Goal: Task Accomplishment & Management: Complete application form

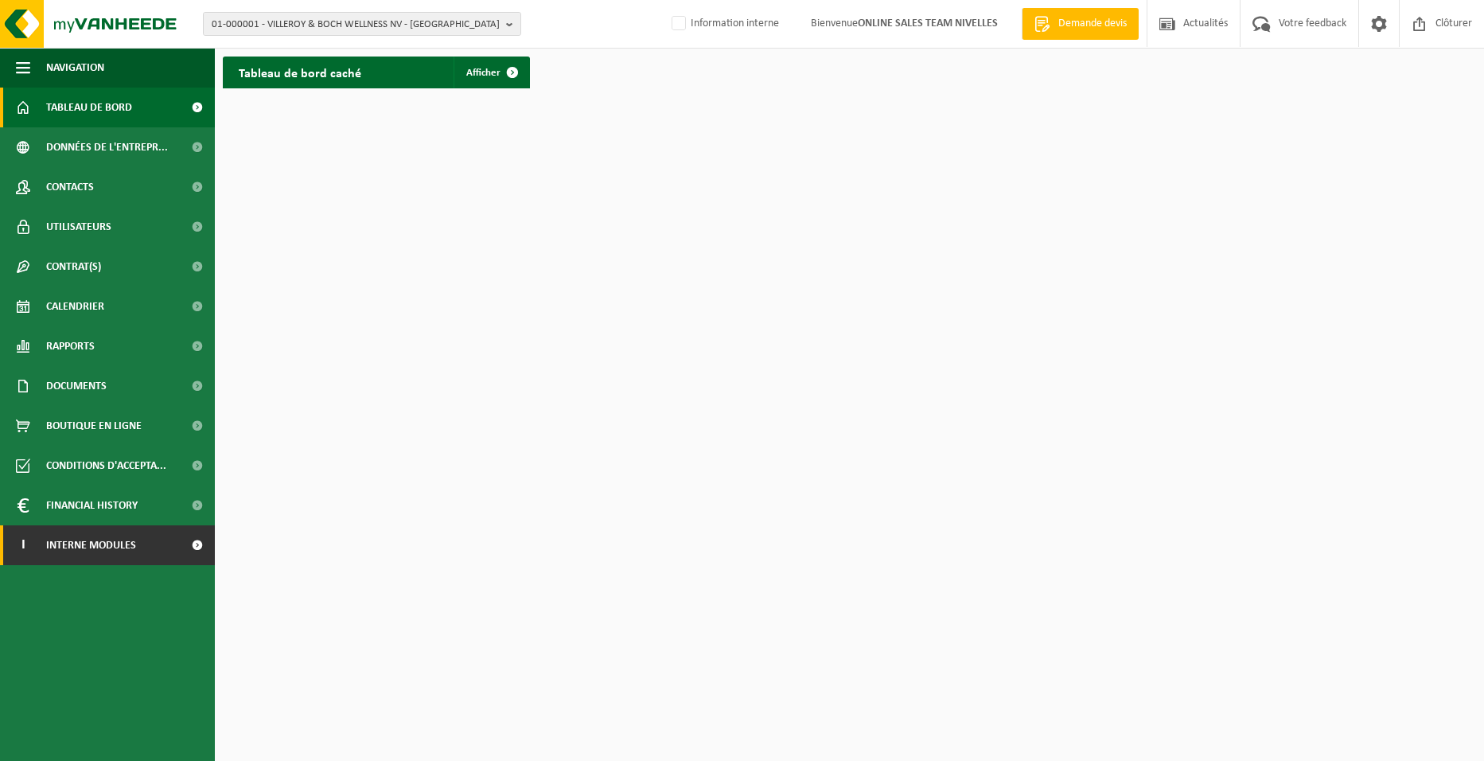
click at [129, 539] on span "Interne modules" at bounding box center [91, 545] width 90 height 40
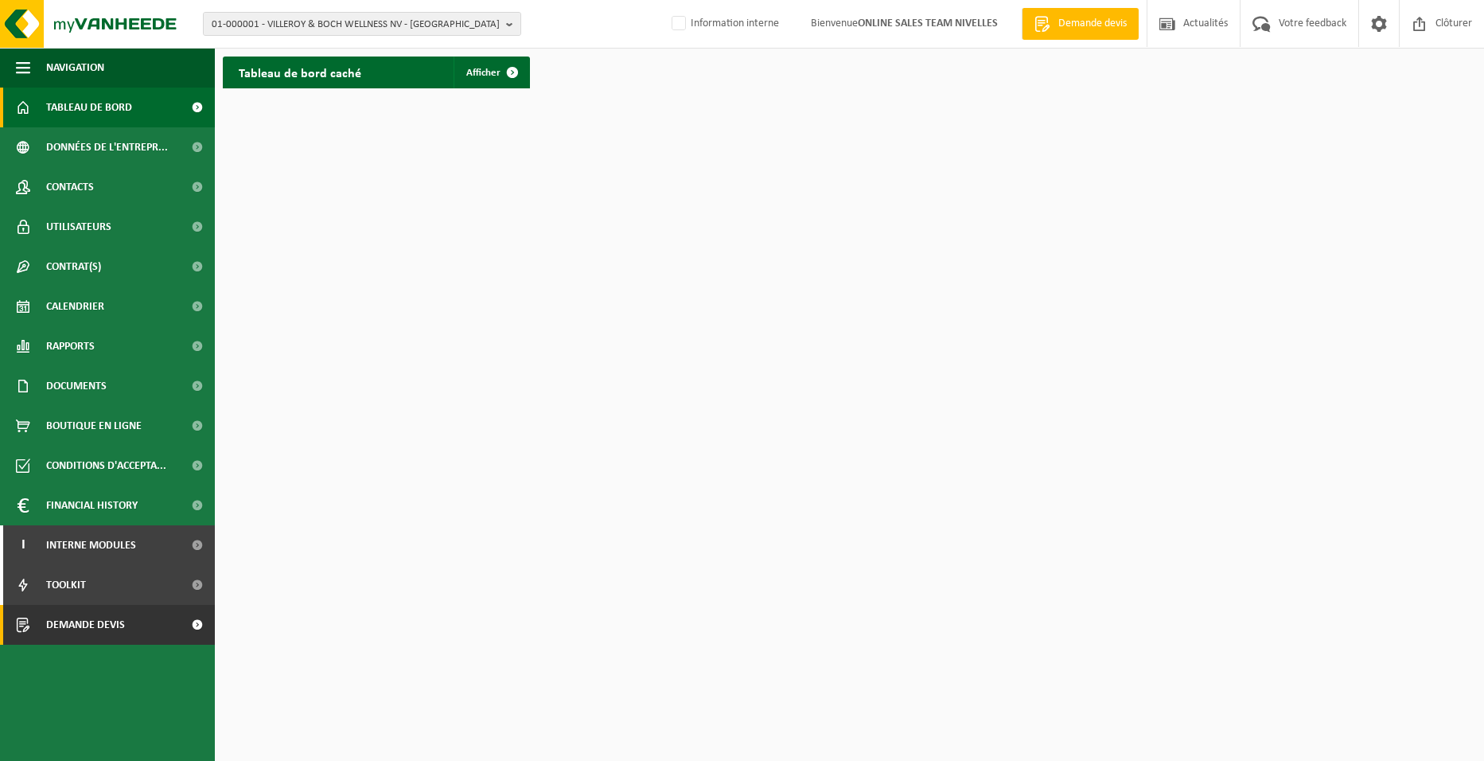
click at [124, 593] on span "Demande devis" at bounding box center [85, 625] width 79 height 40
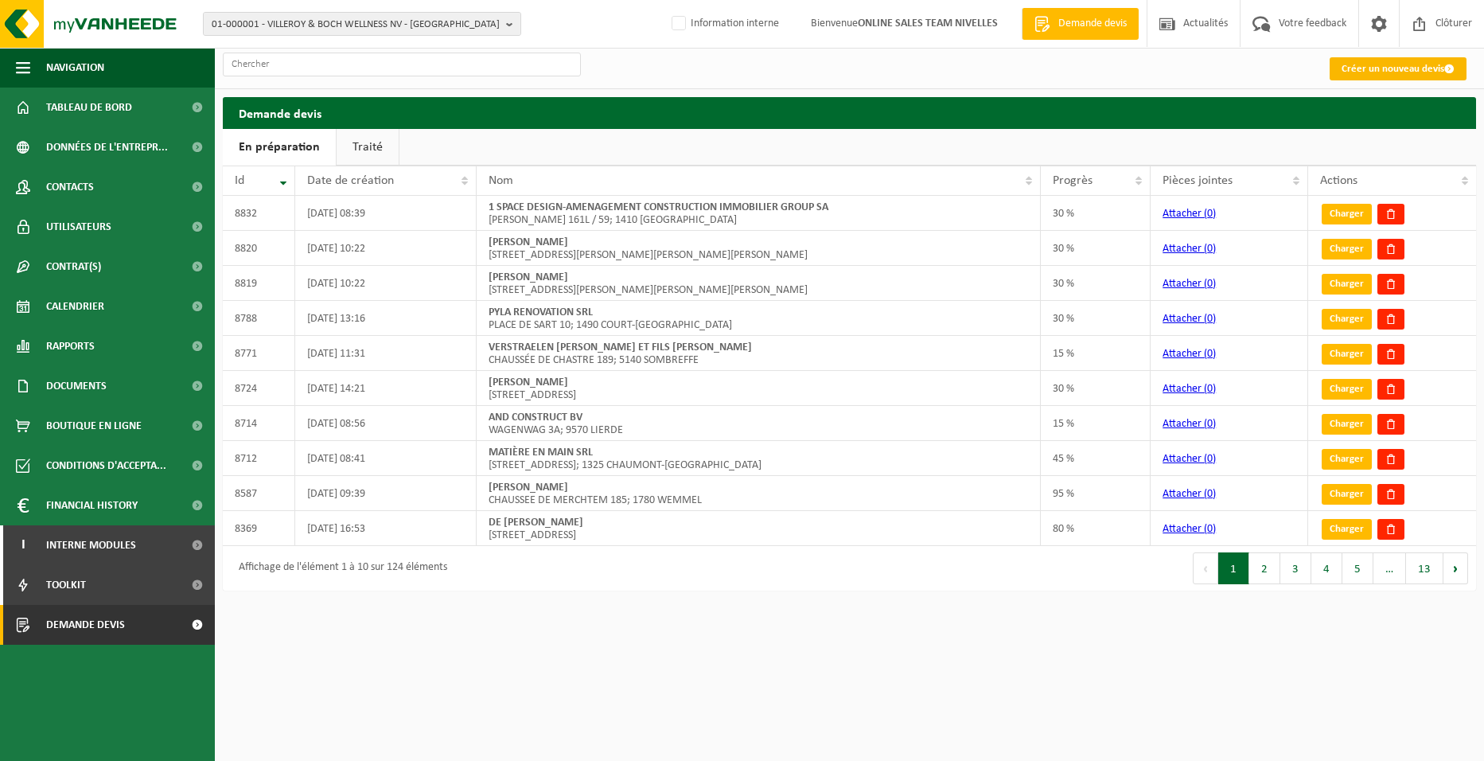
click at [1360, 74] on link "Créer un nouveau devis" at bounding box center [1398, 68] width 137 height 23
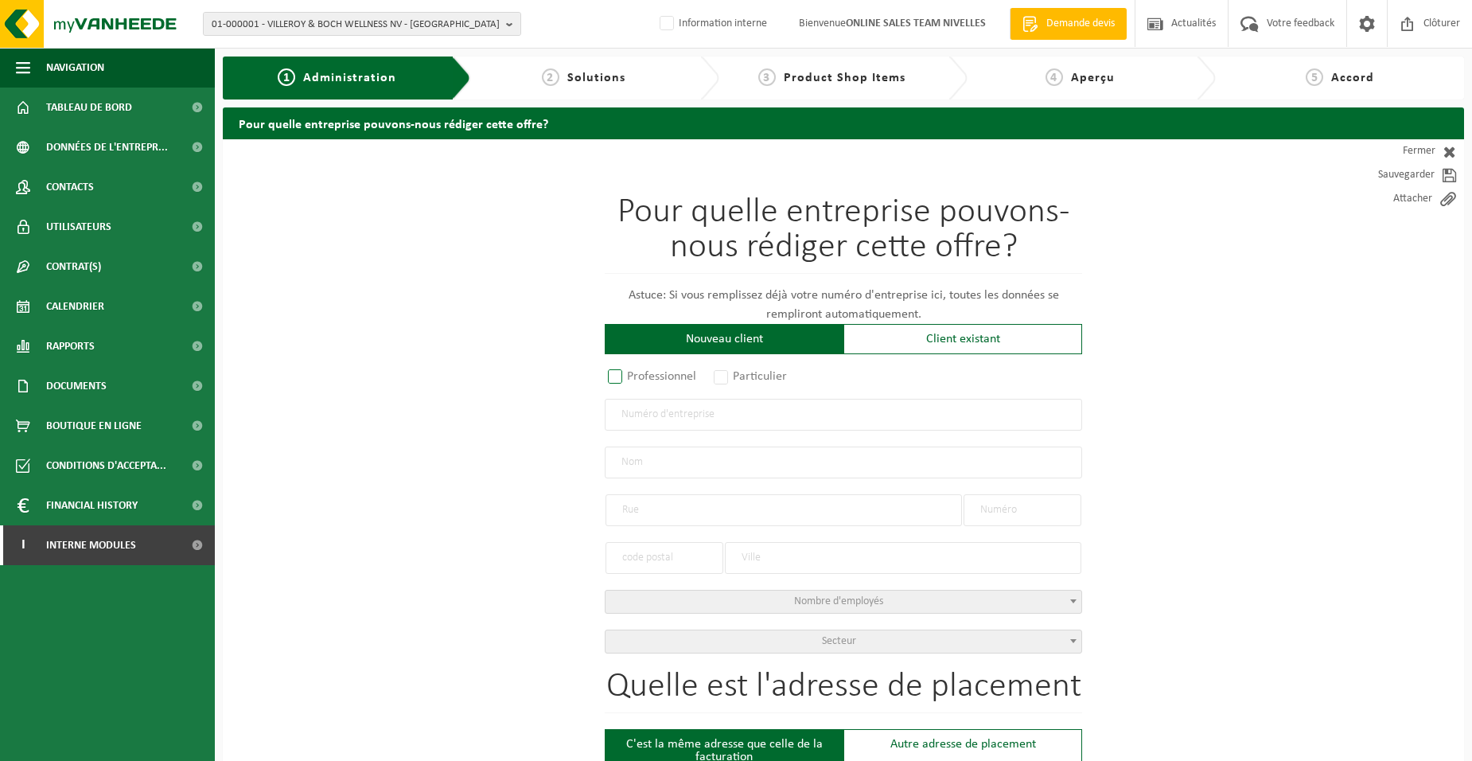
click at [678, 383] on label "Professionnel" at bounding box center [653, 376] width 96 height 22
click at [641, 383] on input "Professionnel" at bounding box center [636, 377] width 10 height 10
radio input "true"
click at [691, 418] on input "text" at bounding box center [843, 415] width 477 height 32
type input "0697670421"
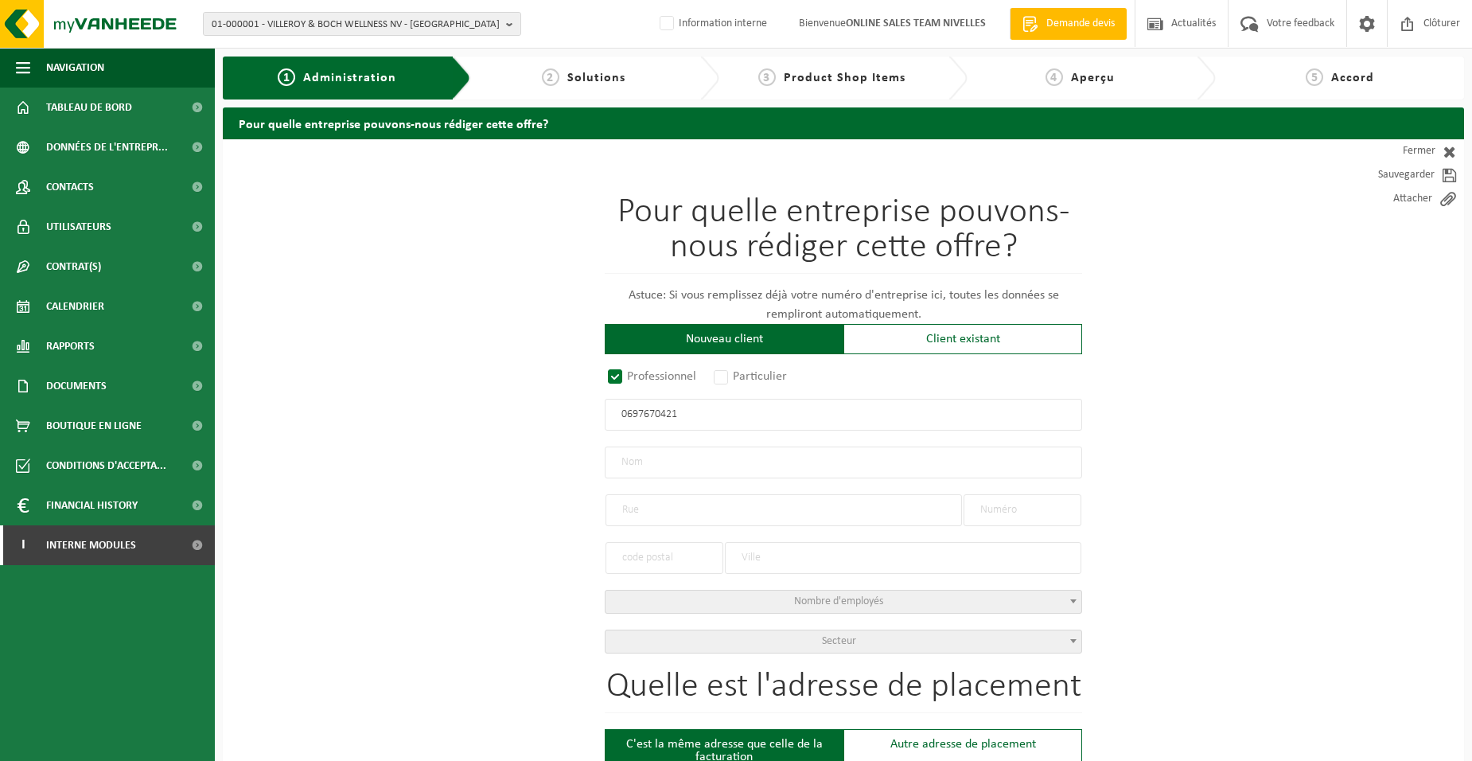
radio input "true"
type input "0697670421"
type input "HORTICOLE BODART SRL"
type input "CHAUSSÉE DE NIVELLES"
type input "35 / A"
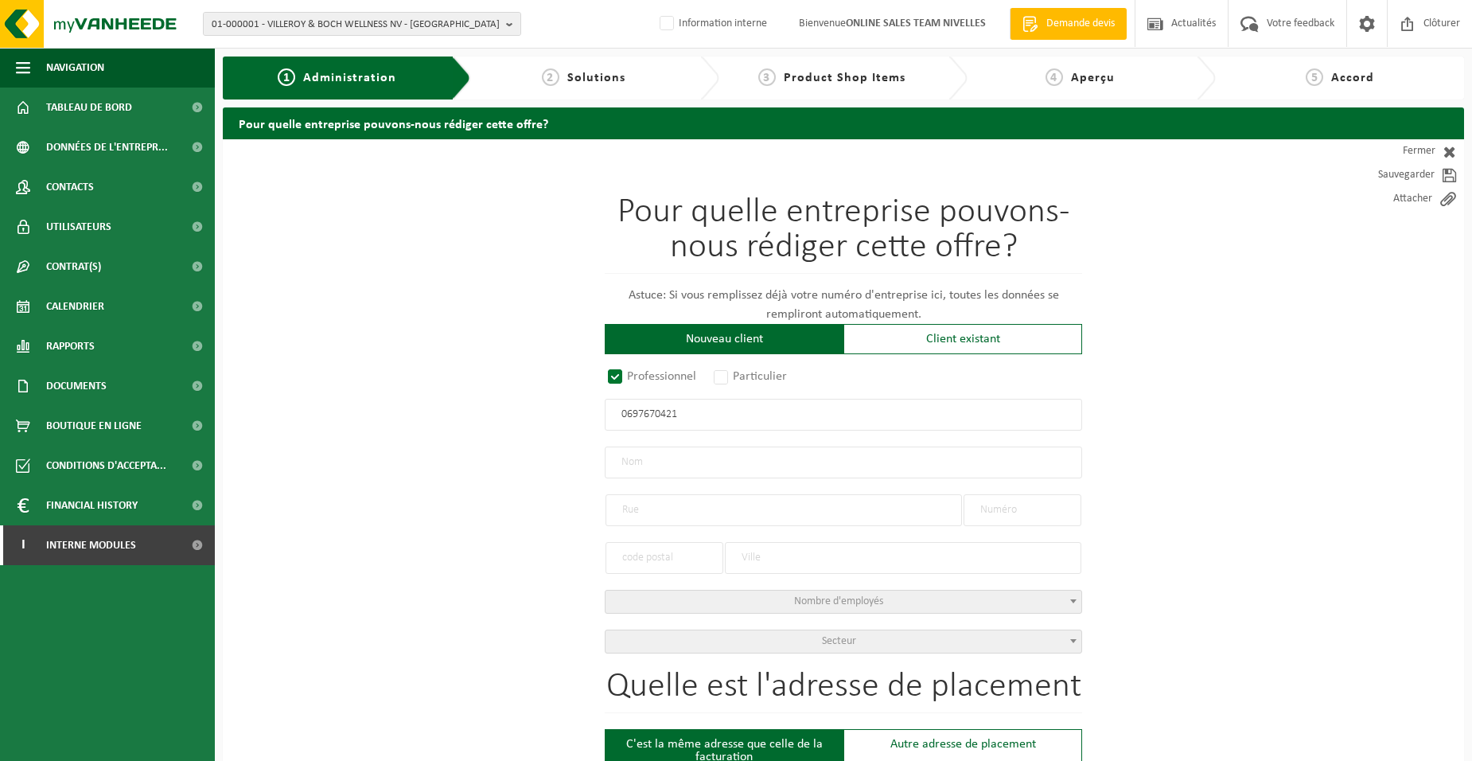
type input "1461"
type input "ITTRE"
select select "D"
type input "HORTICOLE BODART SRL"
type input "CHAUSSÉE DE NIVELLES"
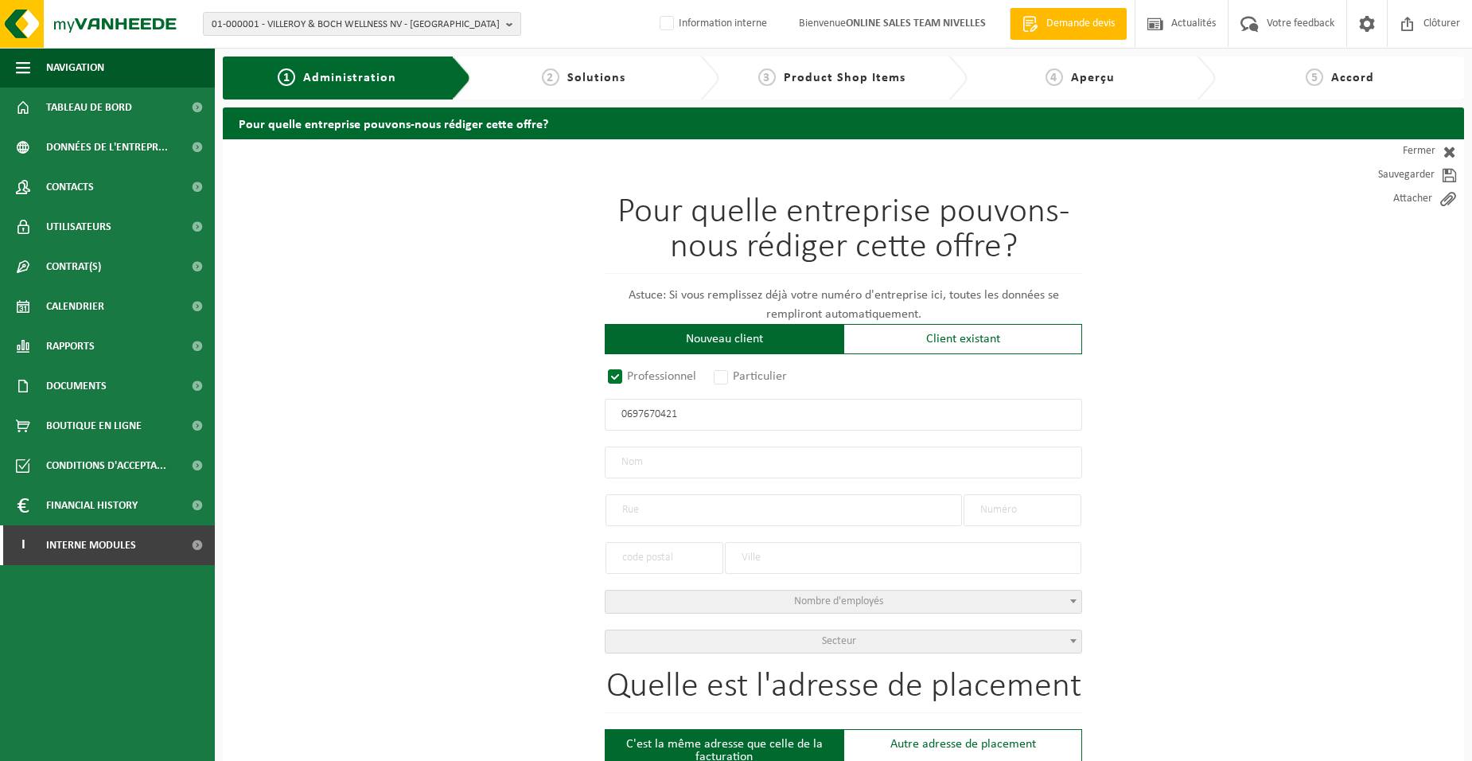
type input "35 / A"
type input "1461"
type input "ITTRE"
type input "2282386046"
type input "0697670421"
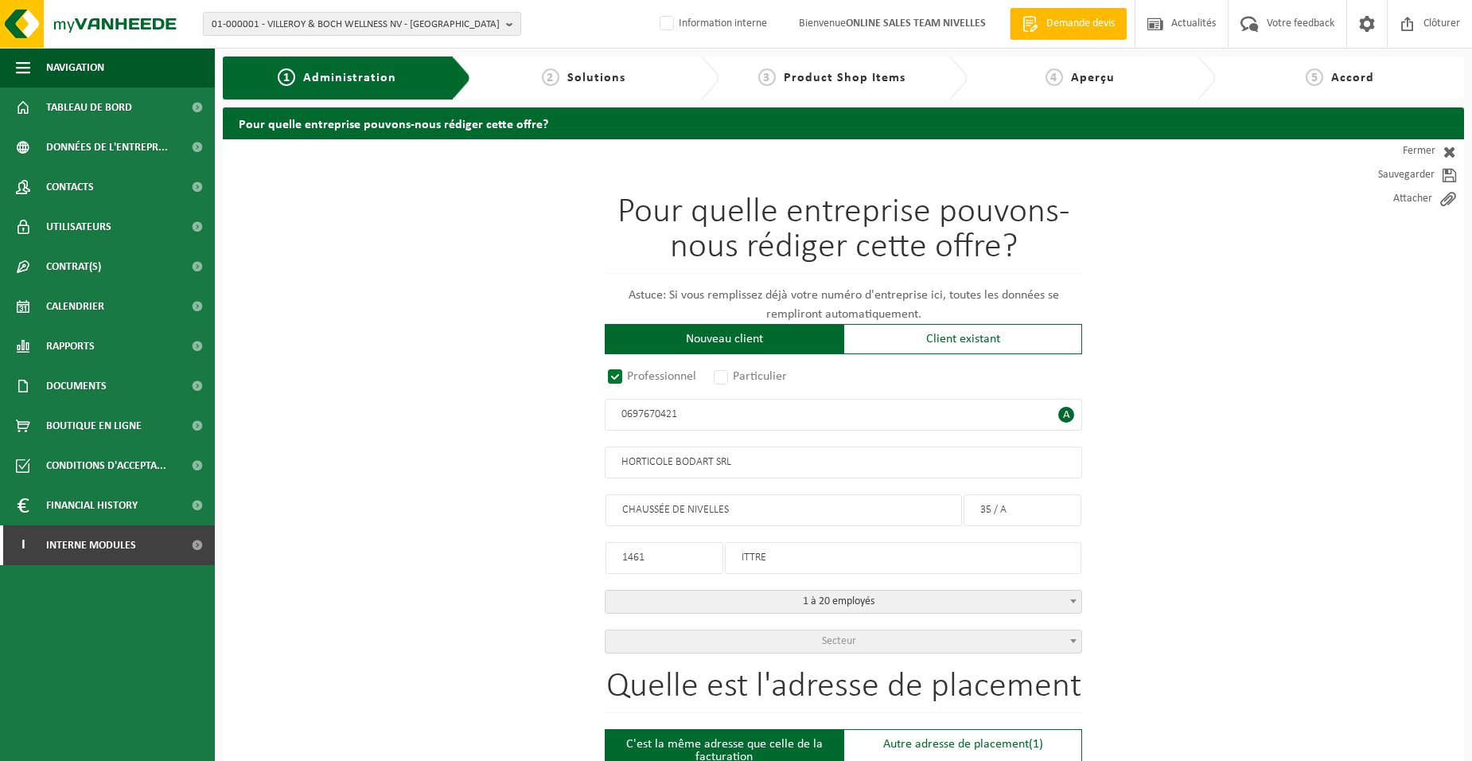
click at [668, 552] on input "1461" at bounding box center [665, 558] width 118 height 32
drag, startPoint x: 668, startPoint y: 552, endPoint x: 493, endPoint y: 546, distance: 176.0
type input "1461"
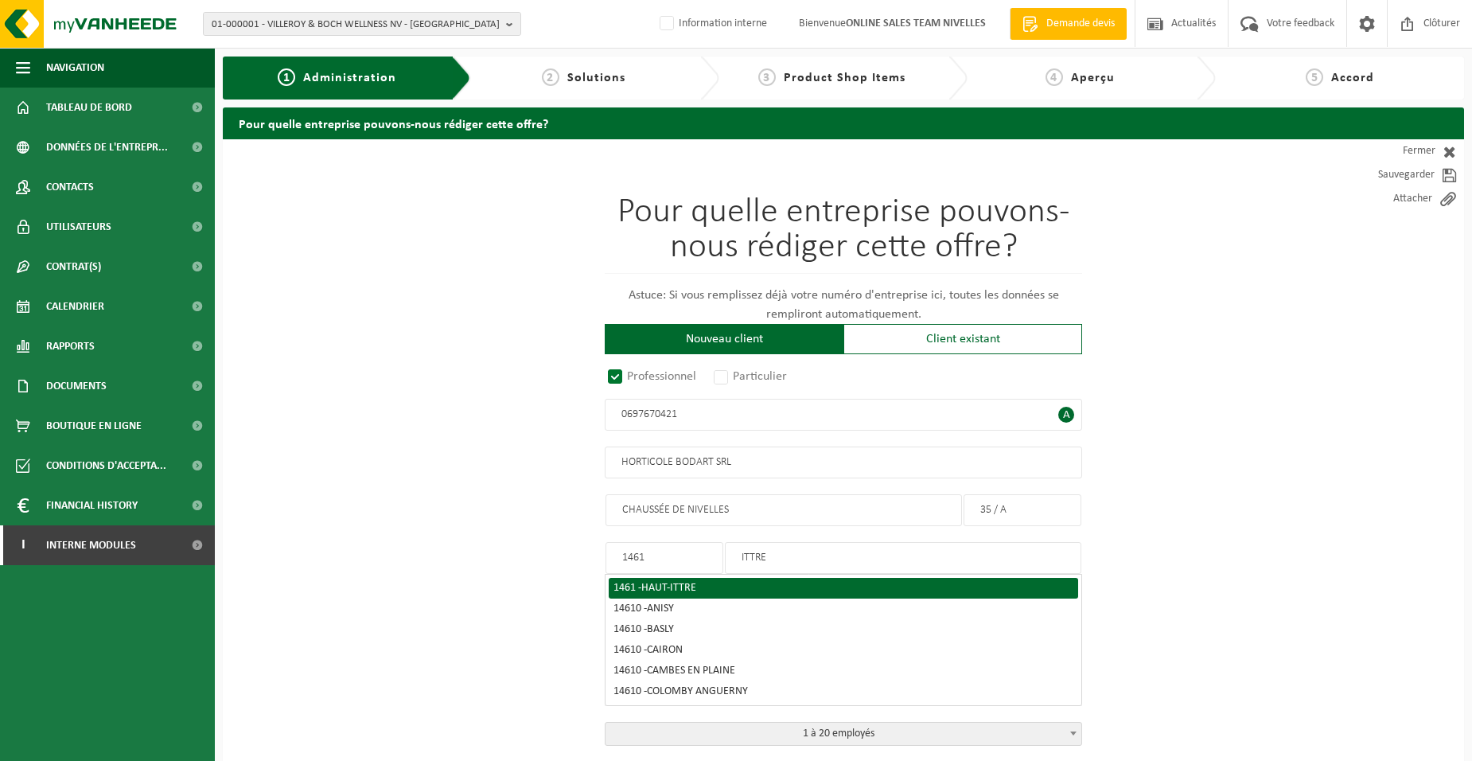
click at [659, 587] on span "HAUT-ITTRE" at bounding box center [668, 588] width 55 height 12
type input "HAUT-ITTRE"
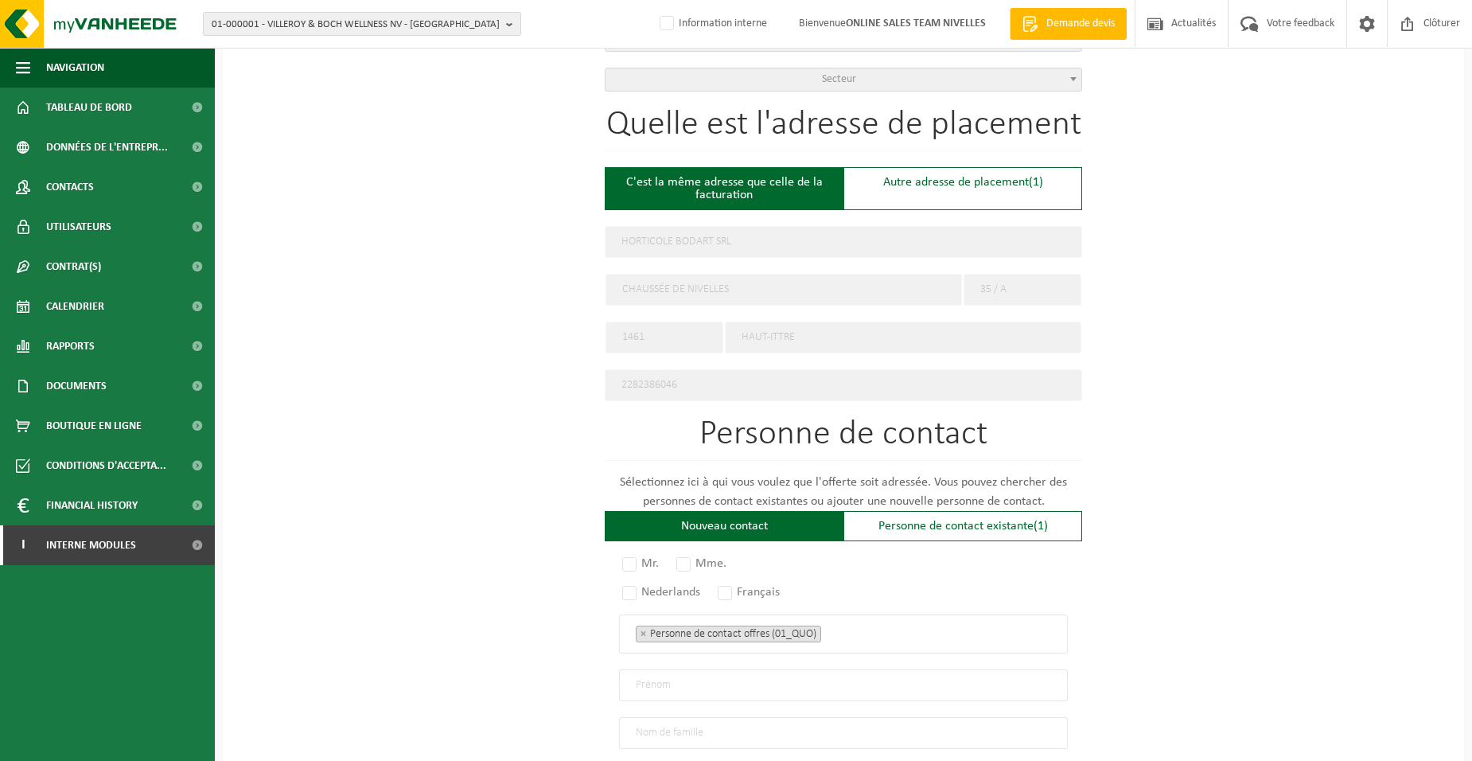
scroll to position [637, 0]
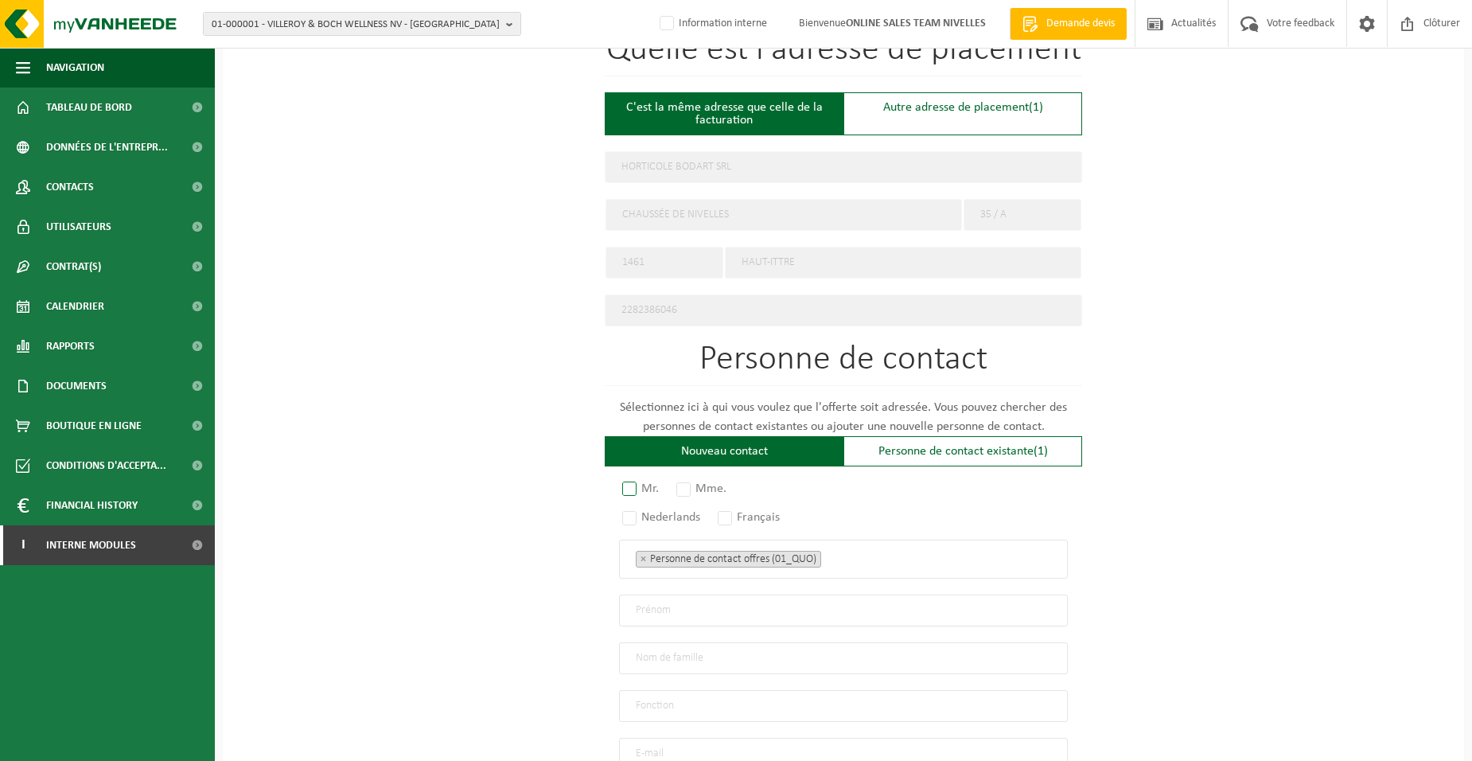
click at [627, 478] on label "Mr." at bounding box center [641, 488] width 45 height 22
radio input "true"
click at [732, 512] on label "Français" at bounding box center [750, 517] width 70 height 22
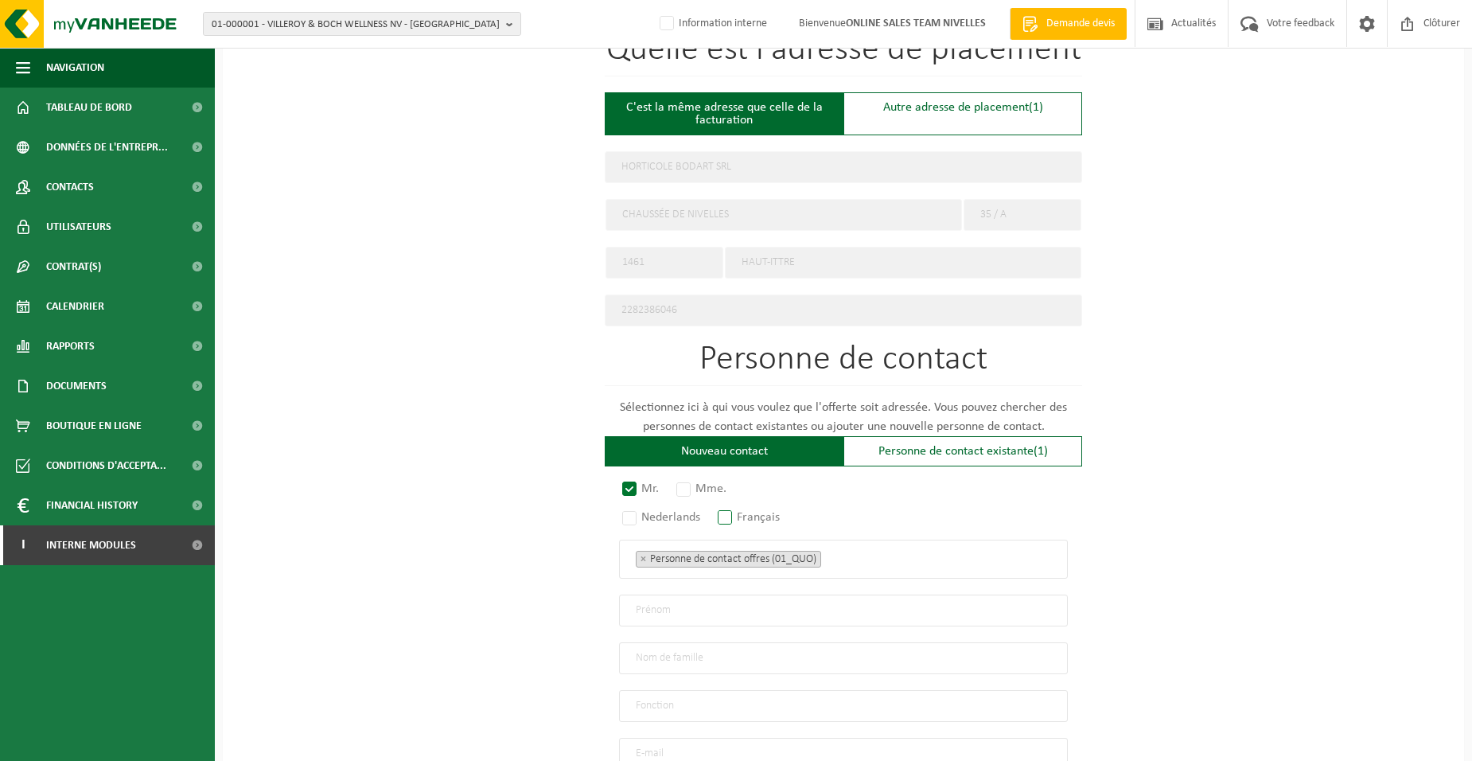
radio input "true"
click at [870, 563] on span "× Personne de contact offres (01_QUO)" at bounding box center [843, 558] width 449 height 39
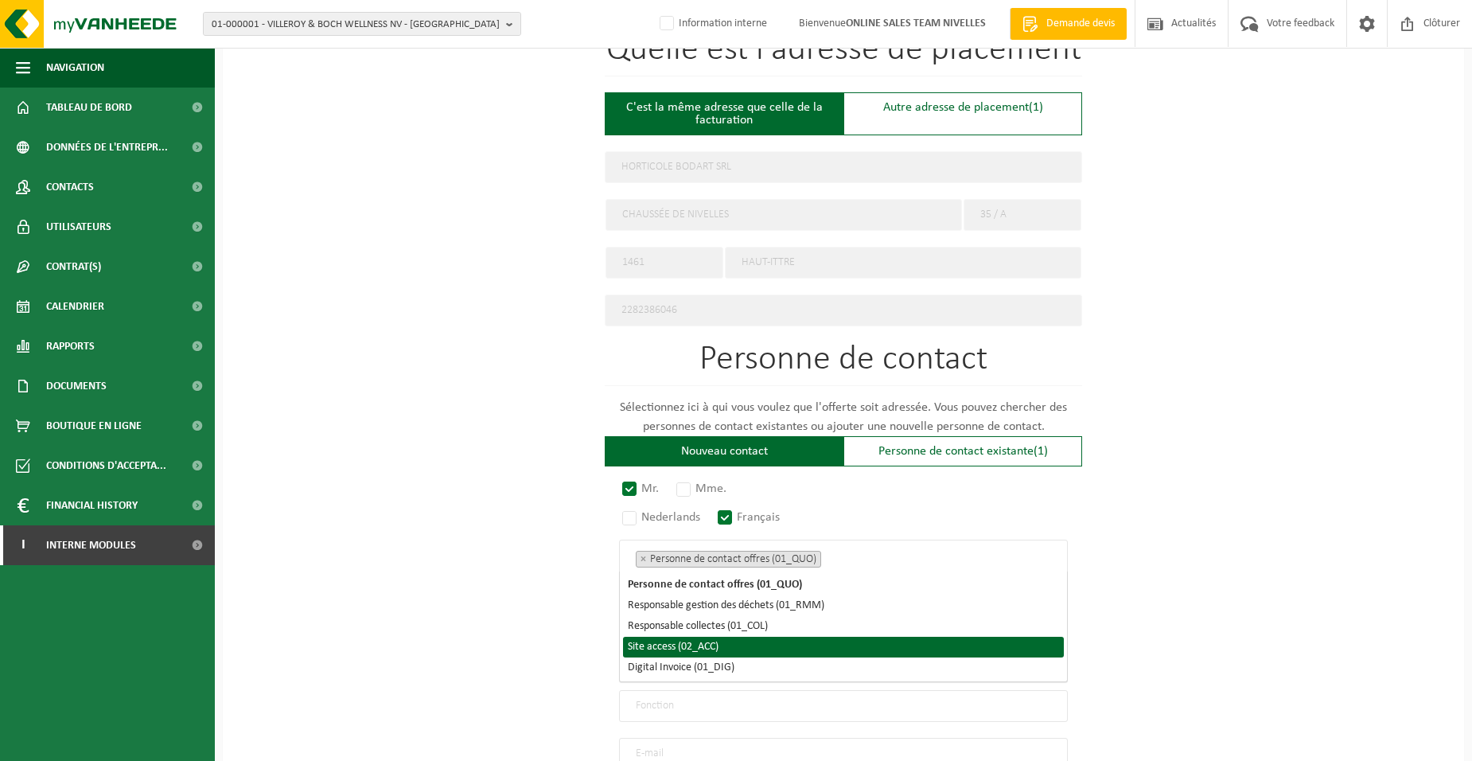
click at [736, 641] on li "Site access (02_ACC)" at bounding box center [843, 647] width 441 height 21
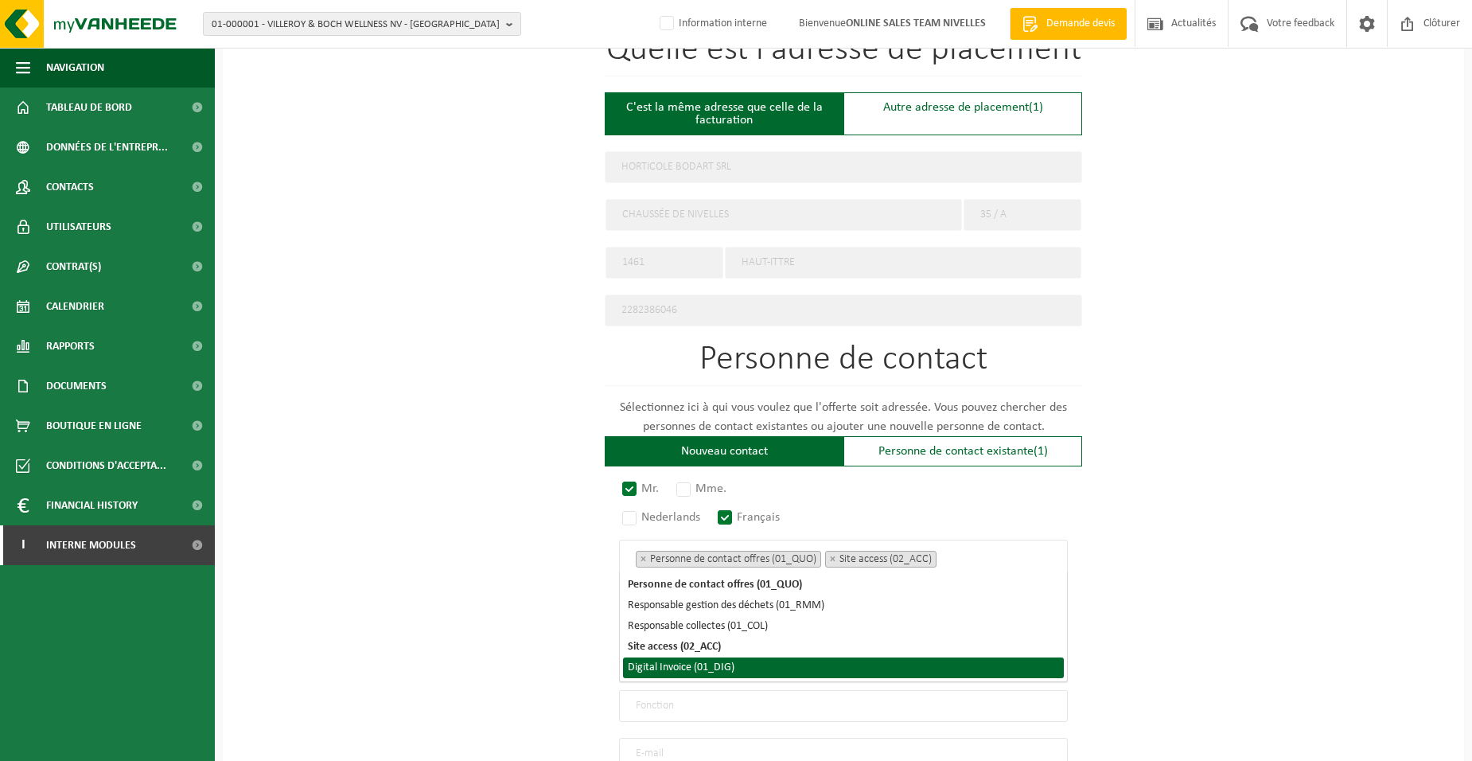
click at [737, 665] on li "Digital Invoice (01_DIG)" at bounding box center [843, 667] width 441 height 21
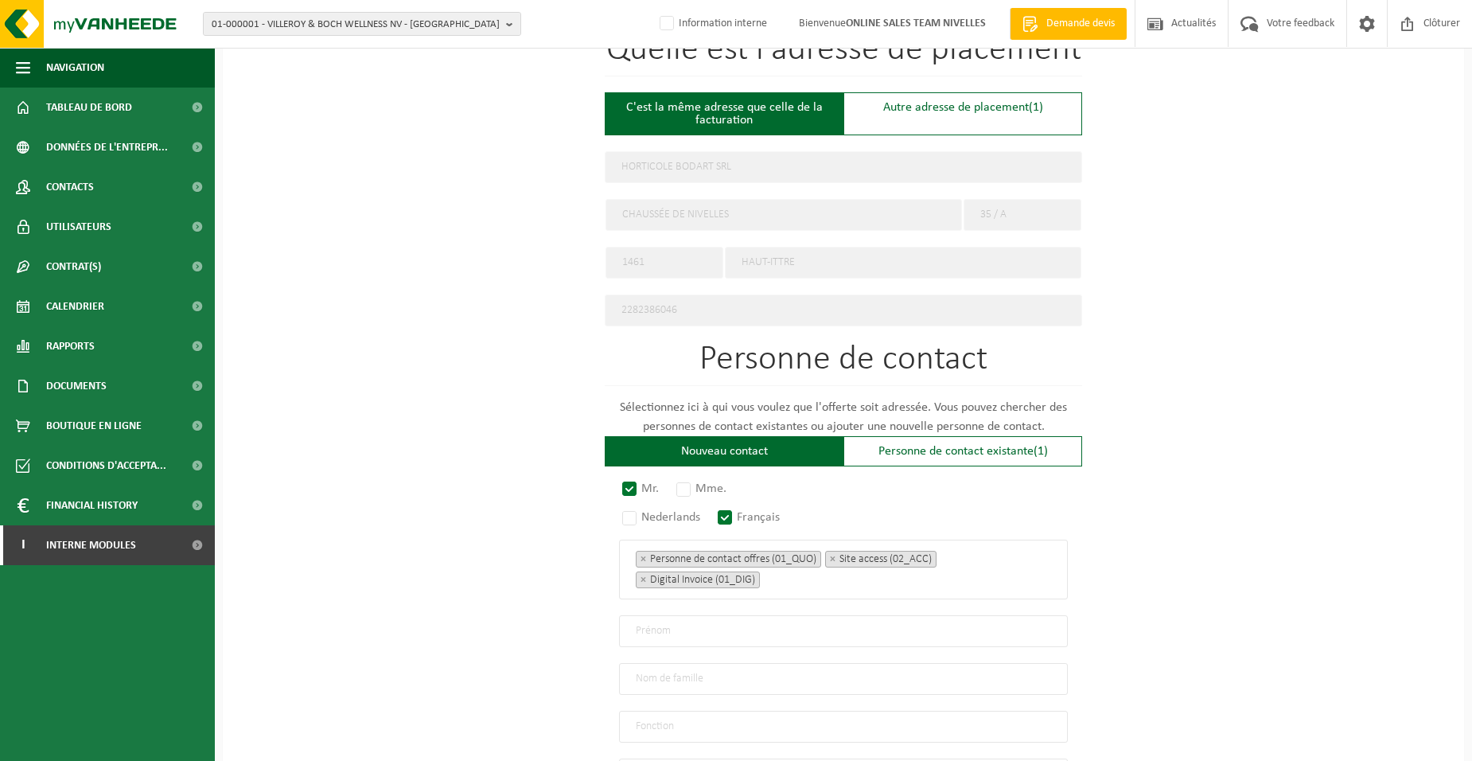
click at [502, 599] on div "Pour quelle entreprise pouvons-nous rédiger cette offre? Astuce: Si vous rempli…" at bounding box center [843, 240] width 1241 height 1474
click at [642, 621] on input "text" at bounding box center [843, 631] width 449 height 32
type input "b"
type input "B"
type input "BERNARD"
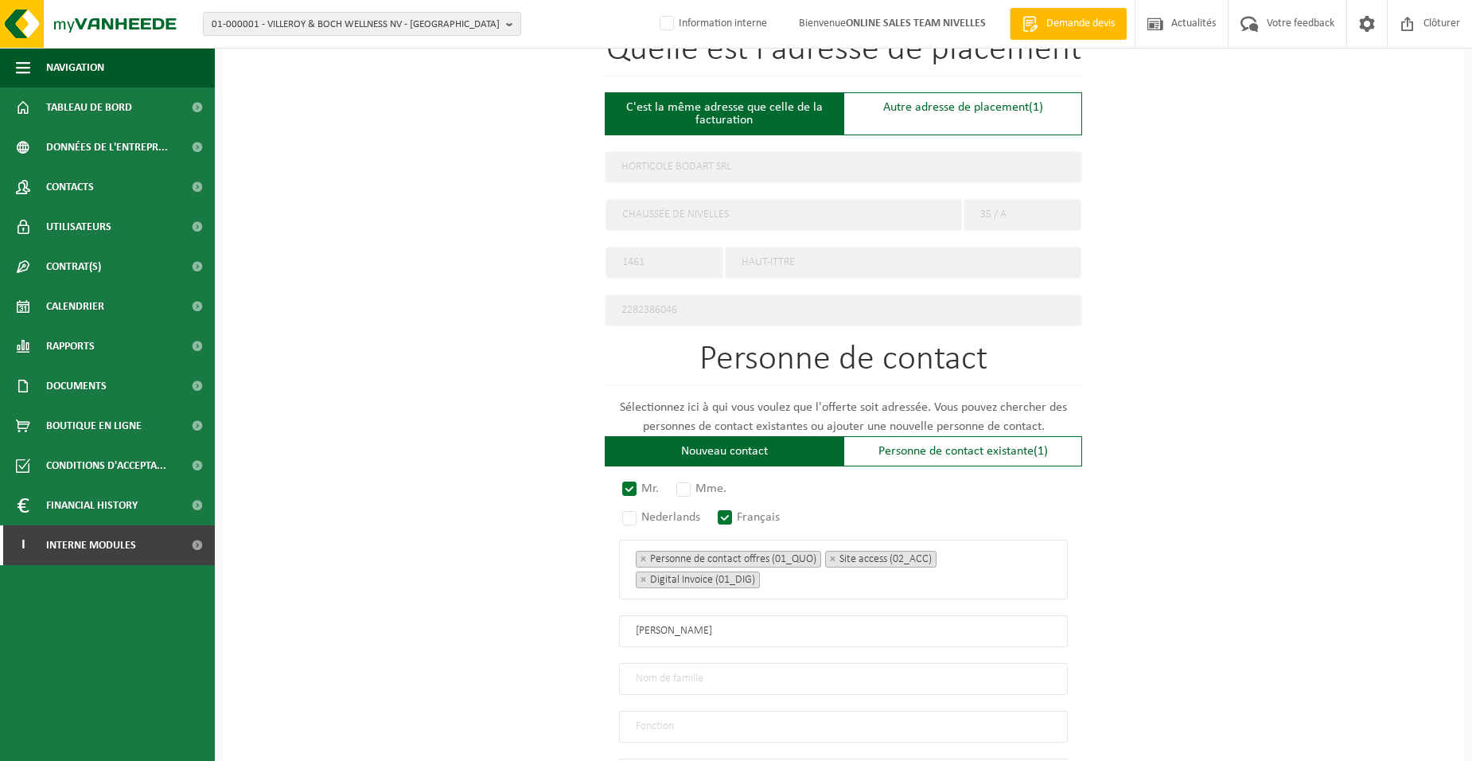
click at [660, 668] on input "text" at bounding box center [843, 679] width 449 height 32
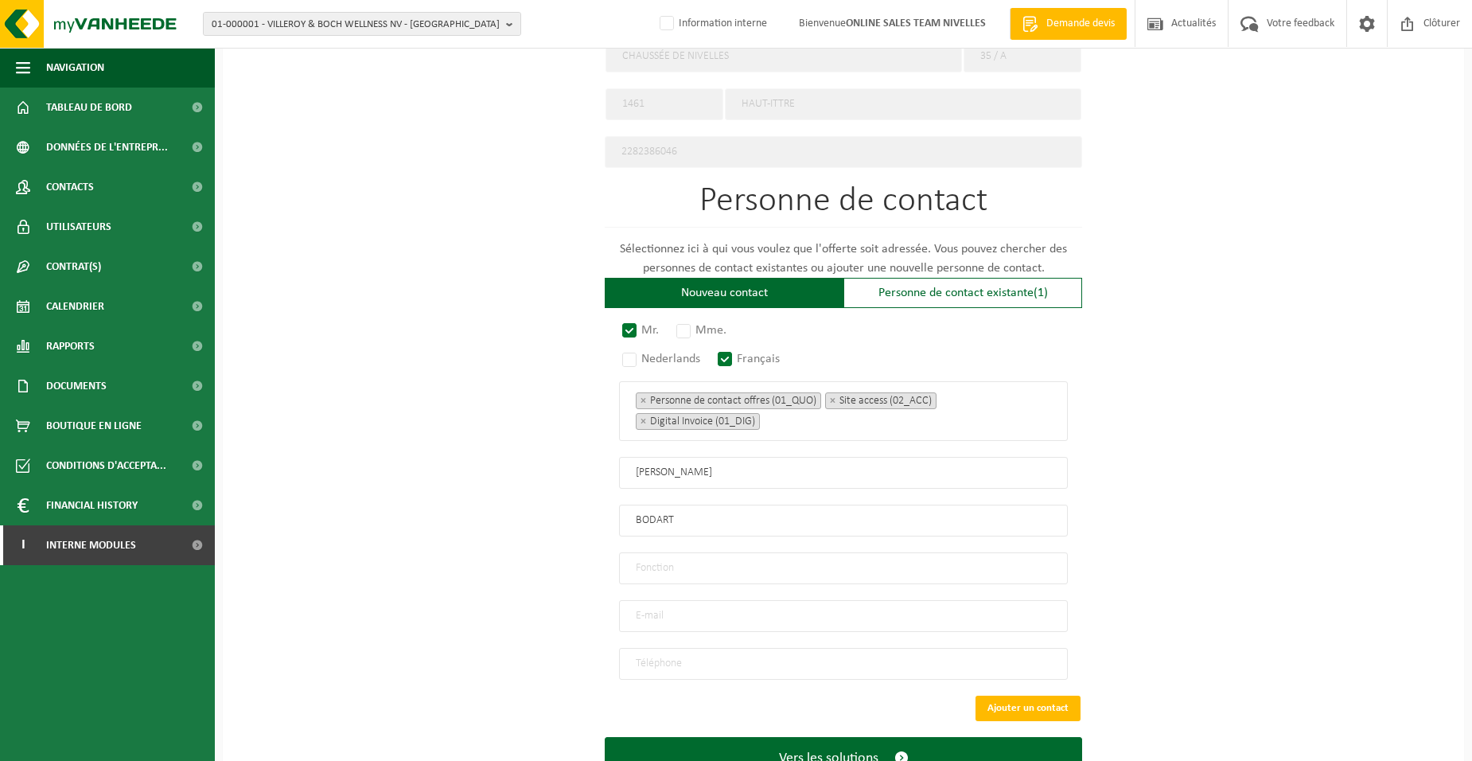
scroll to position [796, 0]
type input "BODART"
click at [708, 562] on input "text" at bounding box center [843, 567] width 449 height 32
type input "Directeur"
click at [641, 605] on input "email" at bounding box center [843, 615] width 449 height 32
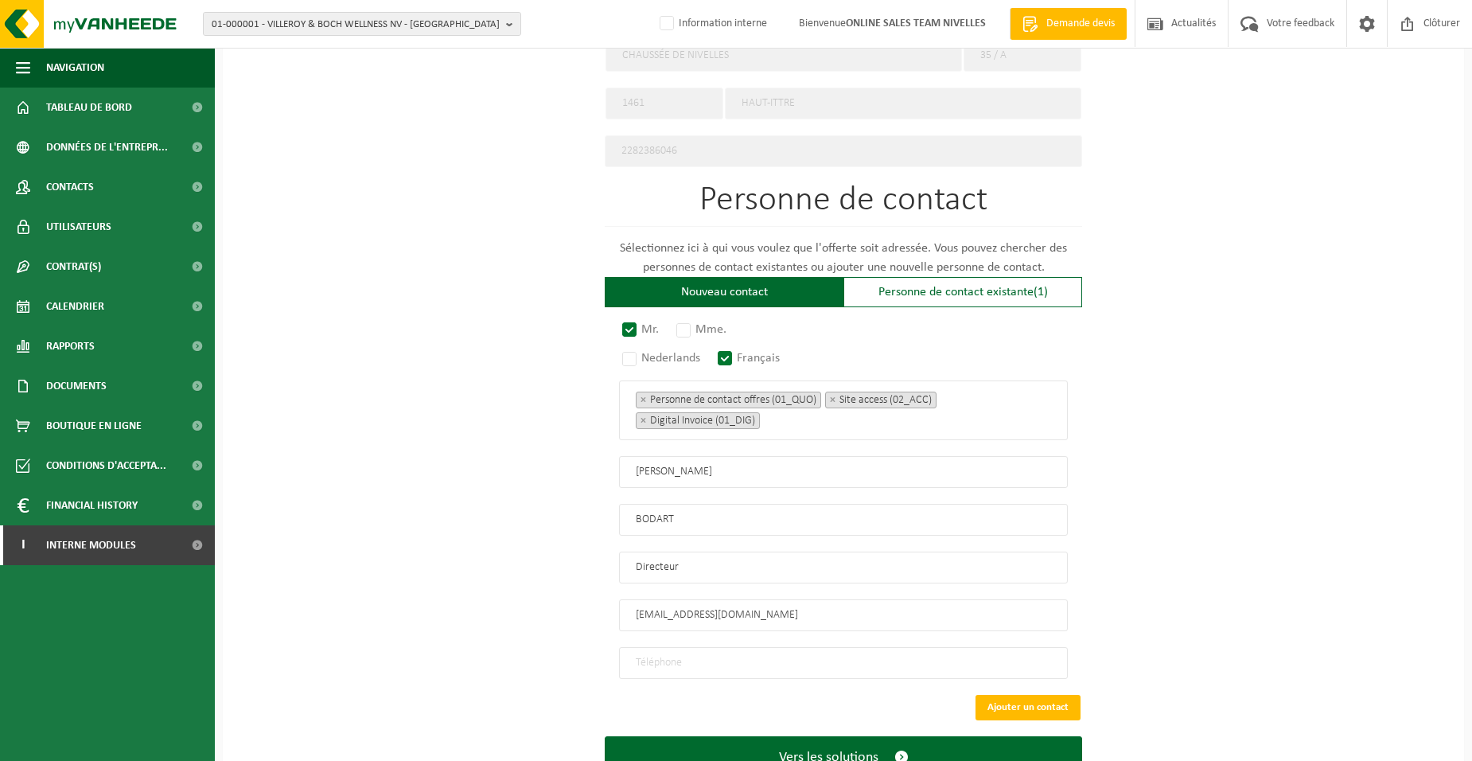
type input "HORTICOLEBERNARDBODART@GMAIL.COM"
click at [715, 663] on input "tel" at bounding box center [843, 663] width 449 height 32
click at [700, 656] on input "tel" at bounding box center [843, 663] width 449 height 32
type input "+32 475 34 64 14"
click at [673, 737] on button "Vers les solutions" at bounding box center [843, 757] width 477 height 42
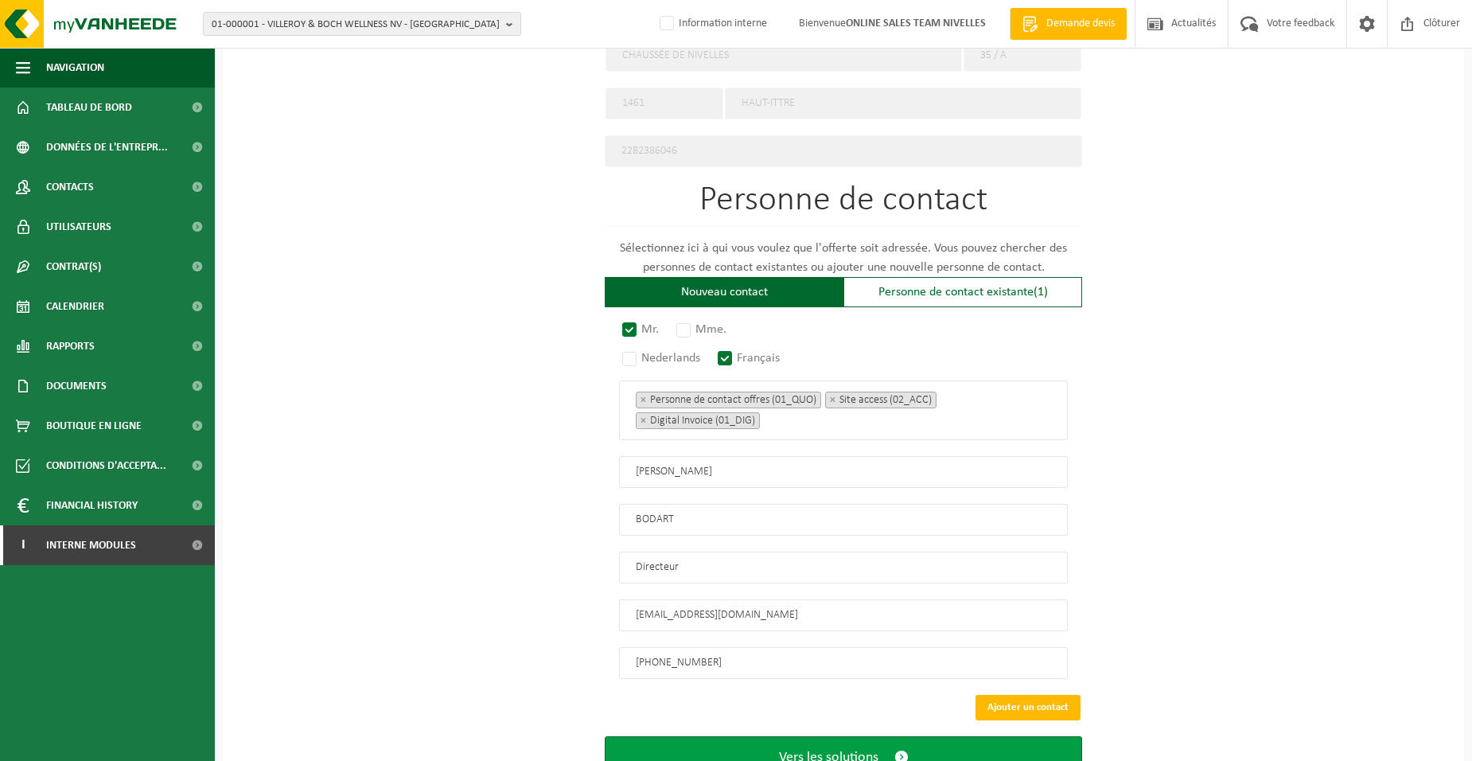
scroll to position [247, 0]
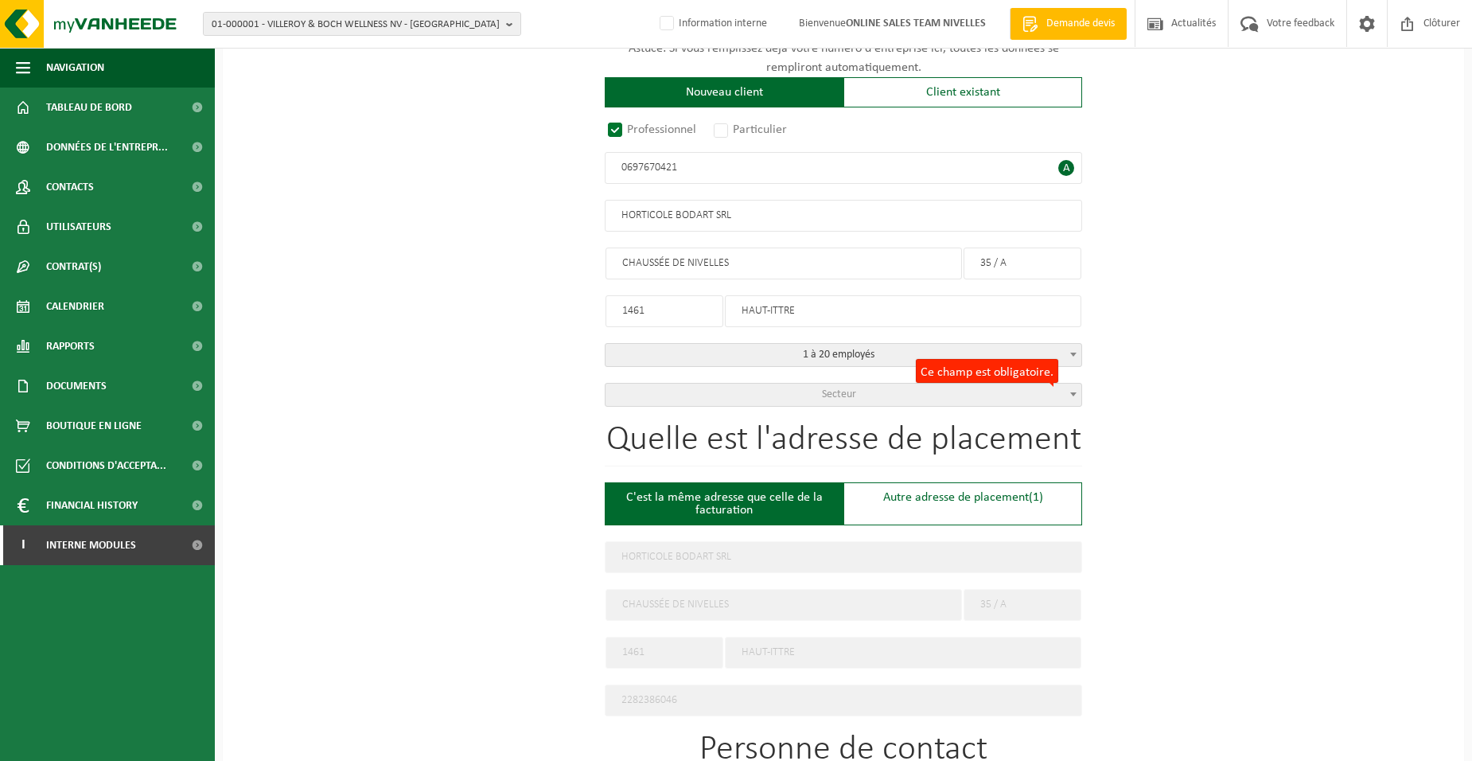
click at [735, 391] on span "Secteur" at bounding box center [844, 395] width 476 height 22
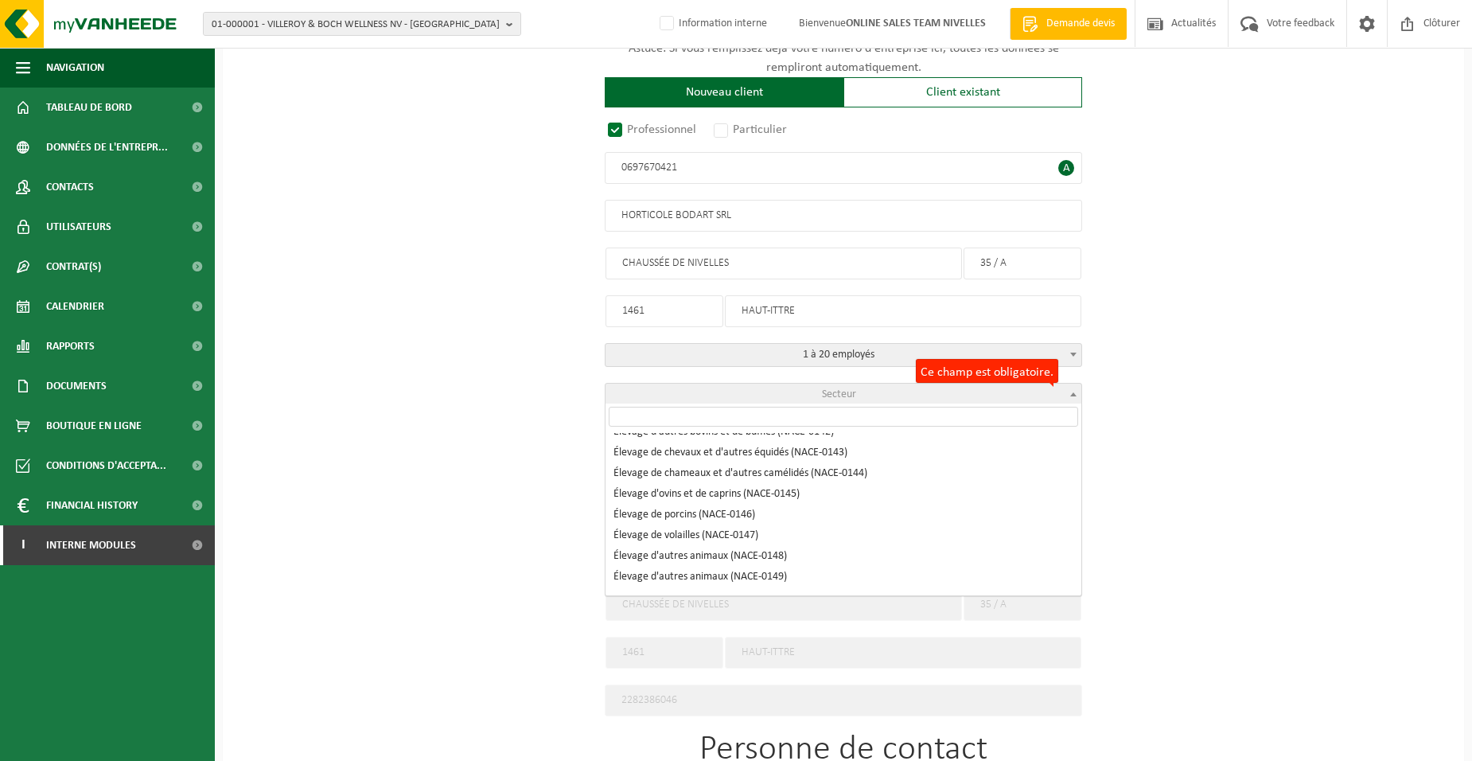
scroll to position [398, 0]
select select "NACE_0149"
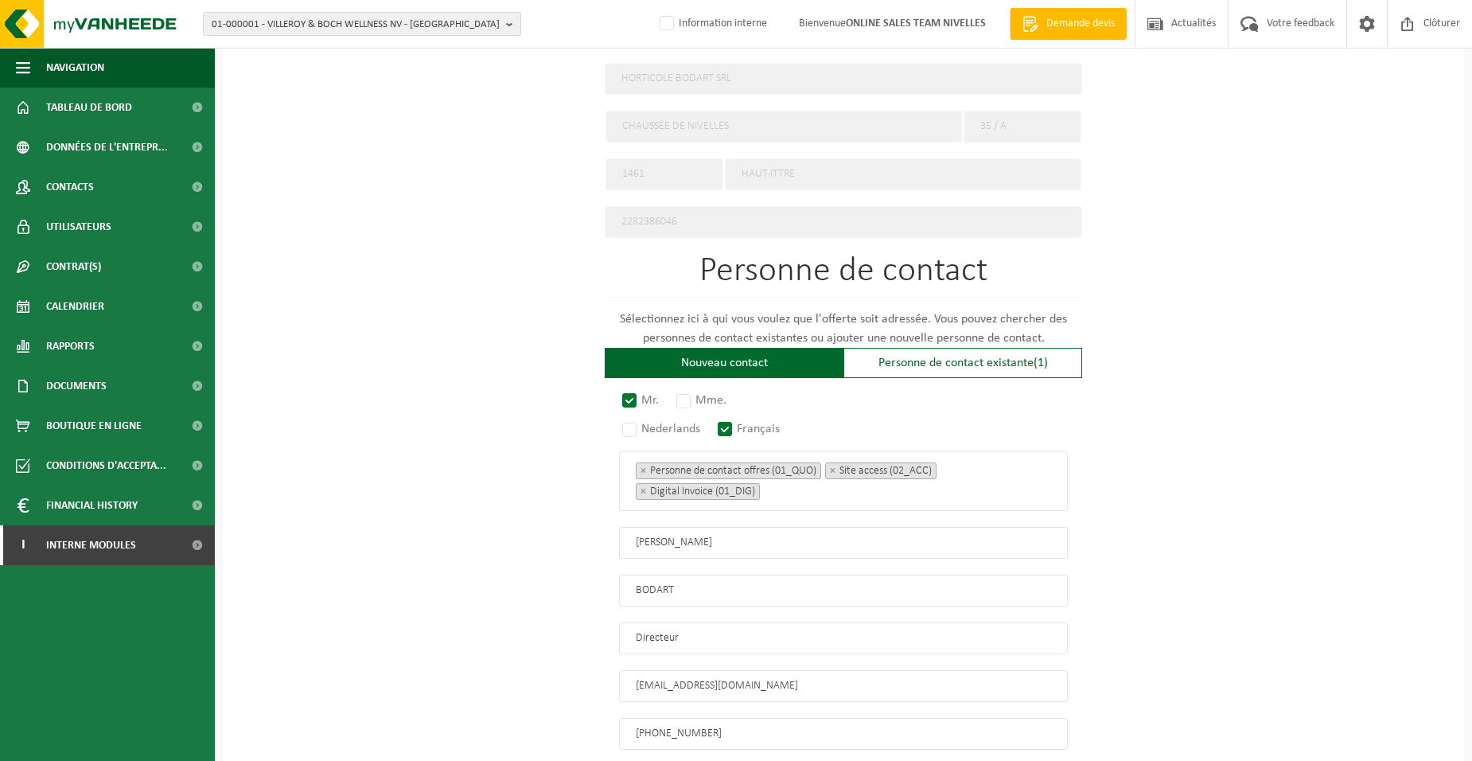
scroll to position [849, 0]
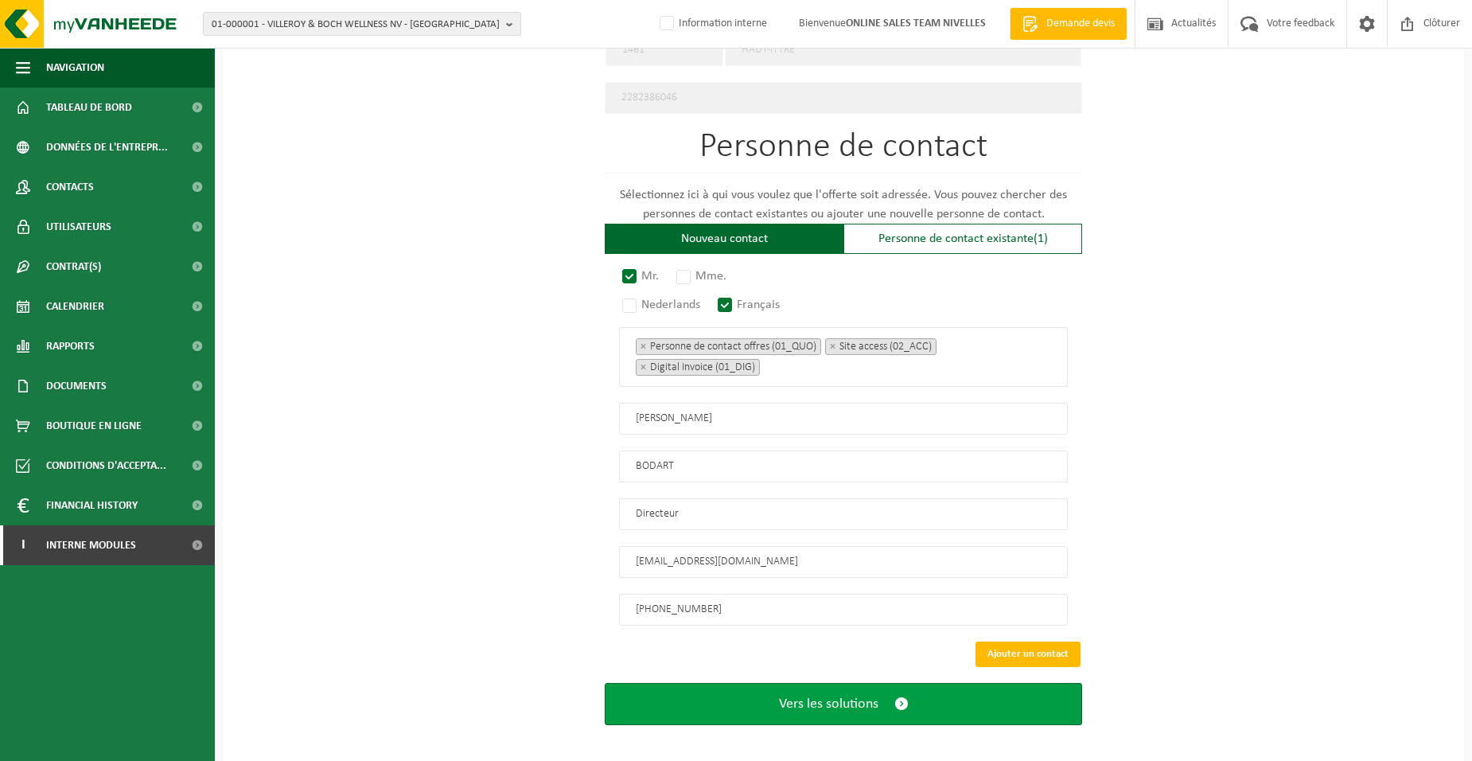
click at [808, 695] on span "Vers les solutions" at bounding box center [828, 703] width 99 height 17
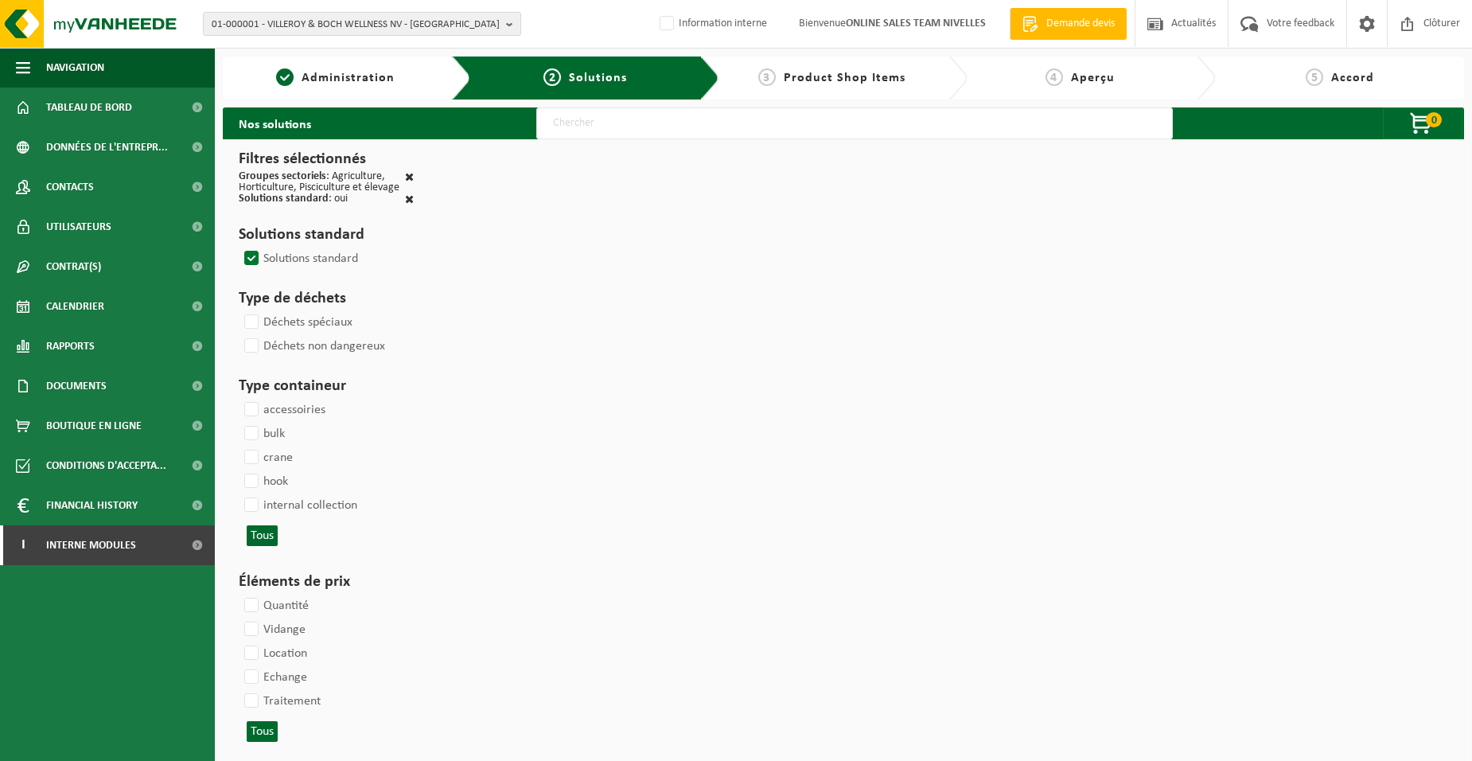
click at [598, 119] on input "text" at bounding box center [854, 123] width 637 height 32
type input "000052"
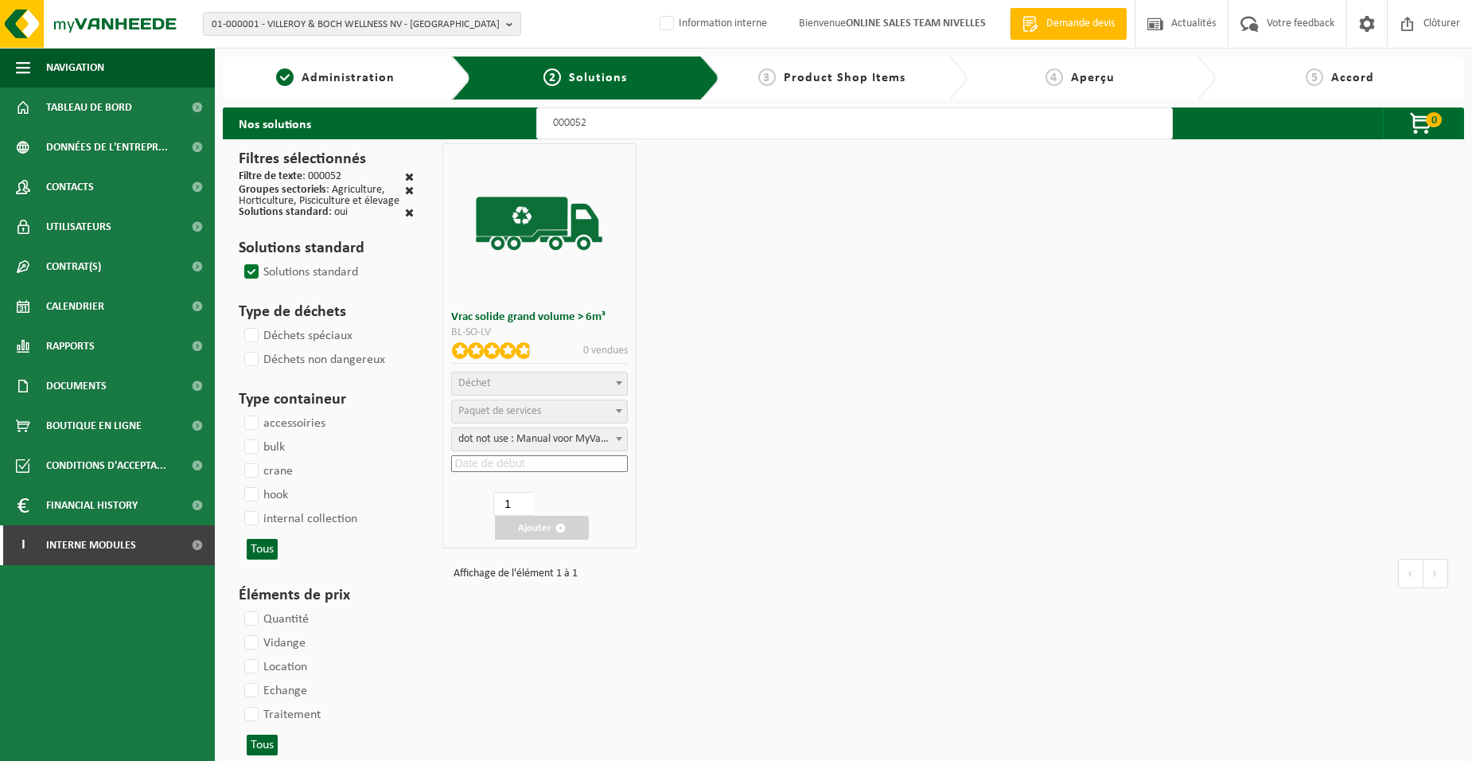
click at [586, 380] on span "Déchet" at bounding box center [539, 383] width 174 height 22
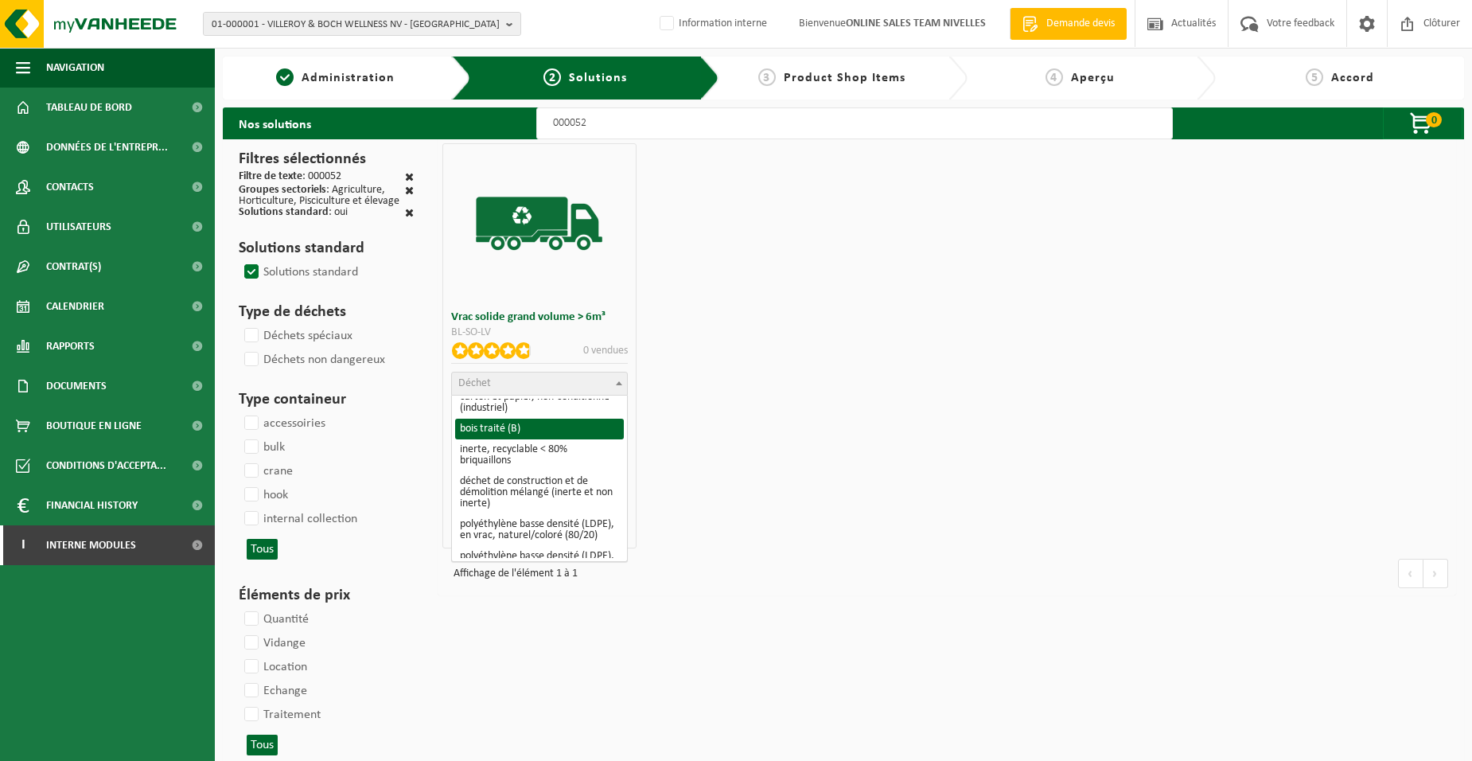
scroll to position [239, 0]
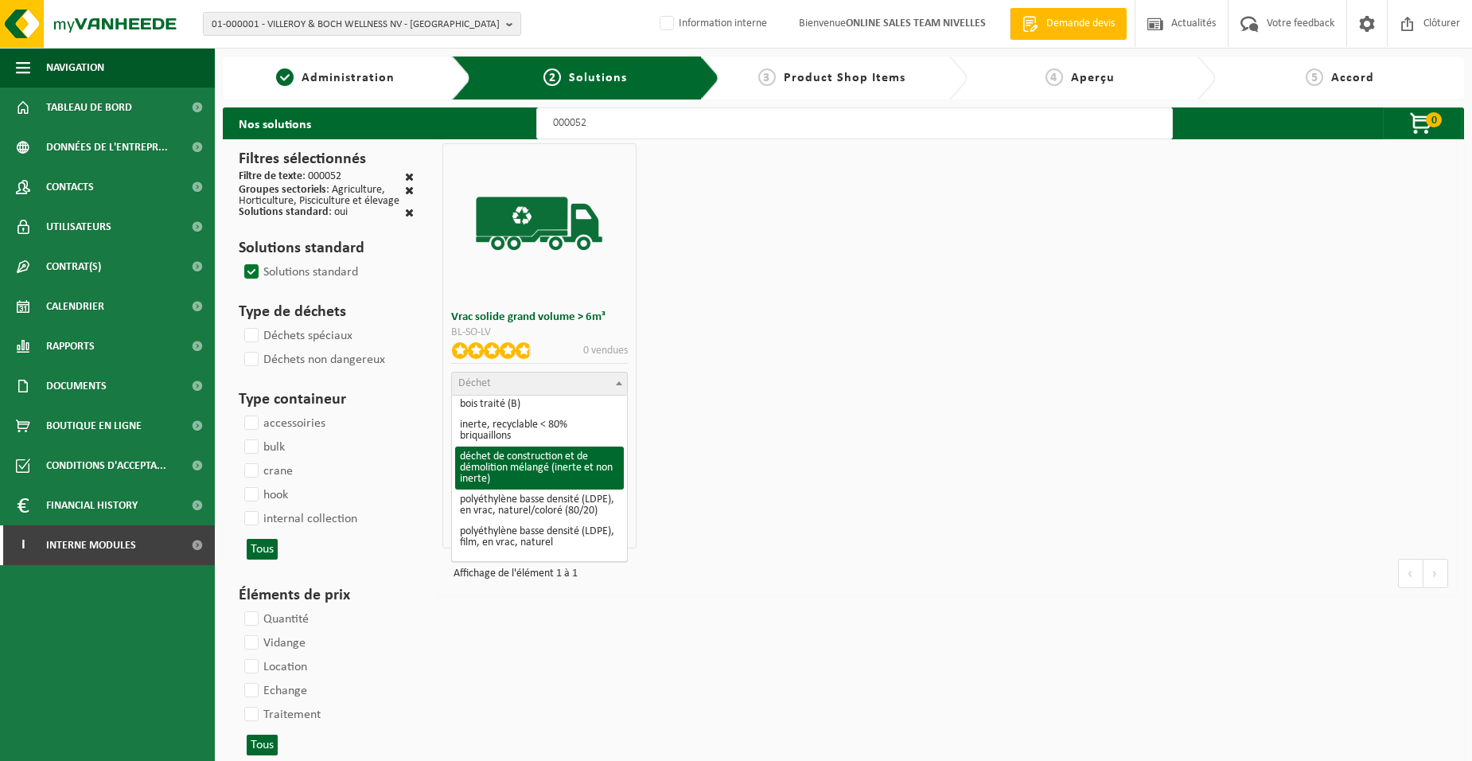
select select "31"
select select
select select "47"
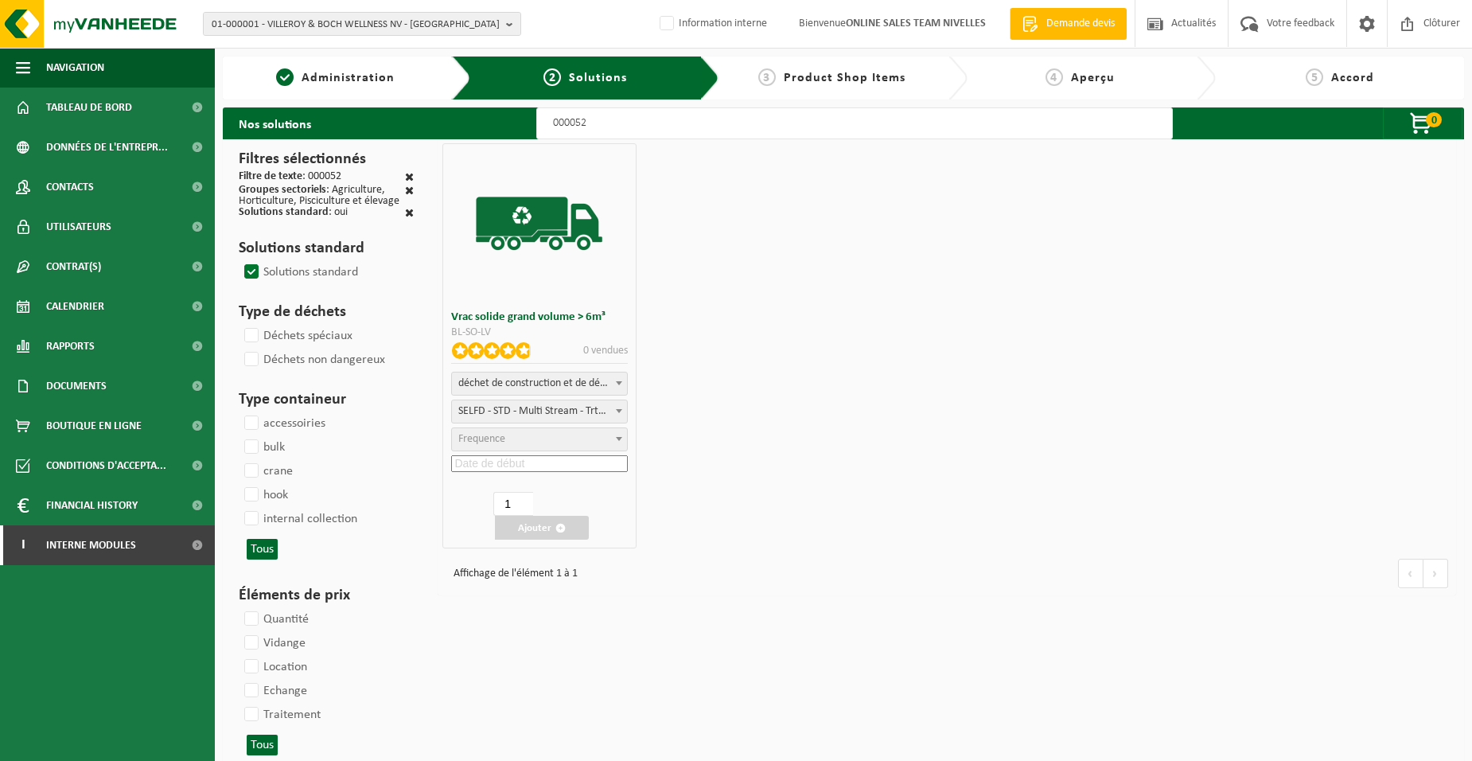
select select "25"
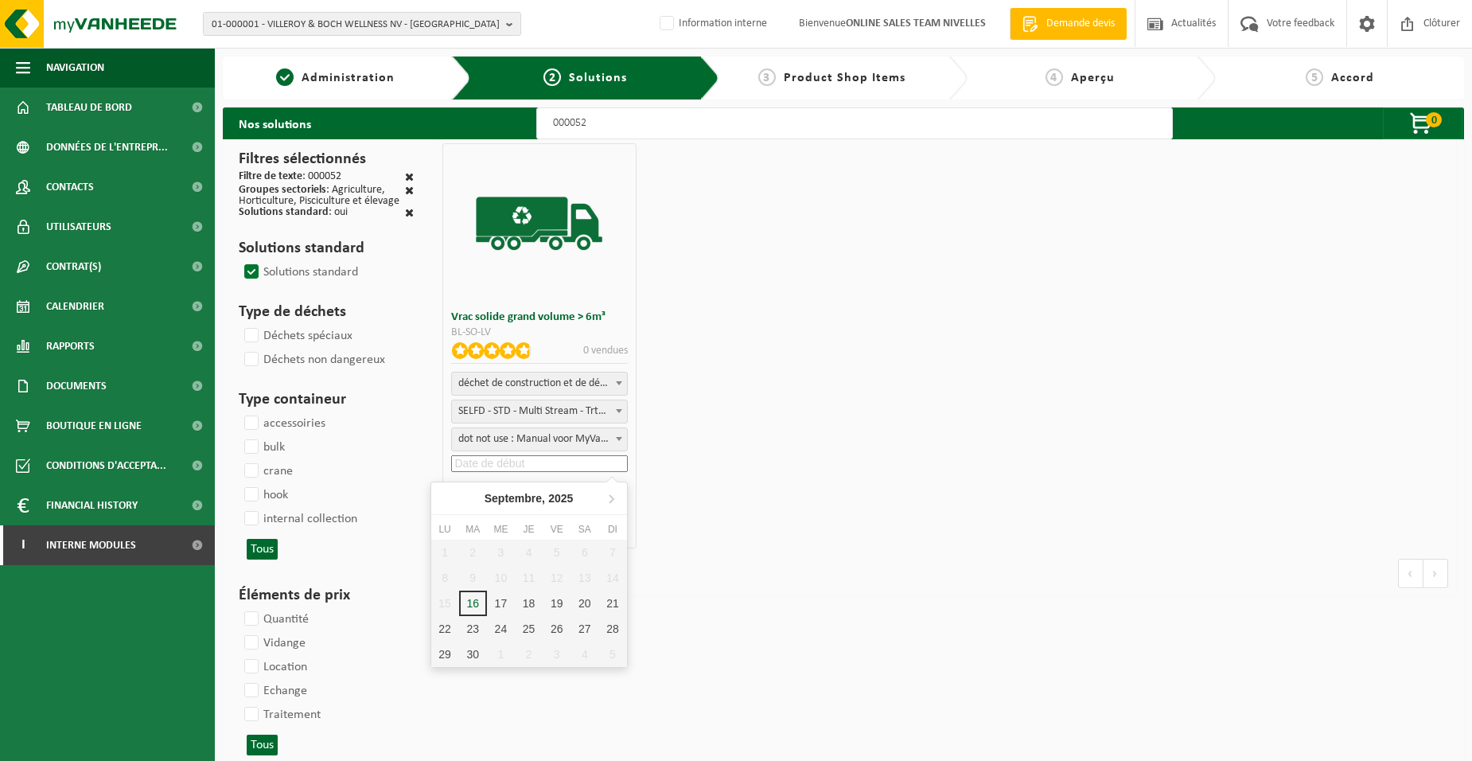
drag, startPoint x: 506, startPoint y: 464, endPoint x: 524, endPoint y: 451, distance: 21.6
click at [512, 461] on input at bounding box center [539, 463] width 176 height 17
click at [503, 602] on div "17" at bounding box center [501, 602] width 28 height 25
type input "2025-09-17"
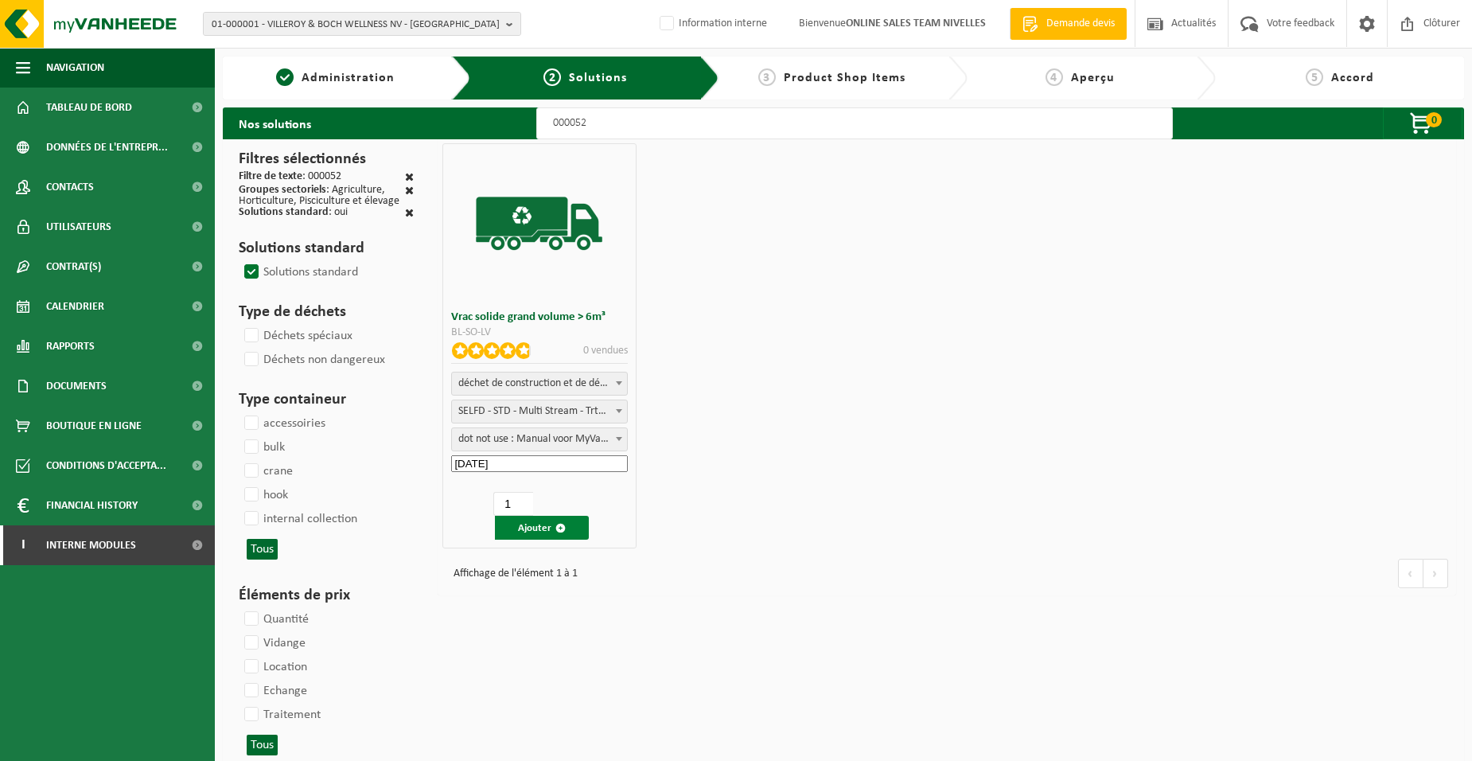
click at [534, 526] on button "Ajouter" at bounding box center [542, 528] width 94 height 24
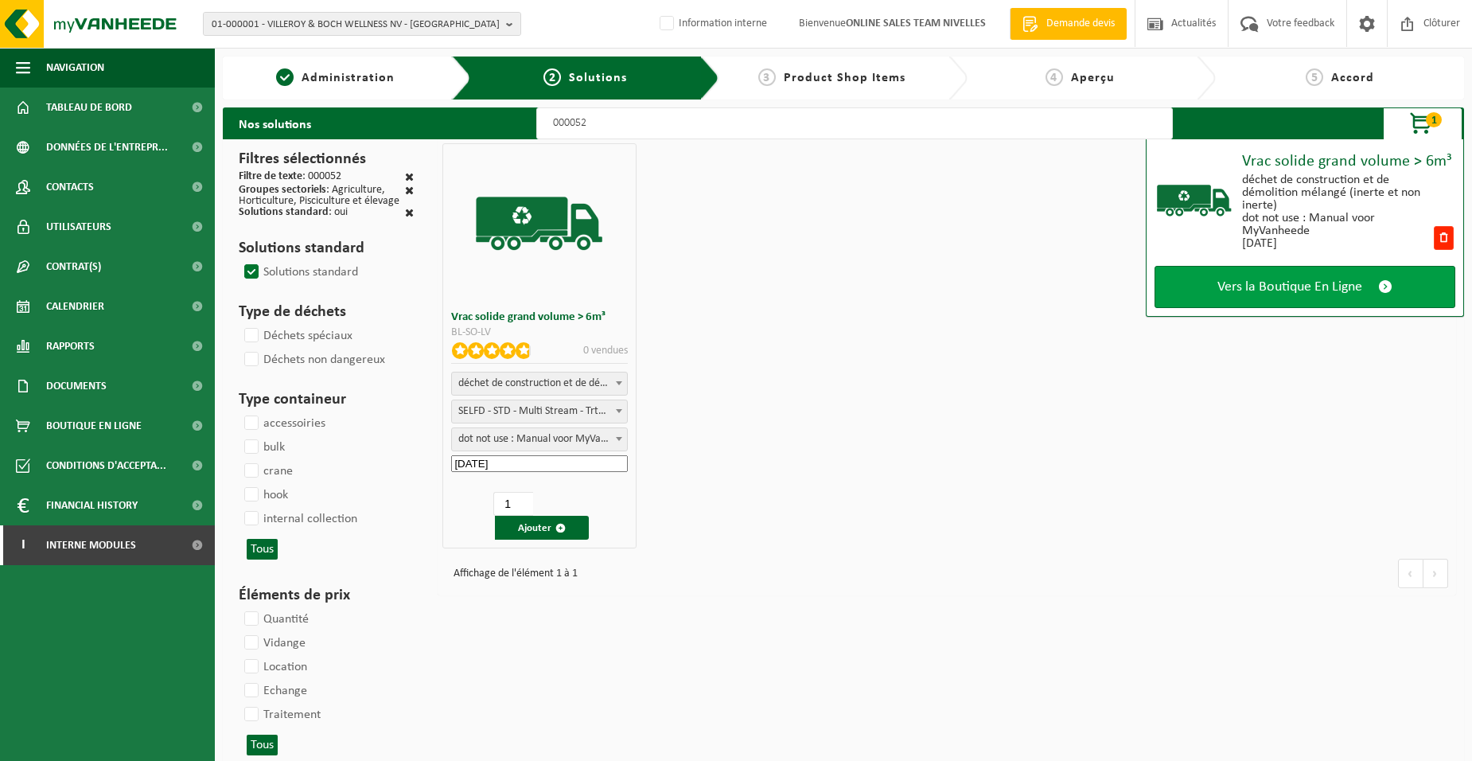
click at [1258, 303] on link "Vers la Boutique En Ligne" at bounding box center [1305, 287] width 301 height 42
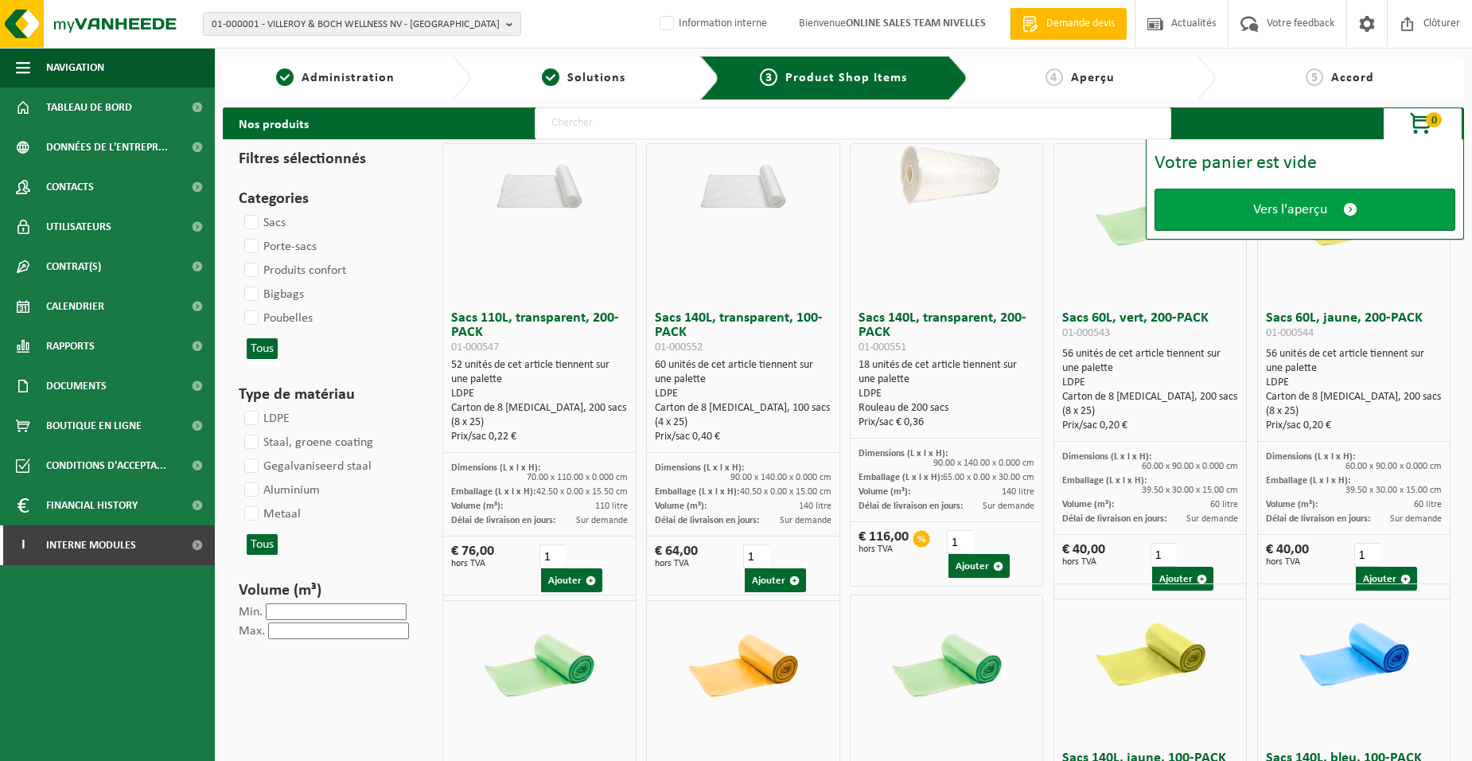
click at [1268, 206] on span "Vers l'aperçu" at bounding box center [1290, 209] width 74 height 17
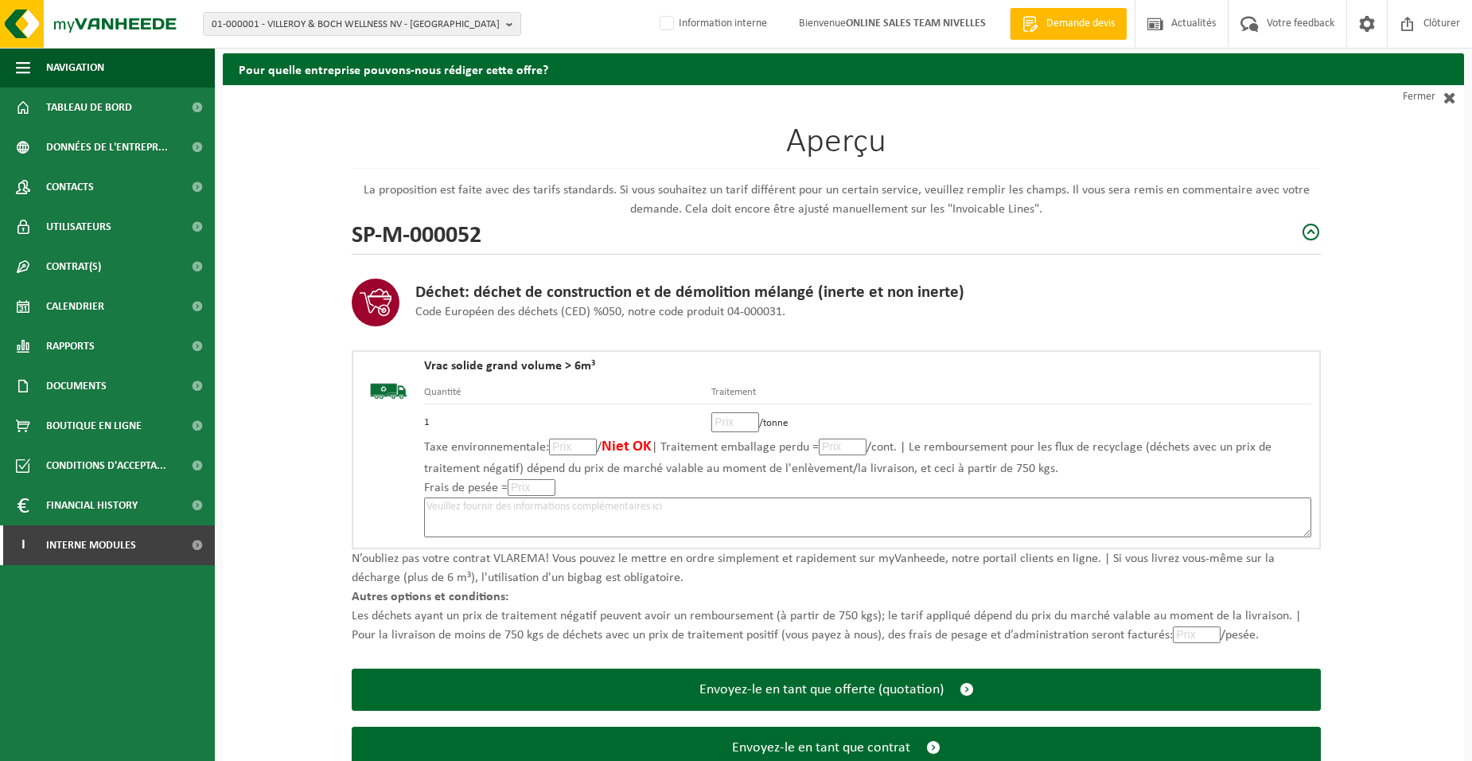
scroll to position [109, 0]
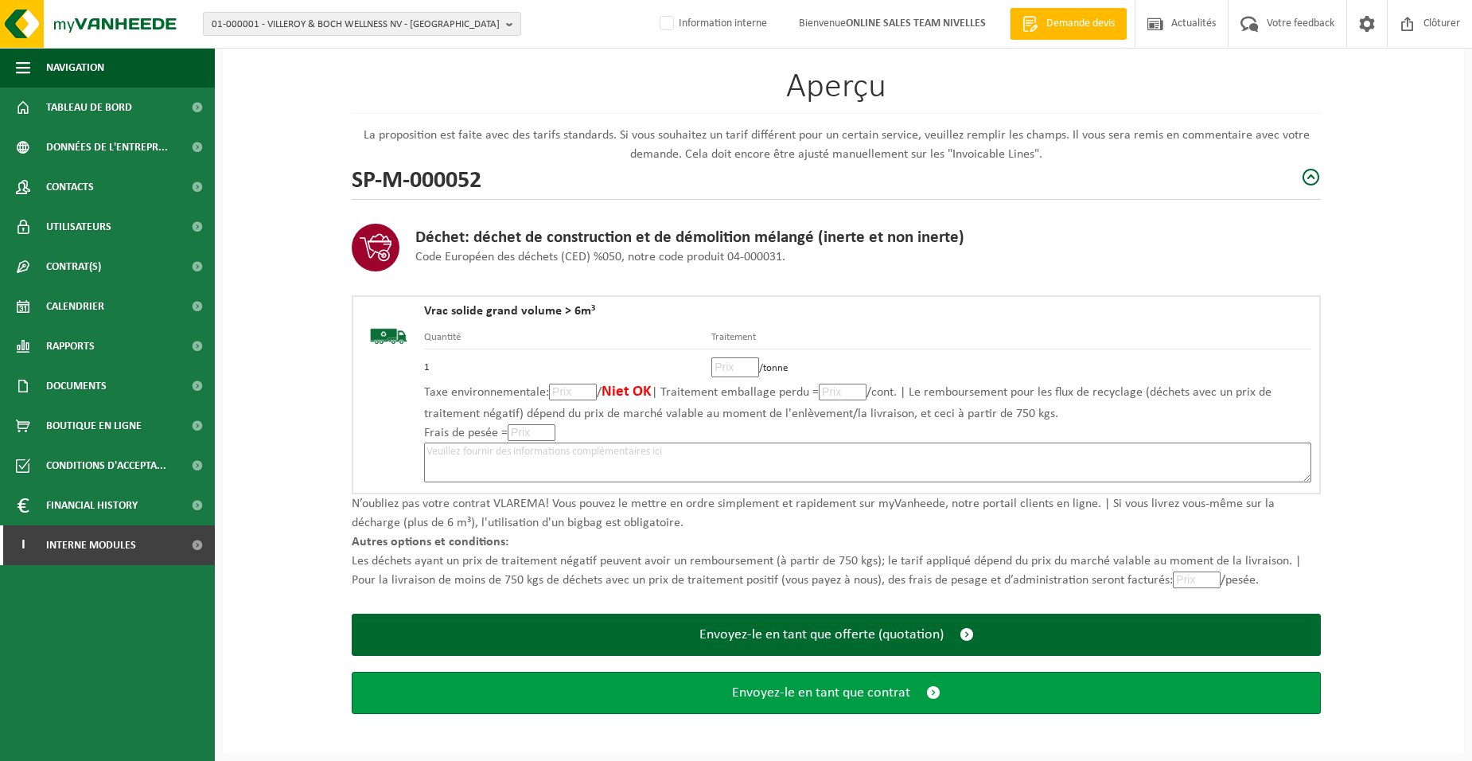
click at [870, 691] on span "Envoyez-le en tant que contrat" at bounding box center [821, 692] width 178 height 17
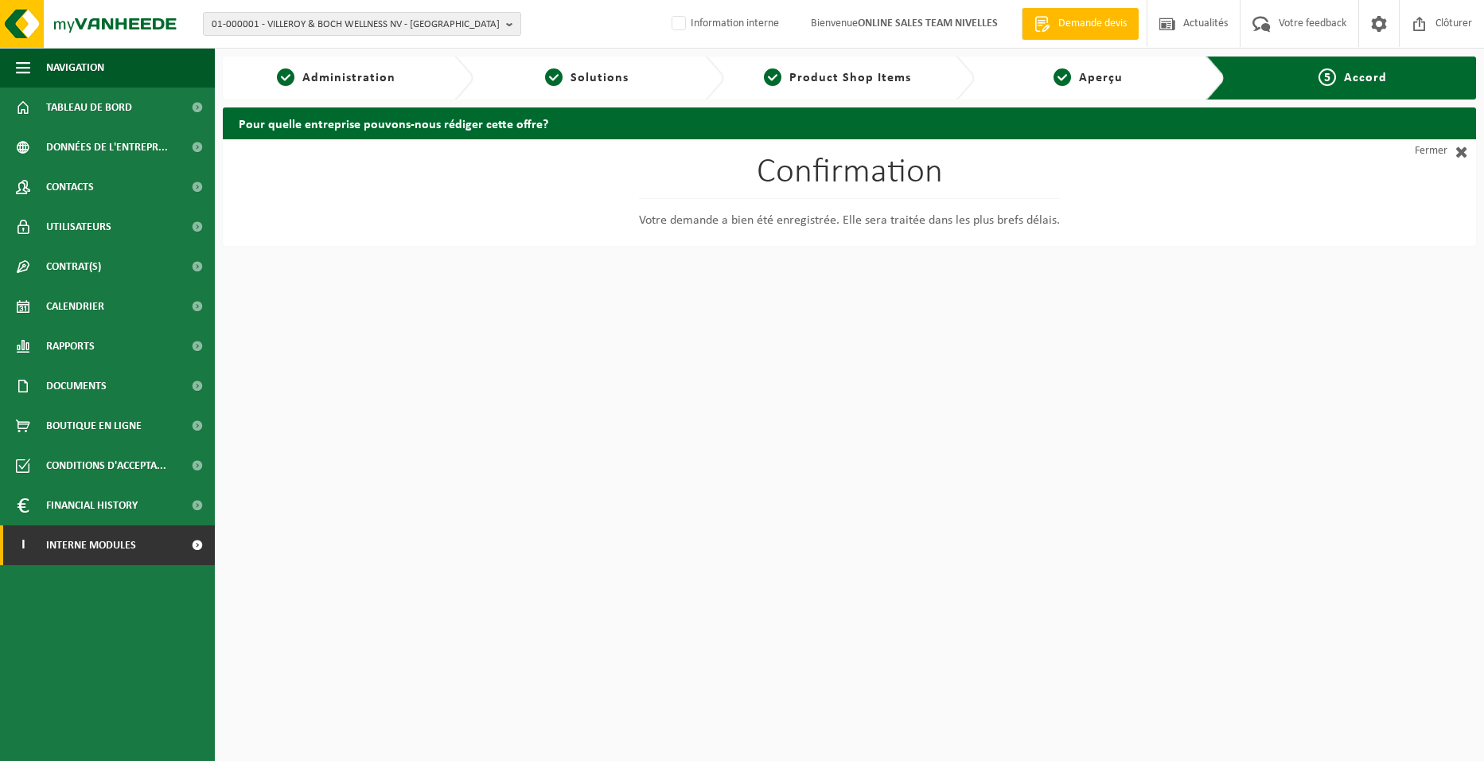
click at [92, 550] on span "Interne modules" at bounding box center [91, 545] width 90 height 40
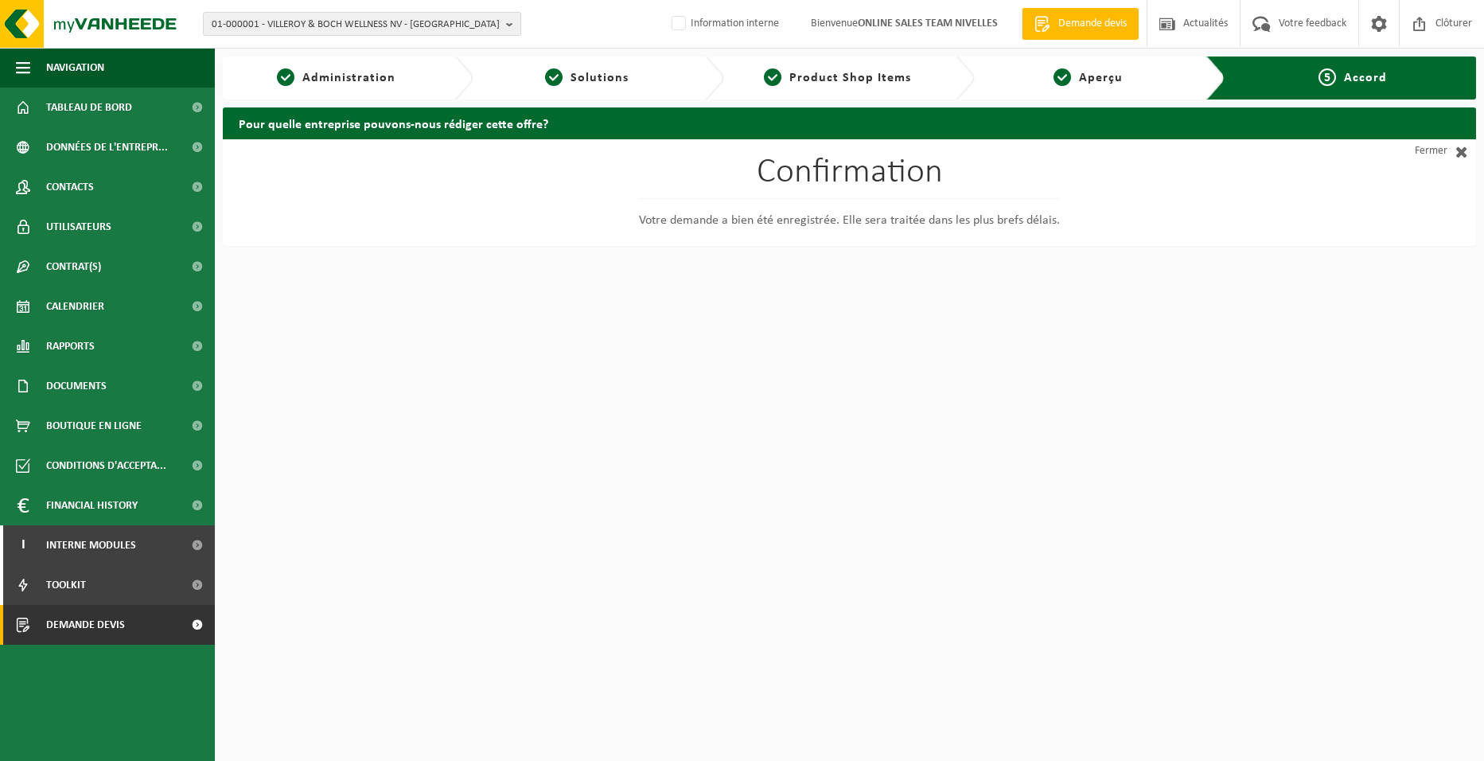
click at [129, 628] on link "Demande devis" at bounding box center [107, 625] width 215 height 40
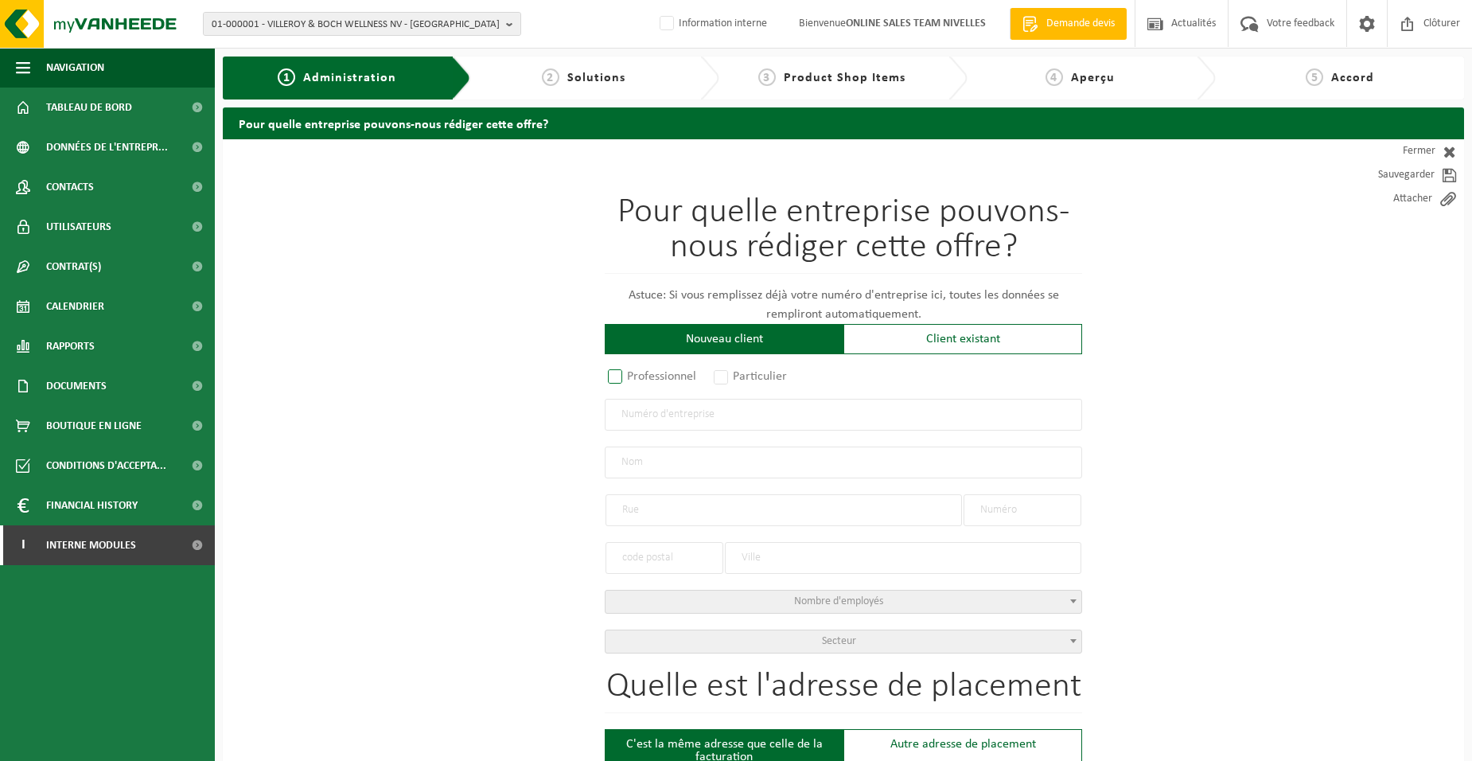
click at [610, 373] on label "Professionnel" at bounding box center [653, 376] width 96 height 22
click at [631, 373] on input "Professionnel" at bounding box center [636, 377] width 10 height 10
radio input "true"
click at [641, 407] on input "text" at bounding box center [843, 415] width 477 height 32
type input "0783622319"
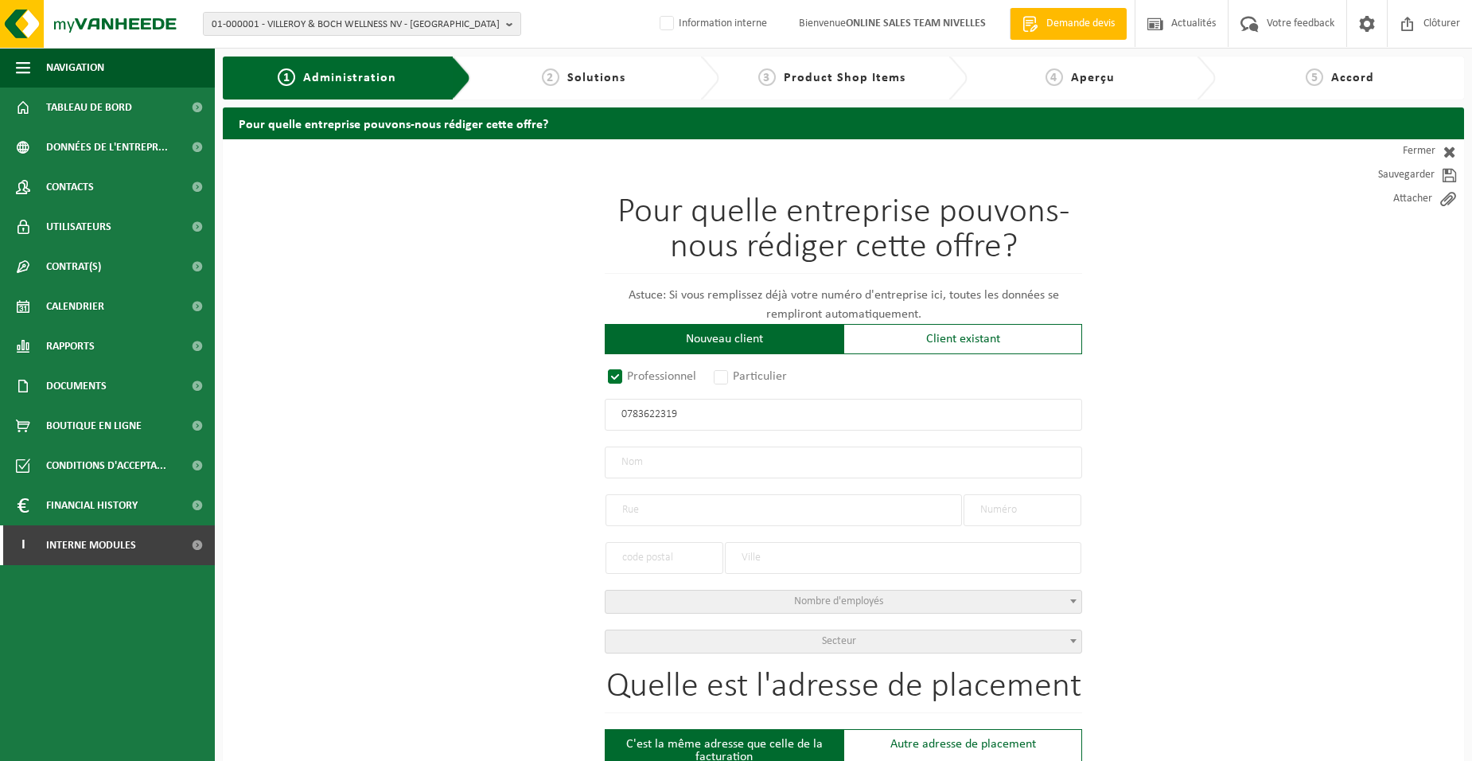
radio input "true"
type input "0783622319"
type input "TC RENHOUSE BV"
type input "FR. VERBEEKSTRAAT"
type input "233"
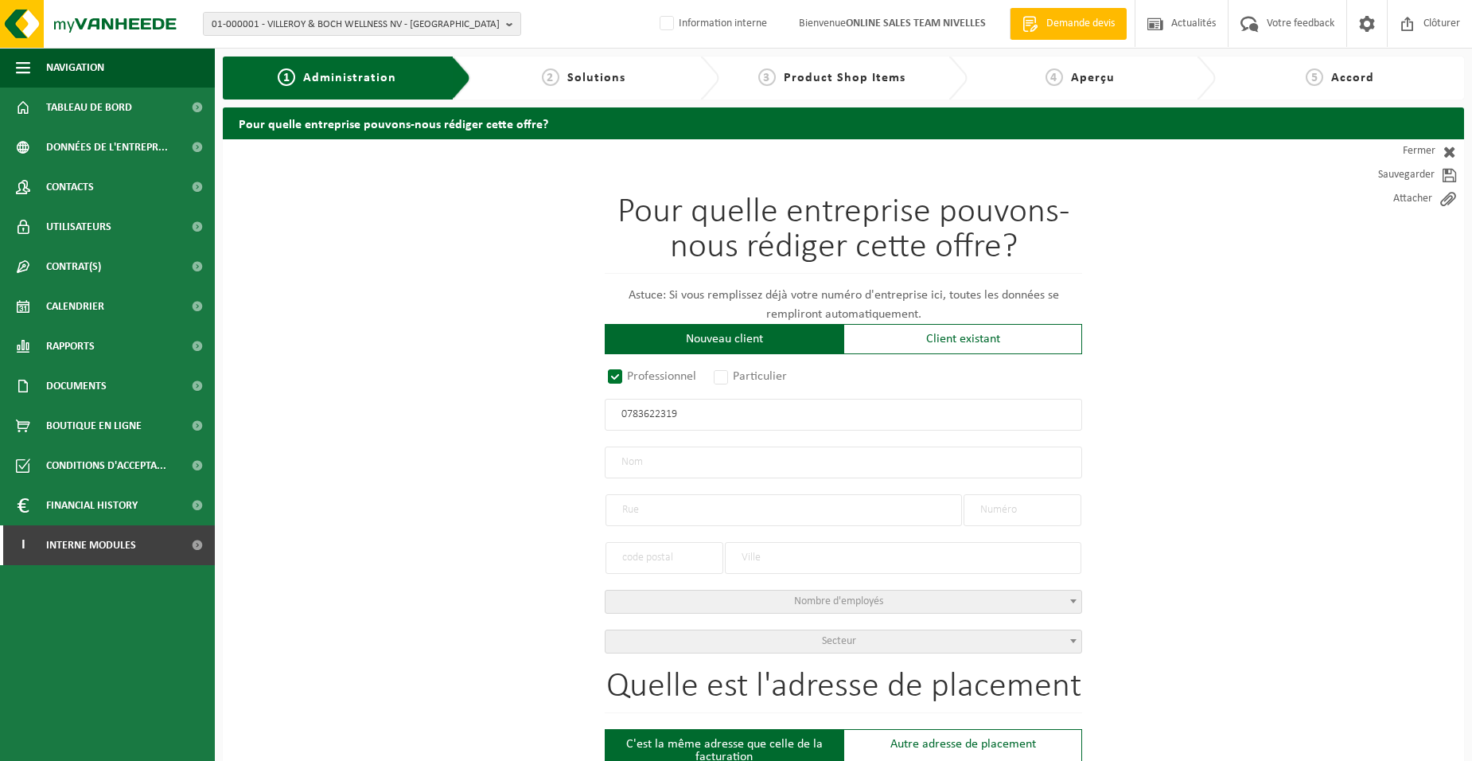
type input "3090"
type input "OVERIJSE"
select select "D"
type input "TC RENHOUSE BV"
type input "FR. VERBEEKSTRAAT"
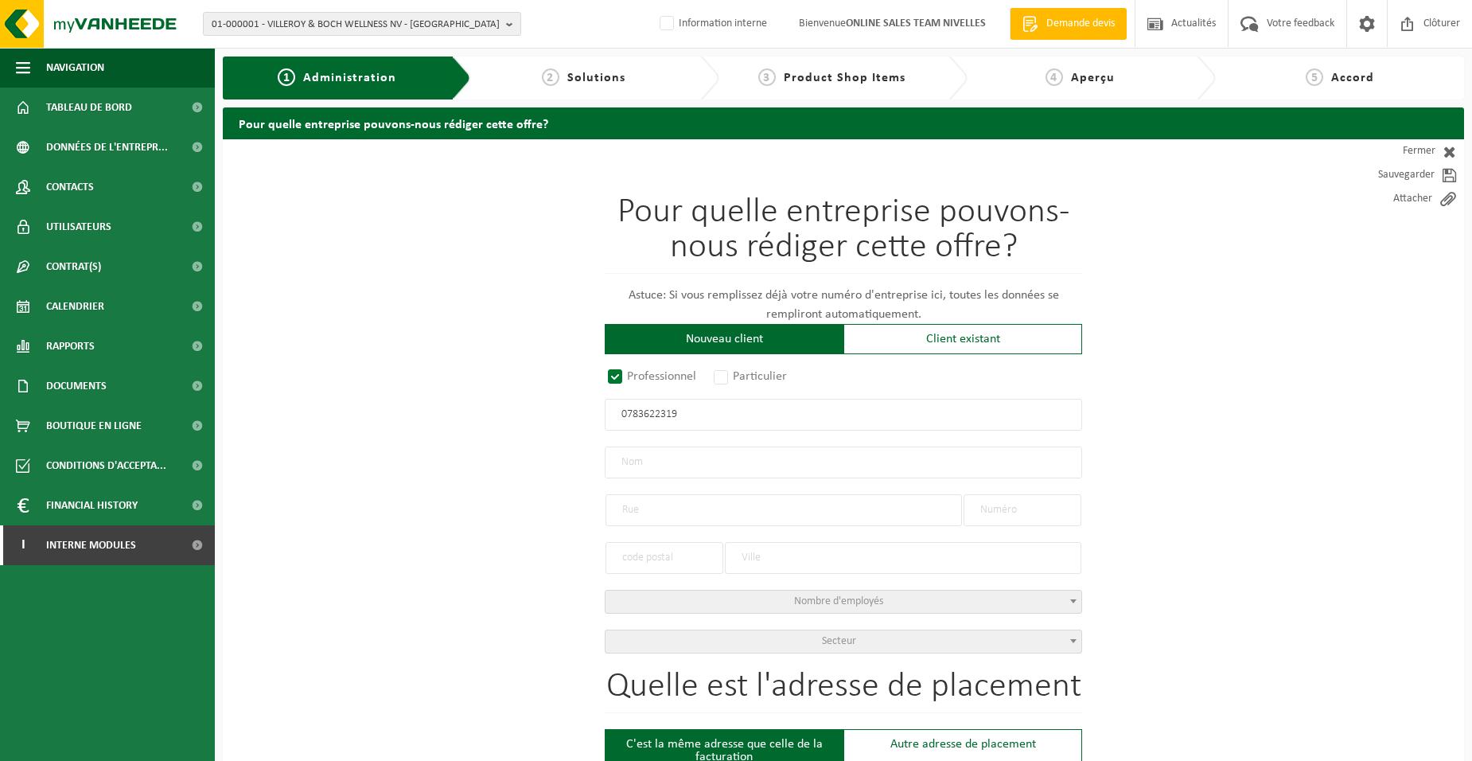
type input "233"
type input "3090"
type input "OVERIJSE"
type input "2343526037"
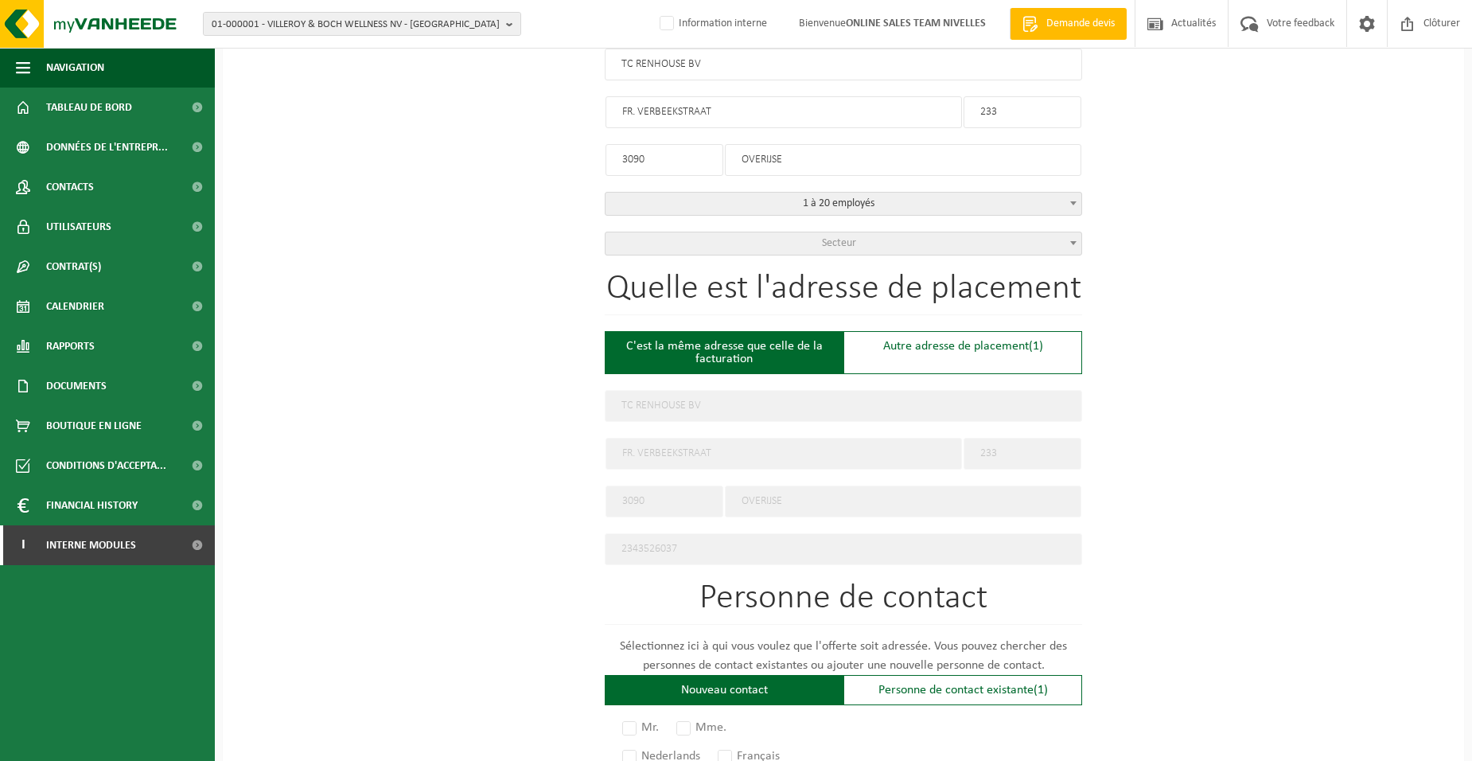
scroll to position [796, 0]
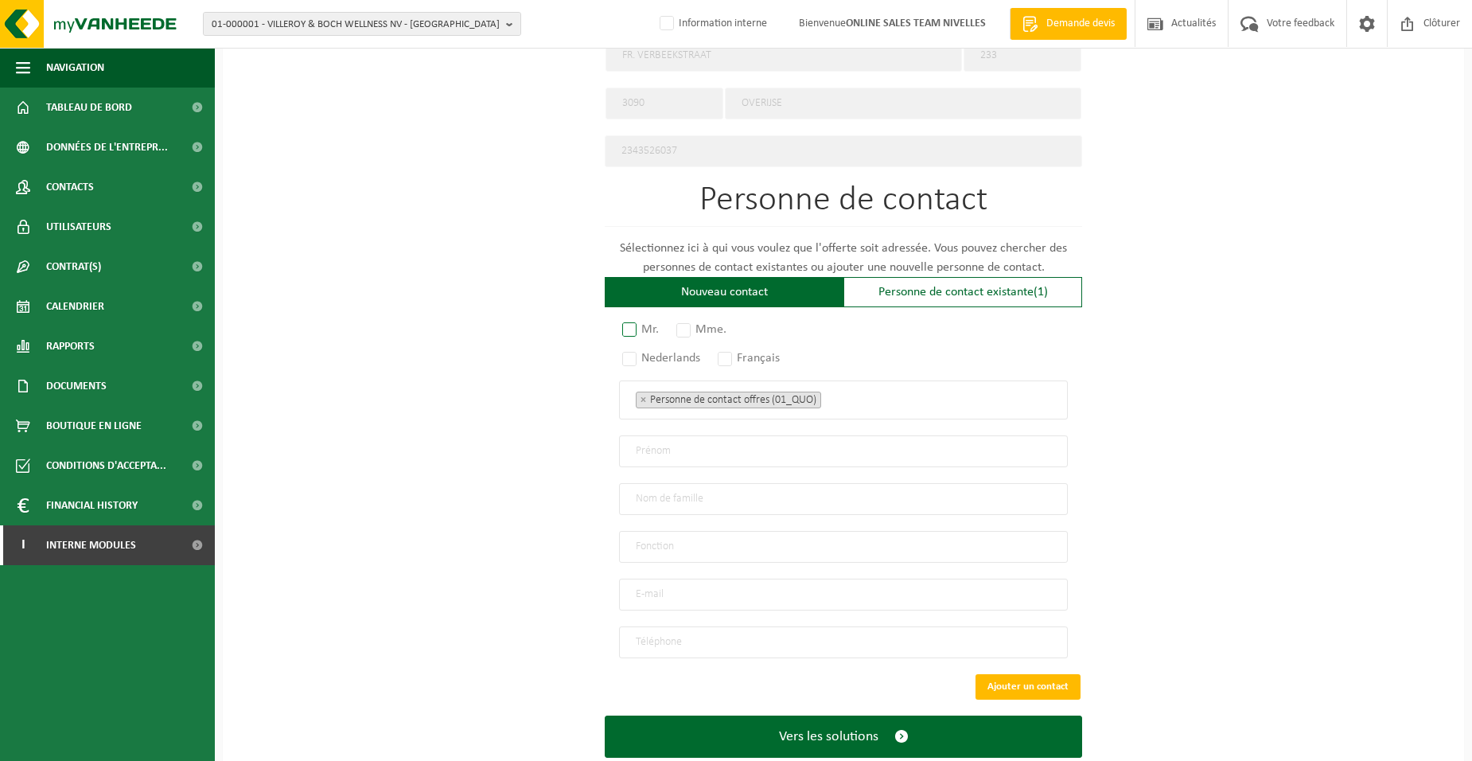
type input "0783622319"
click at [644, 327] on label "Mr." at bounding box center [641, 329] width 45 height 22
radio input "true"
click at [753, 356] on label "Français" at bounding box center [750, 358] width 70 height 22
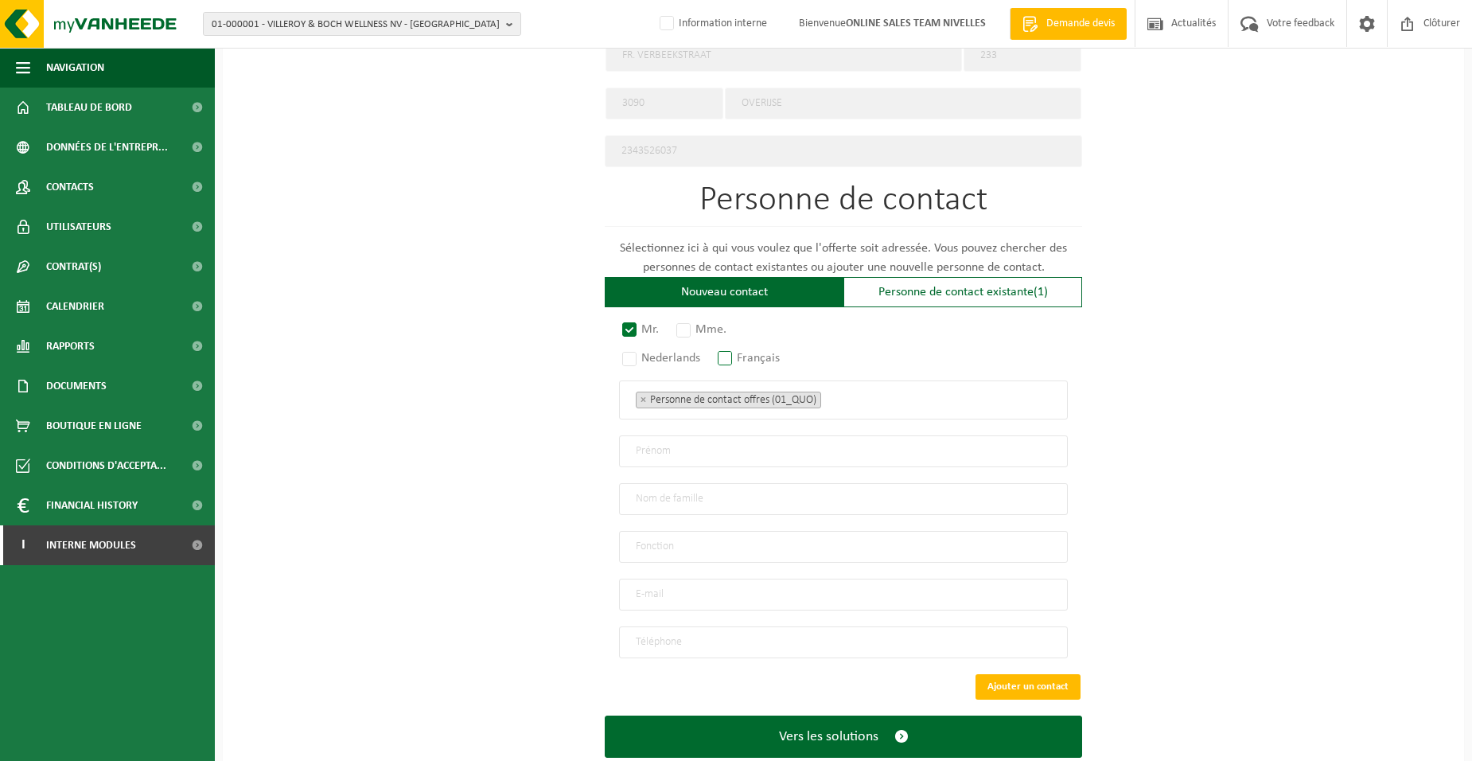
radio input "true"
click at [837, 395] on ul "× Personne de contact offres (01_QUO)" at bounding box center [843, 399] width 415 height 21
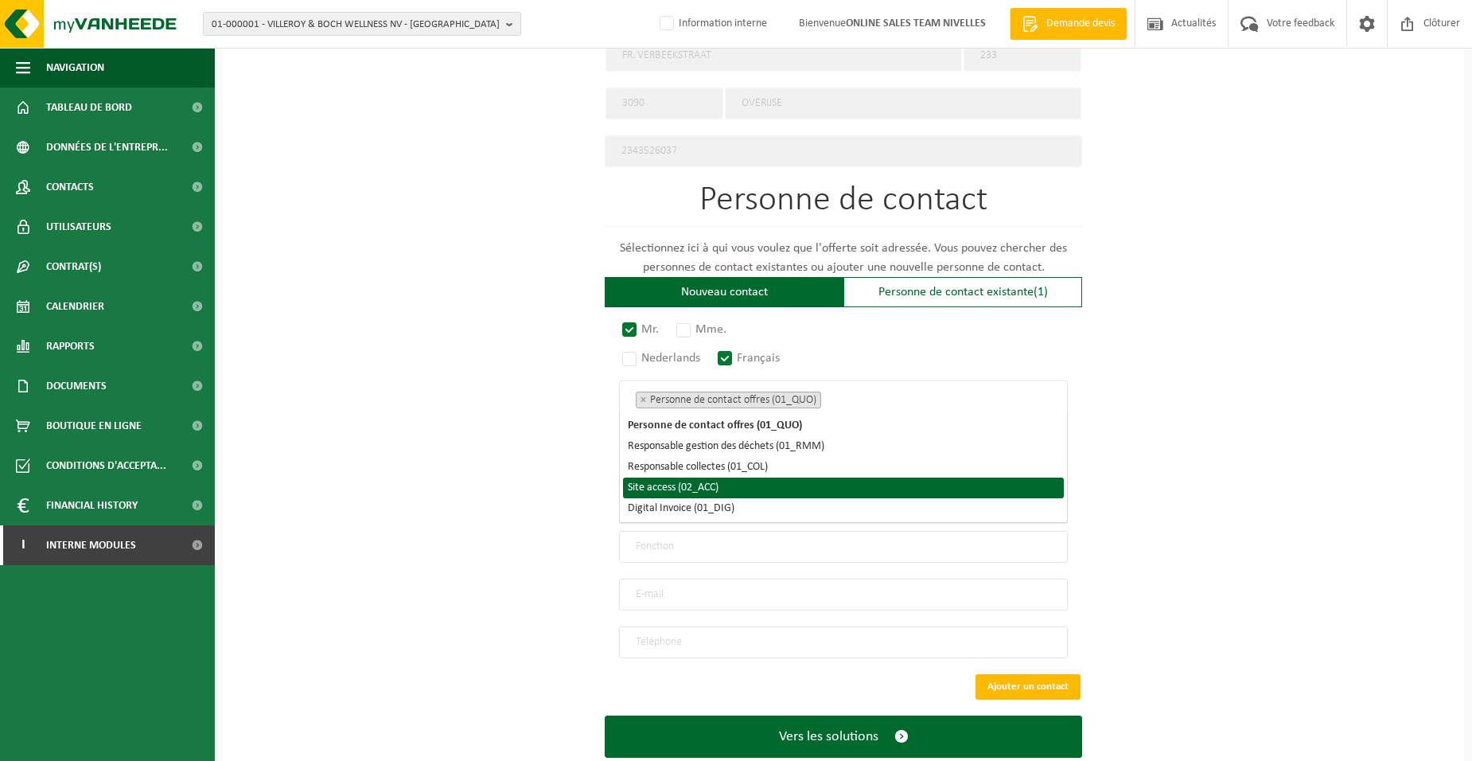
click at [764, 481] on li "Site access (02_ACC)" at bounding box center [843, 487] width 441 height 21
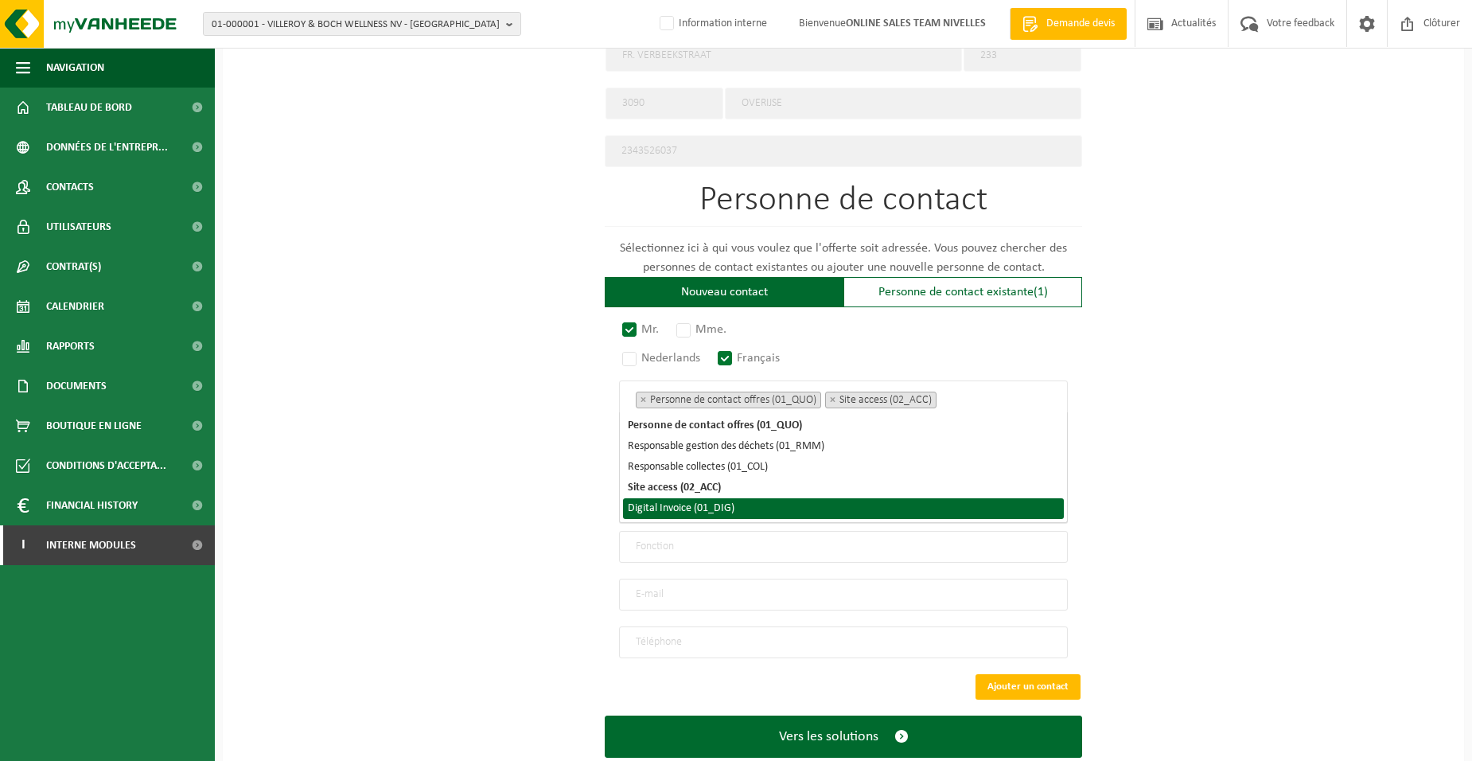
click at [764, 502] on li "Digital Invoice (01_DIG)" at bounding box center [843, 508] width 441 height 21
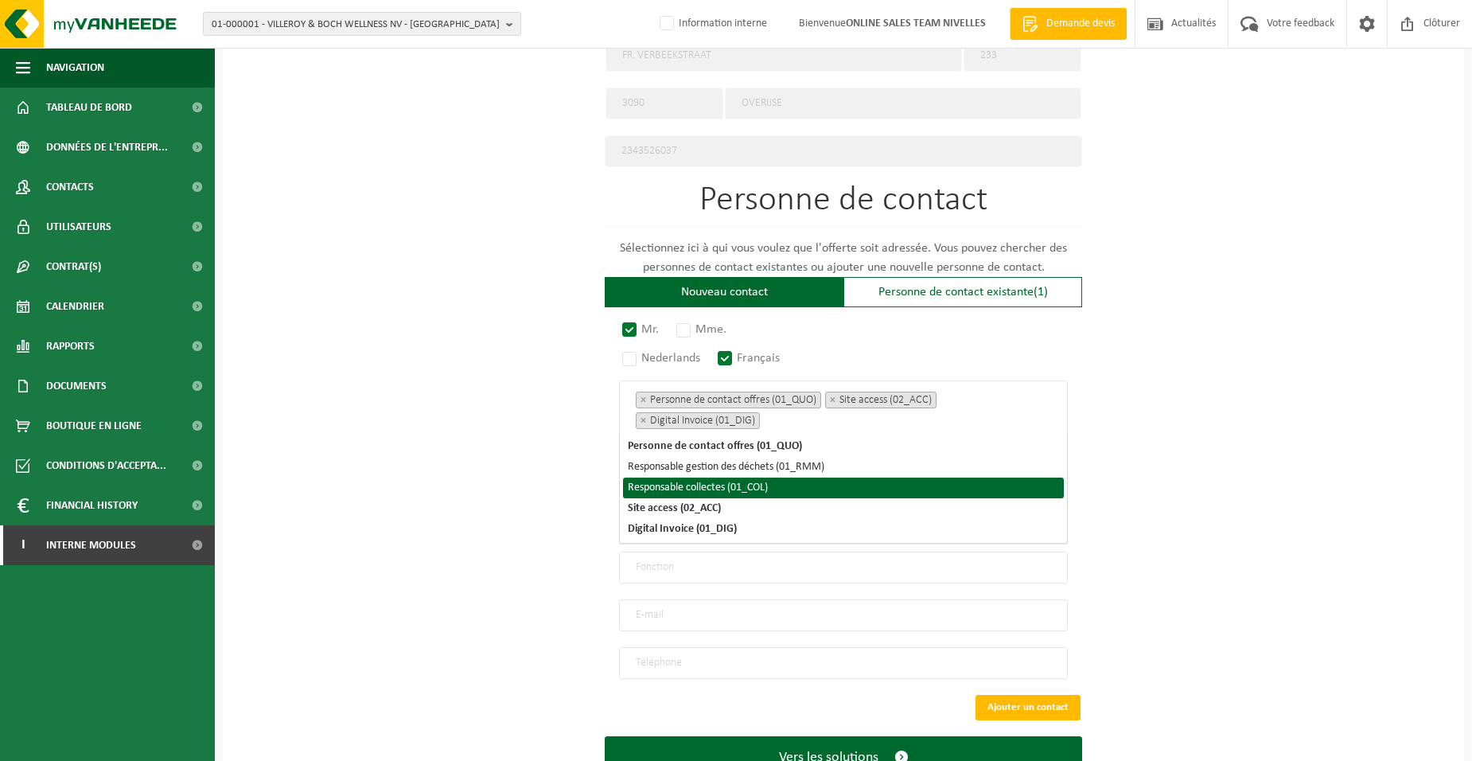
click at [523, 474] on div "Pour quelle entreprise pouvons-nous [PERSON_NAME] cette offre? Astuce: Si vous …" at bounding box center [843, 81] width 1241 height 1474
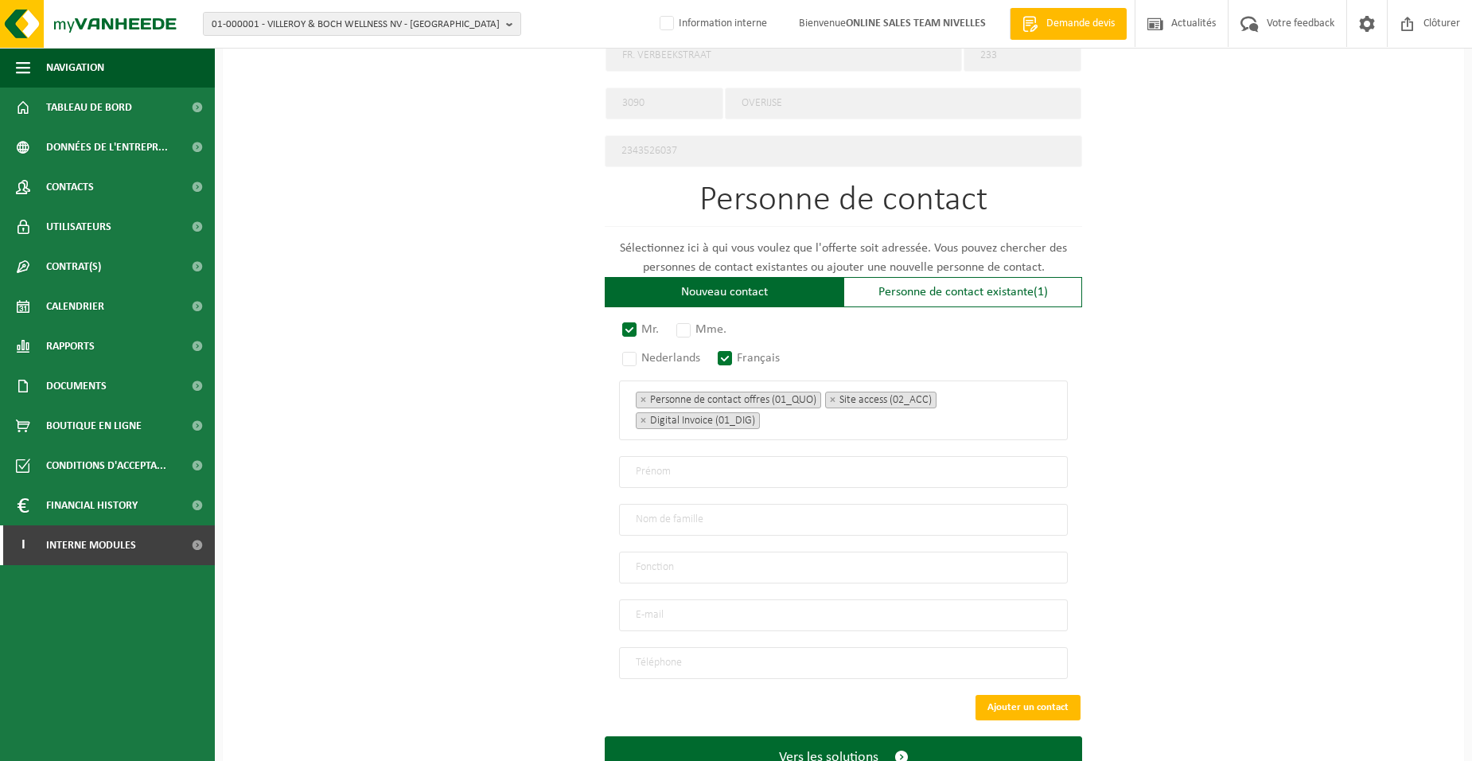
click at [656, 471] on input "text" at bounding box center [843, 472] width 449 height 32
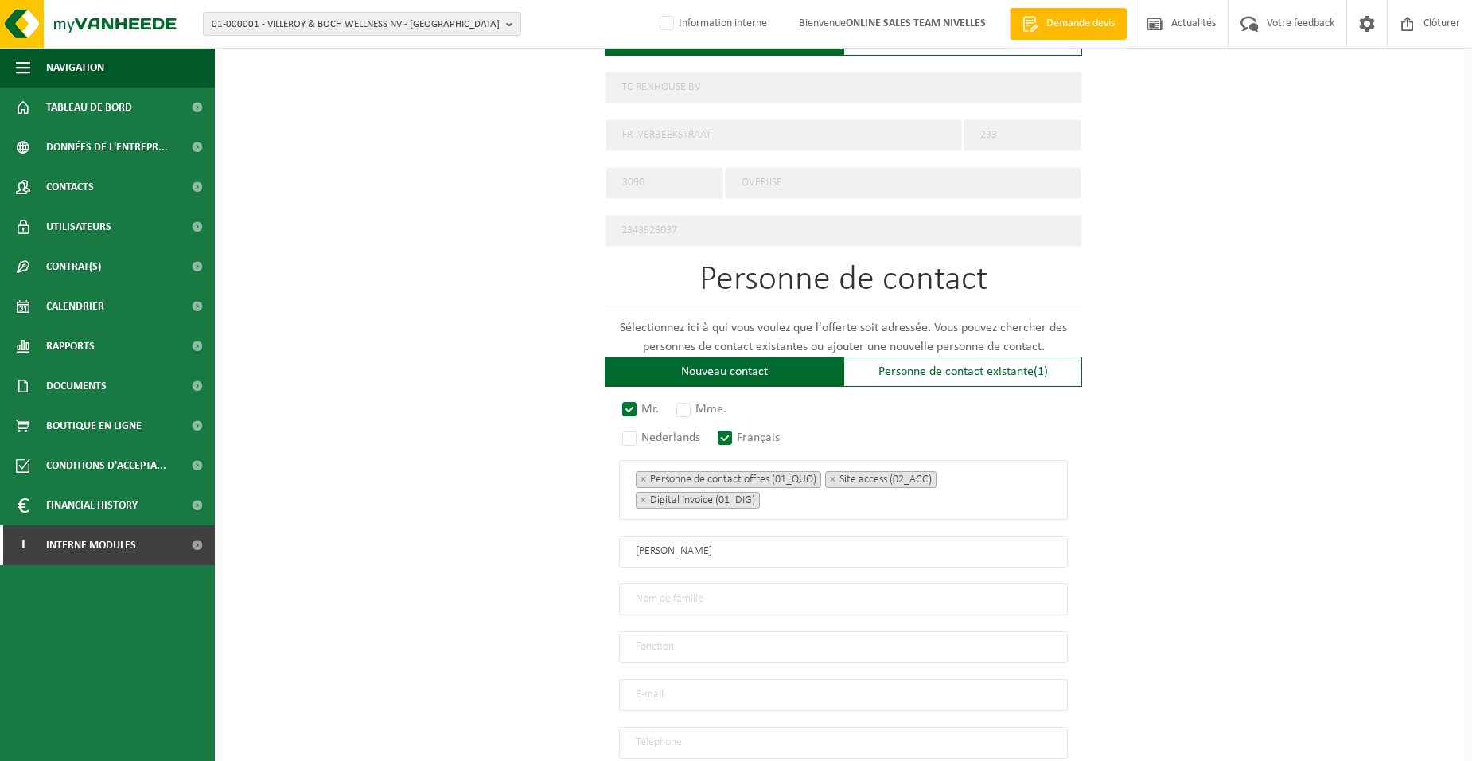
scroll to position [849, 0]
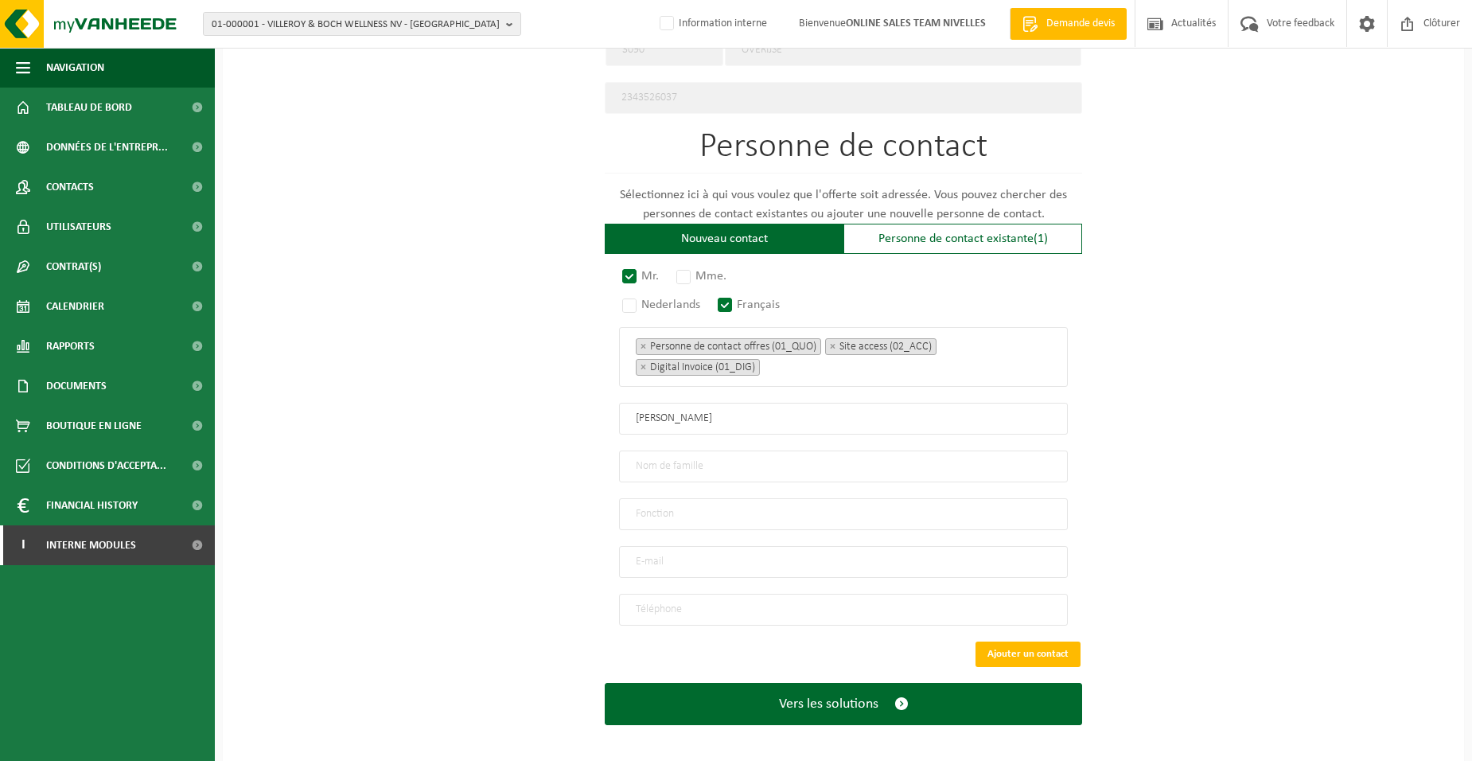
type input "[PERSON_NAME]"
click at [742, 466] on input "text" at bounding box center [843, 466] width 449 height 32
type input "COLMANT"
click at [707, 510] on input "text" at bounding box center [843, 514] width 449 height 32
type input "Directeur"
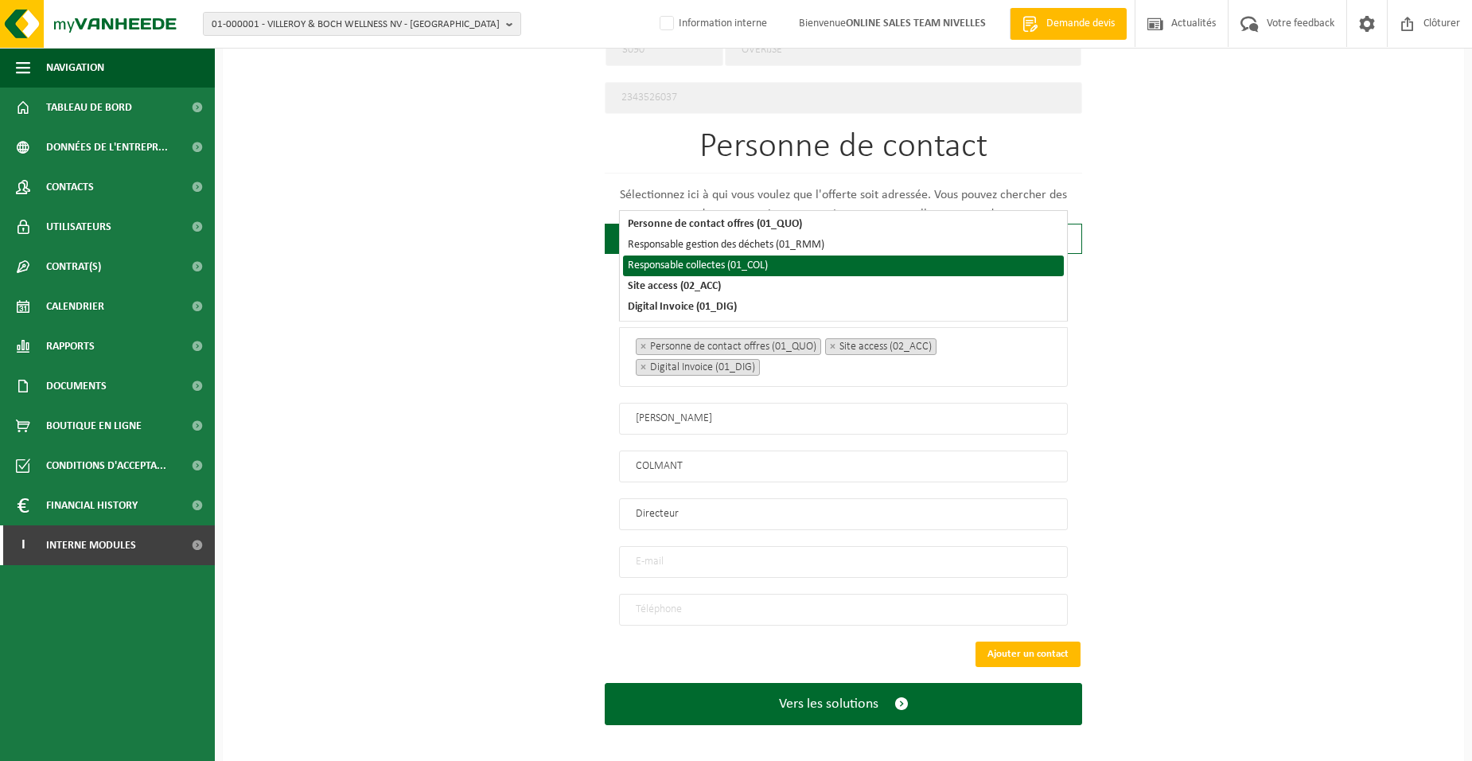
click at [648, 551] on input "email" at bounding box center [843, 562] width 449 height 32
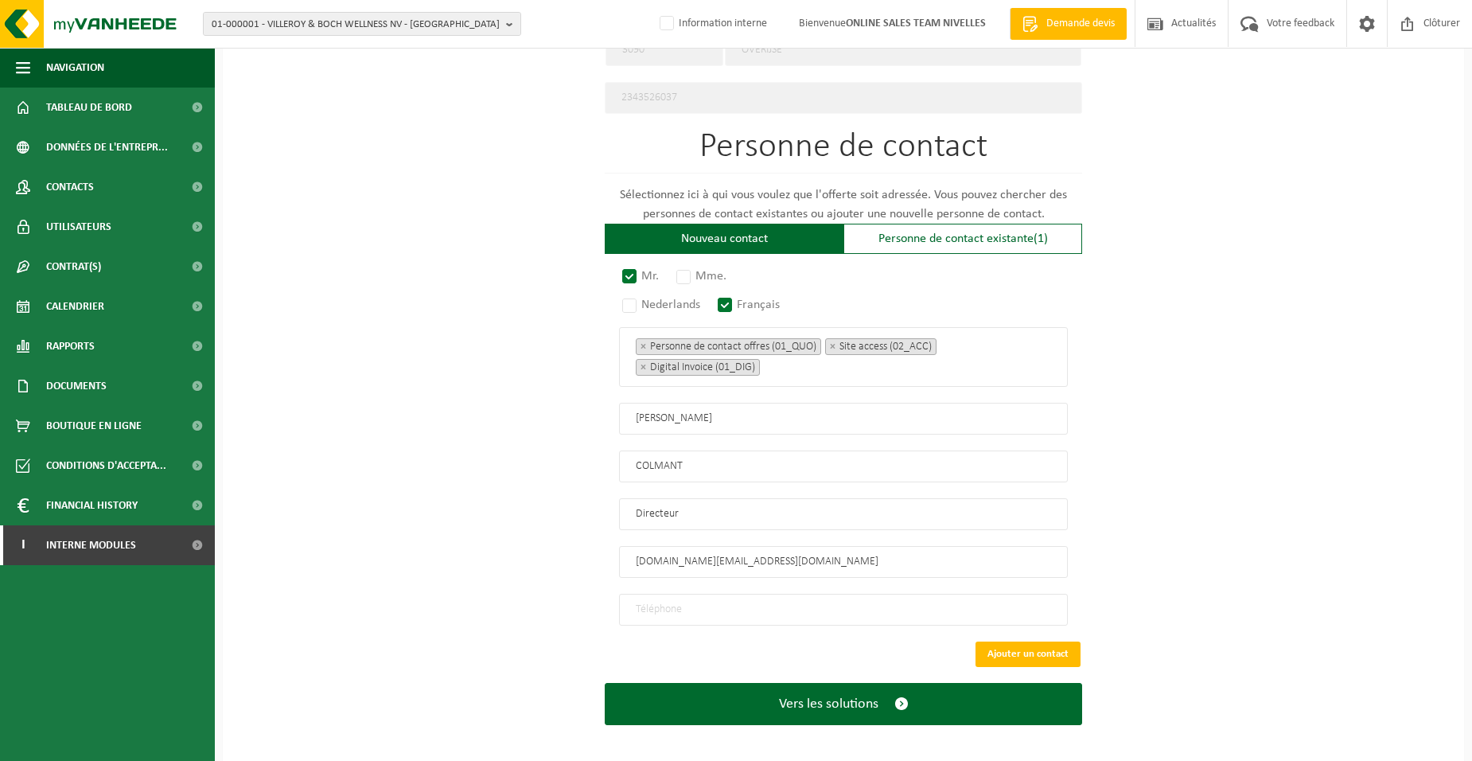
type input "TC.RENHOUSE.SRL@GMAIL.COM"
click at [652, 598] on input "tel" at bounding box center [843, 610] width 449 height 32
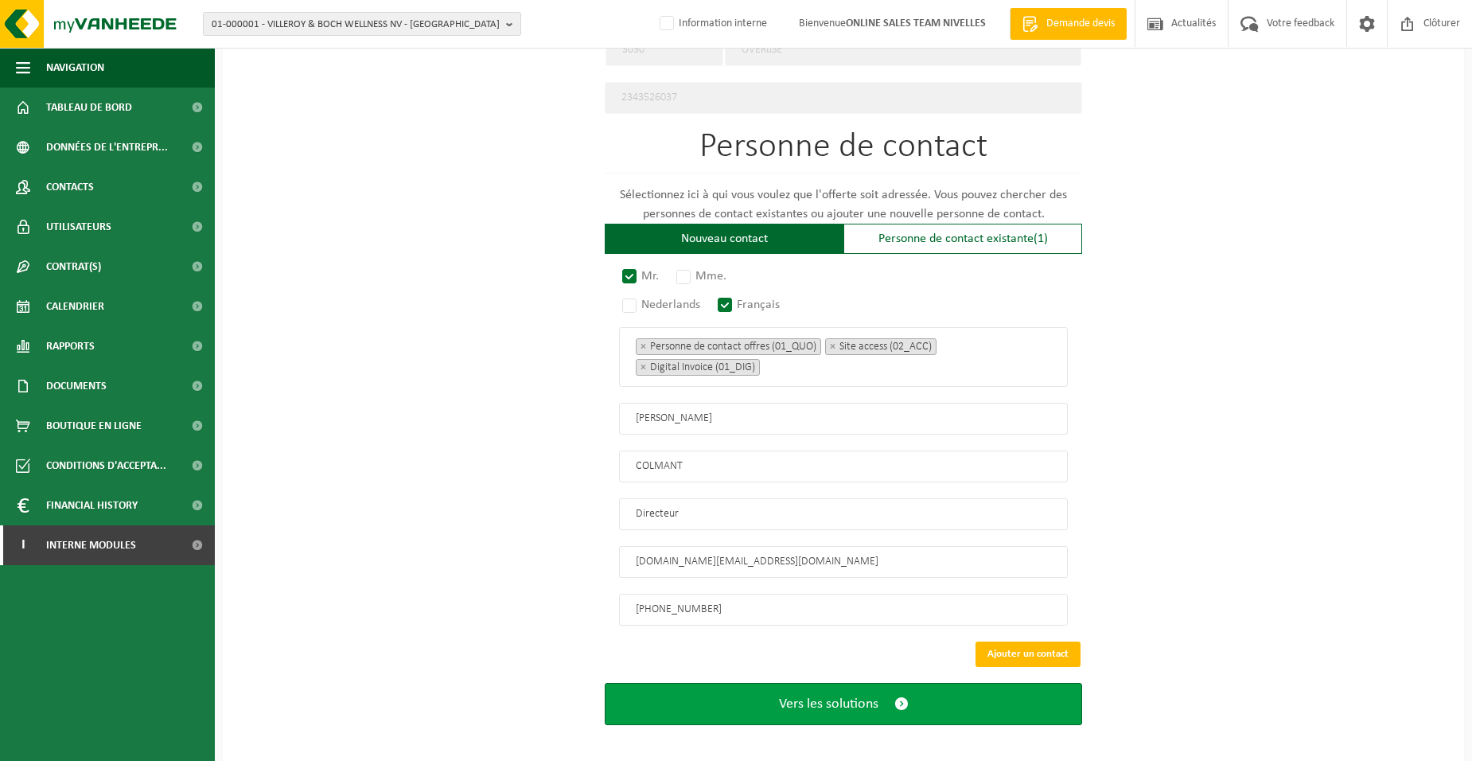
type input "+32 453 88 33 84"
click at [782, 696] on span "Vers les solutions" at bounding box center [828, 703] width 99 height 17
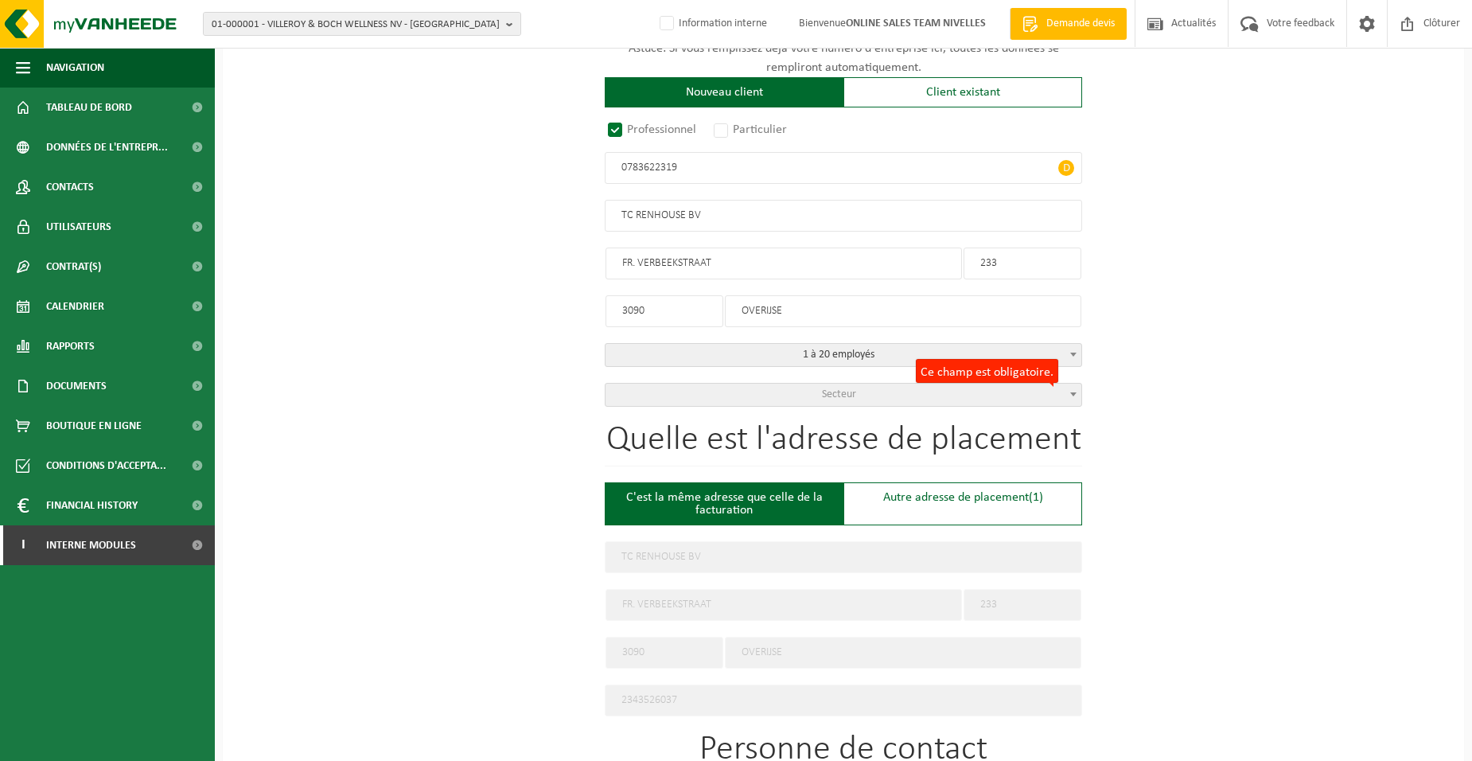
click at [832, 397] on span "Secteur" at bounding box center [839, 394] width 34 height 12
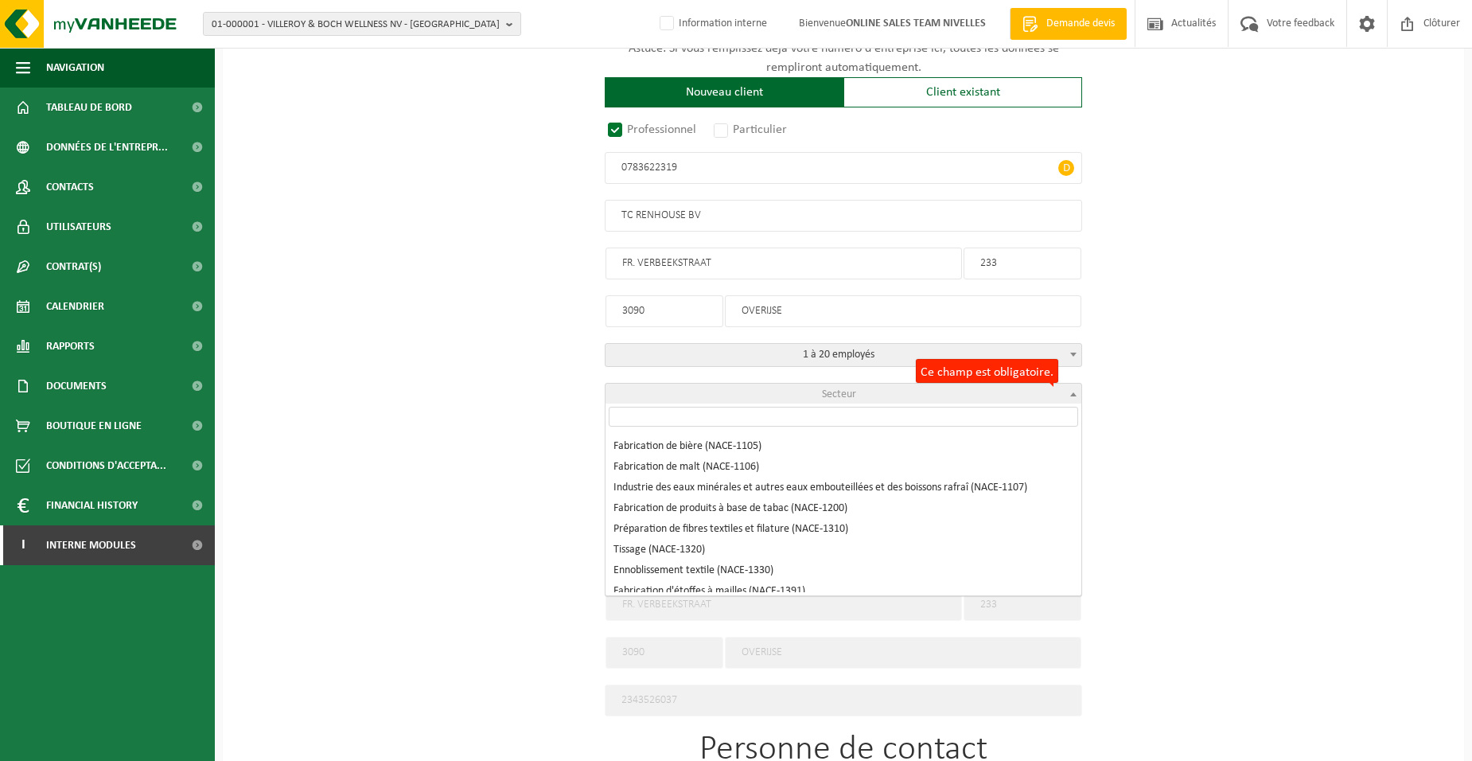
scroll to position [1591, 0]
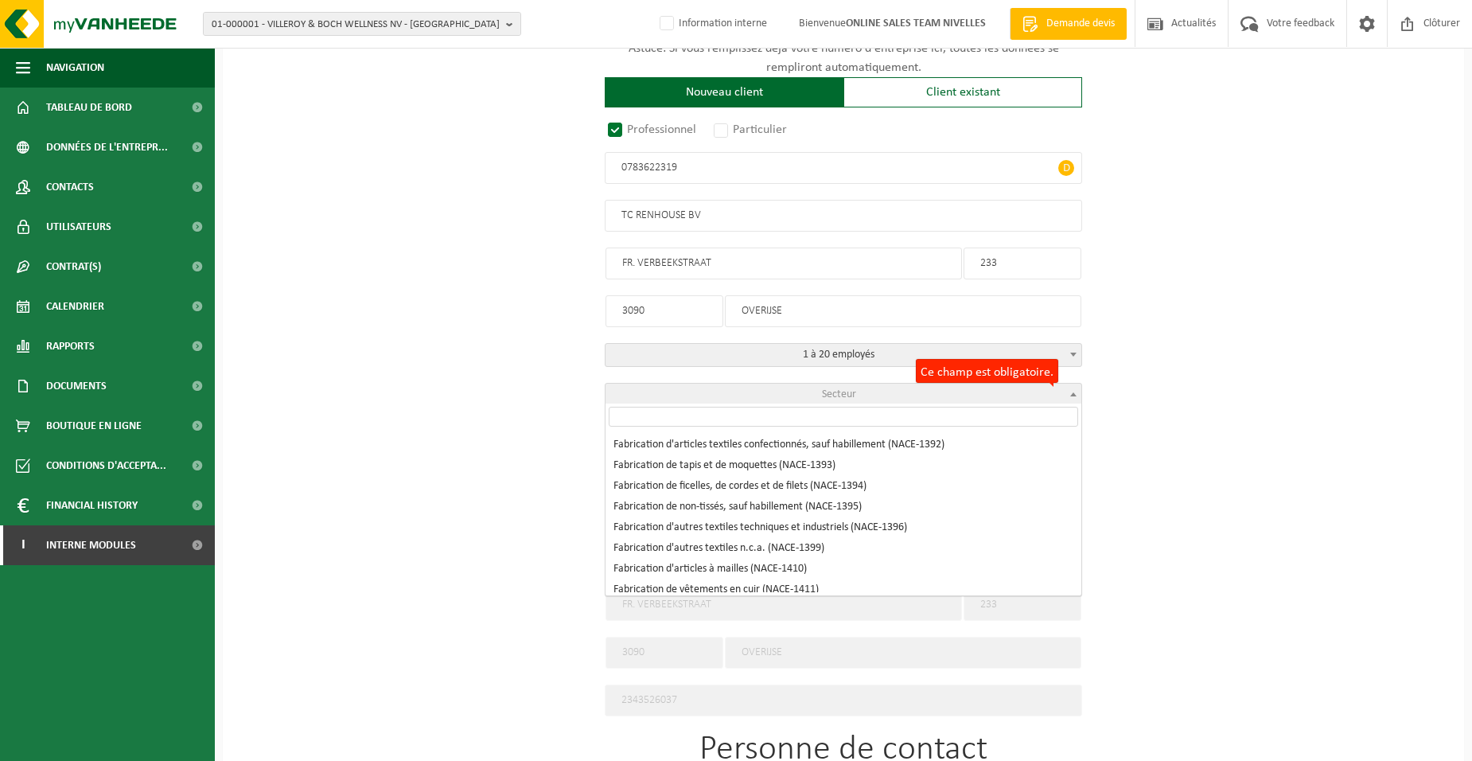
select select "NACE_1394"
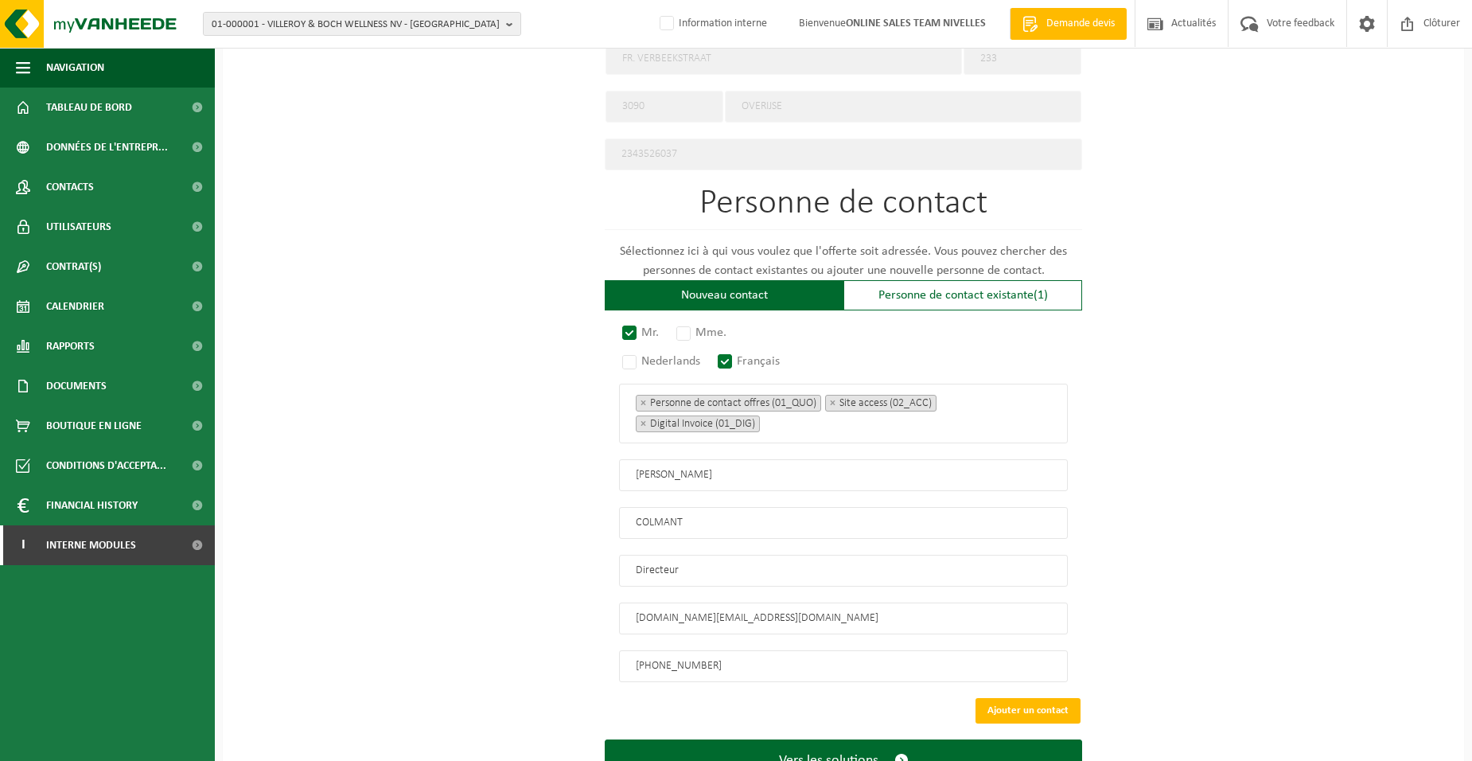
scroll to position [849, 0]
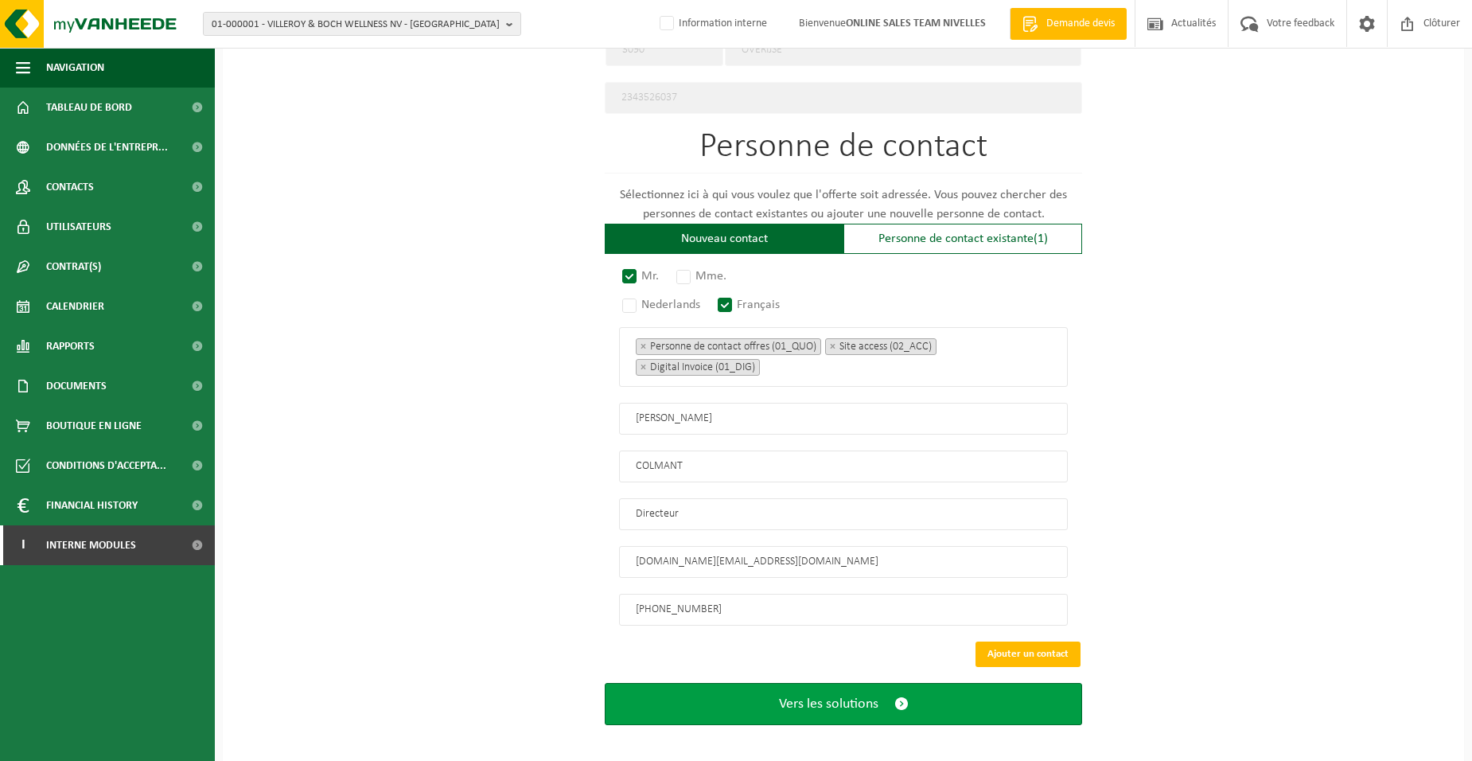
click at [741, 689] on button "Vers les solutions" at bounding box center [843, 704] width 477 height 42
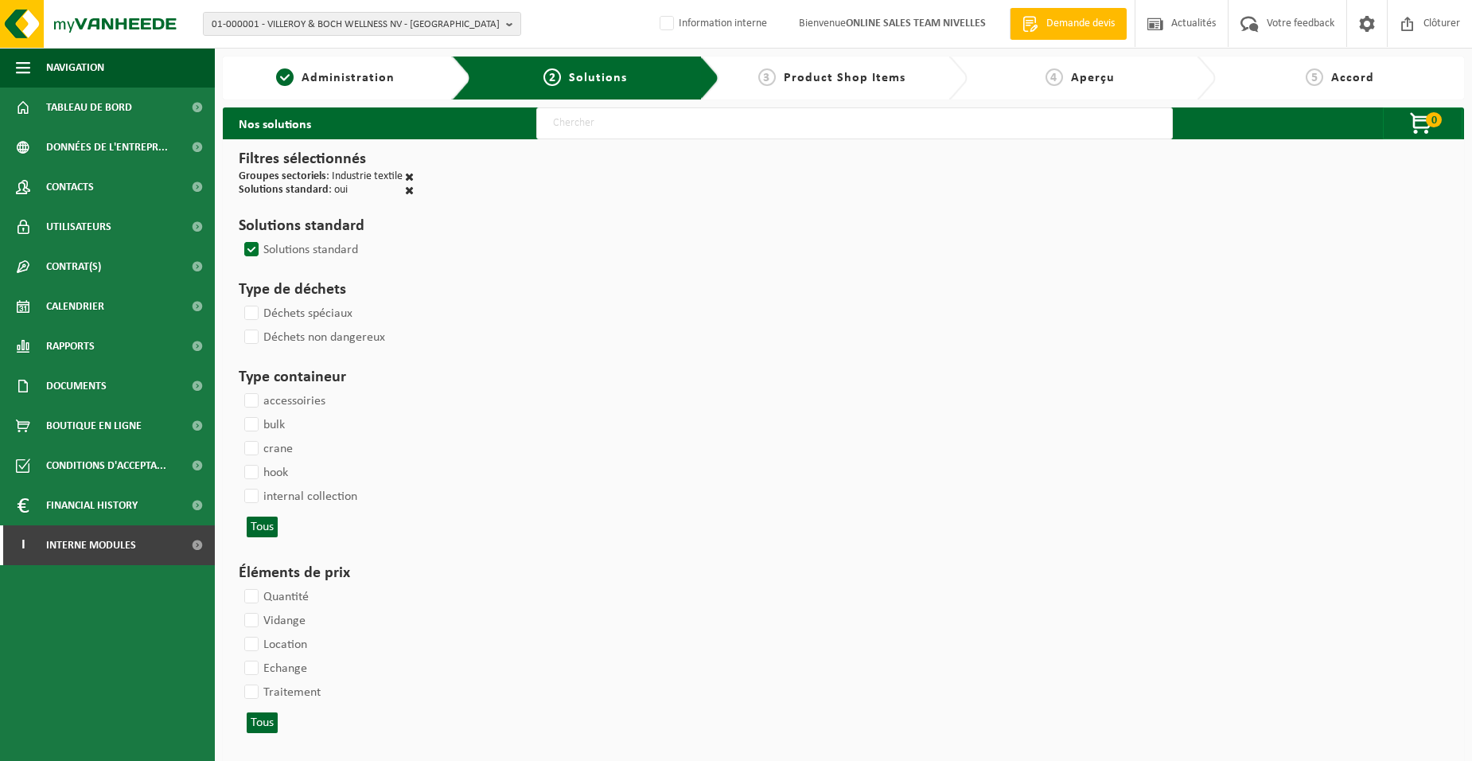
click at [583, 134] on input "text" at bounding box center [854, 123] width 637 height 32
type input "000052"
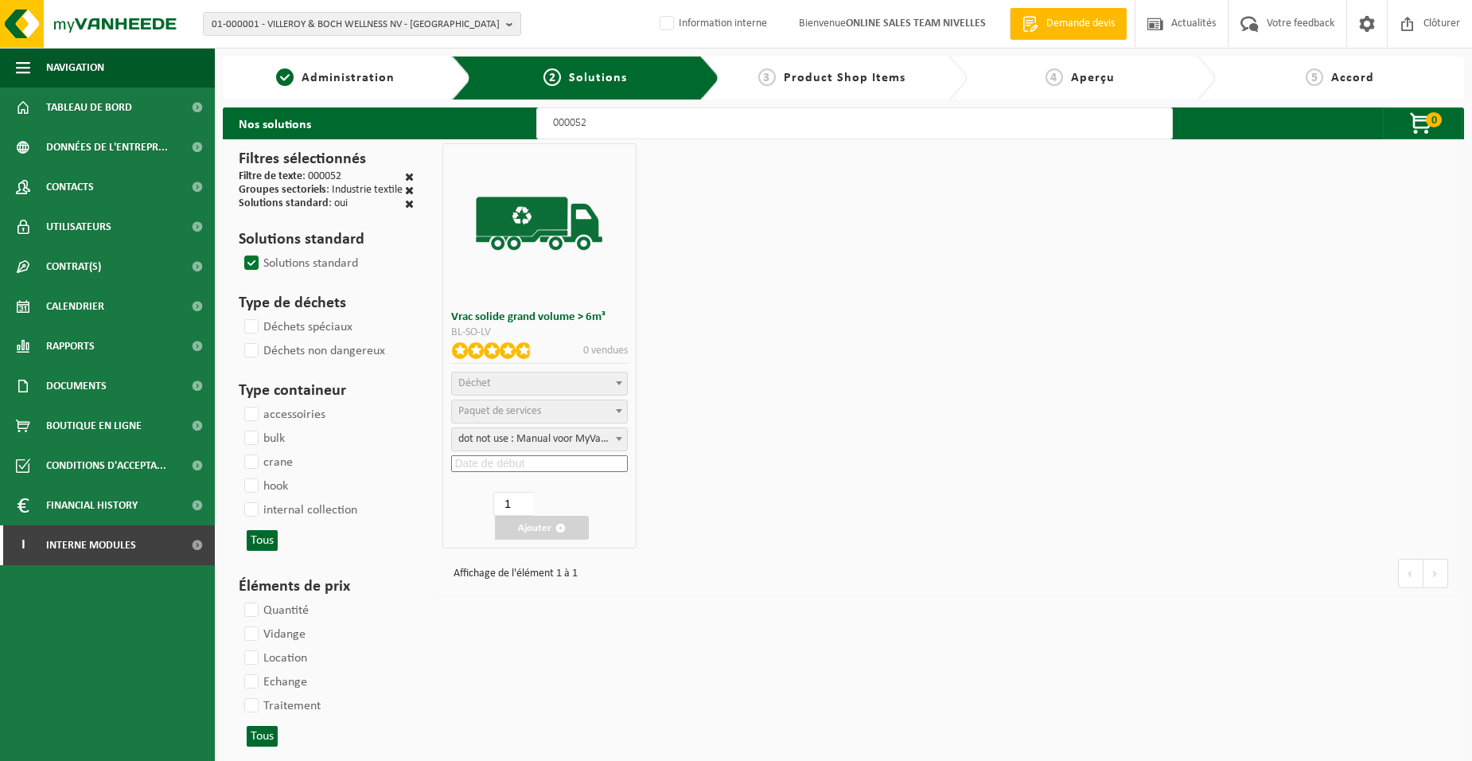
click at [472, 382] on span "Déchet" at bounding box center [474, 383] width 33 height 12
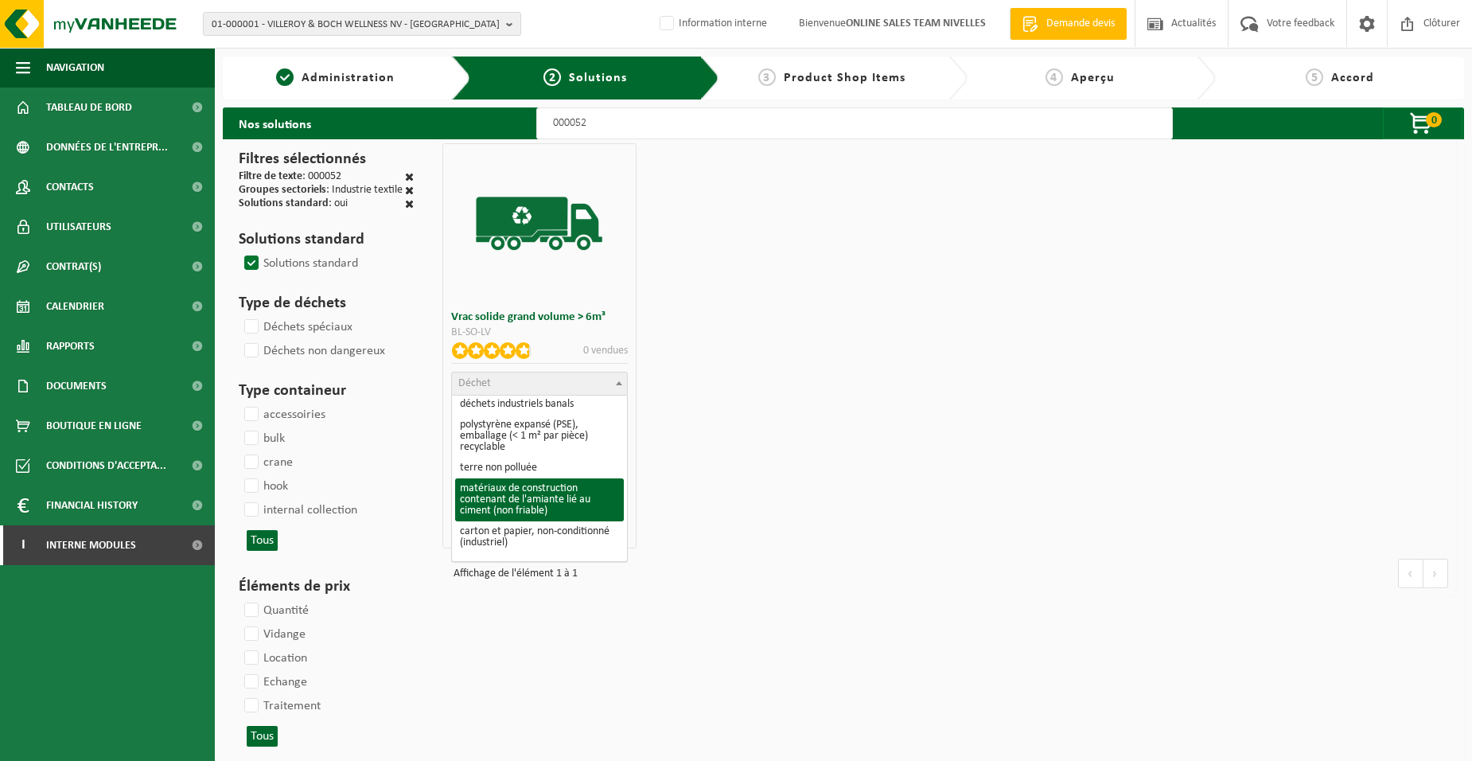
scroll to position [159, 0]
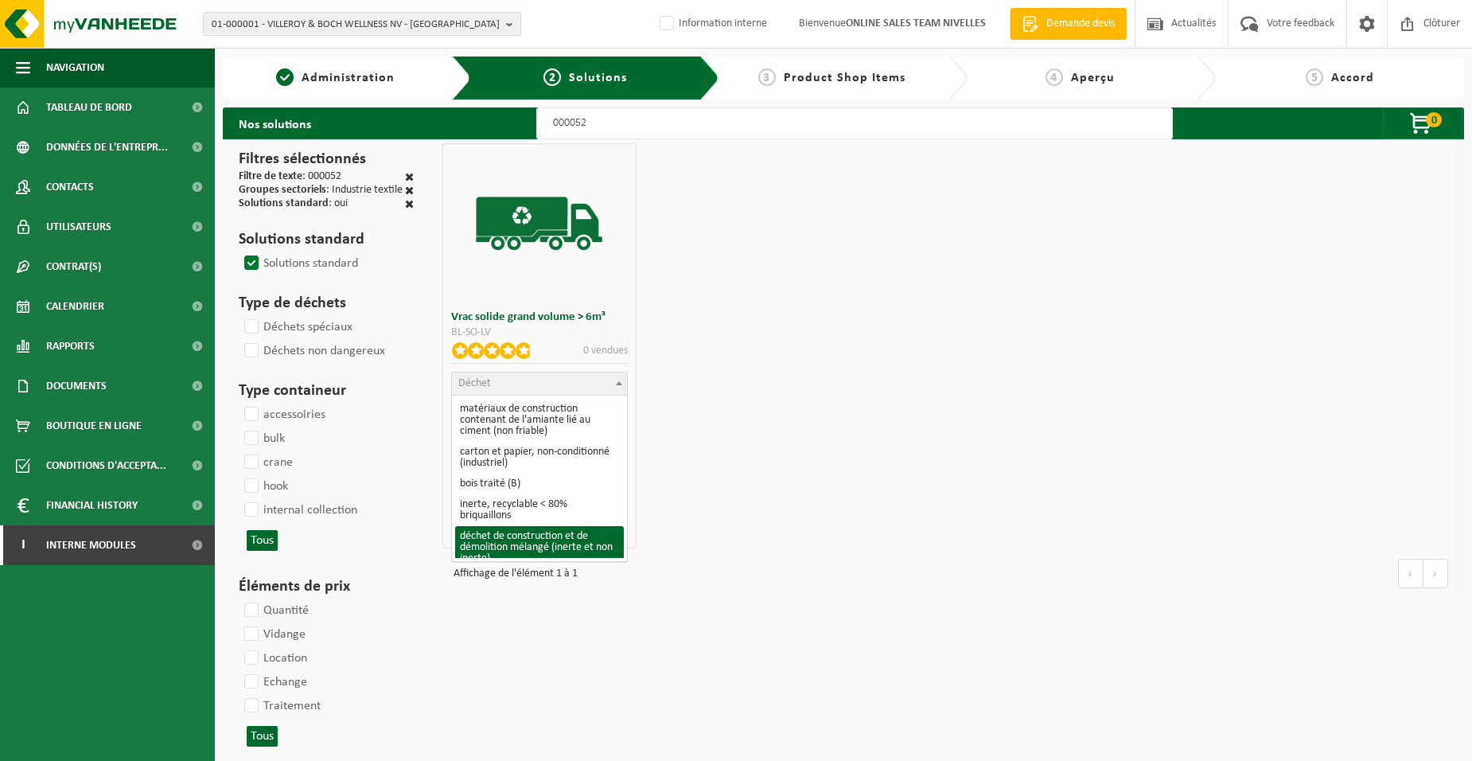
select select "31"
select select
select select "47"
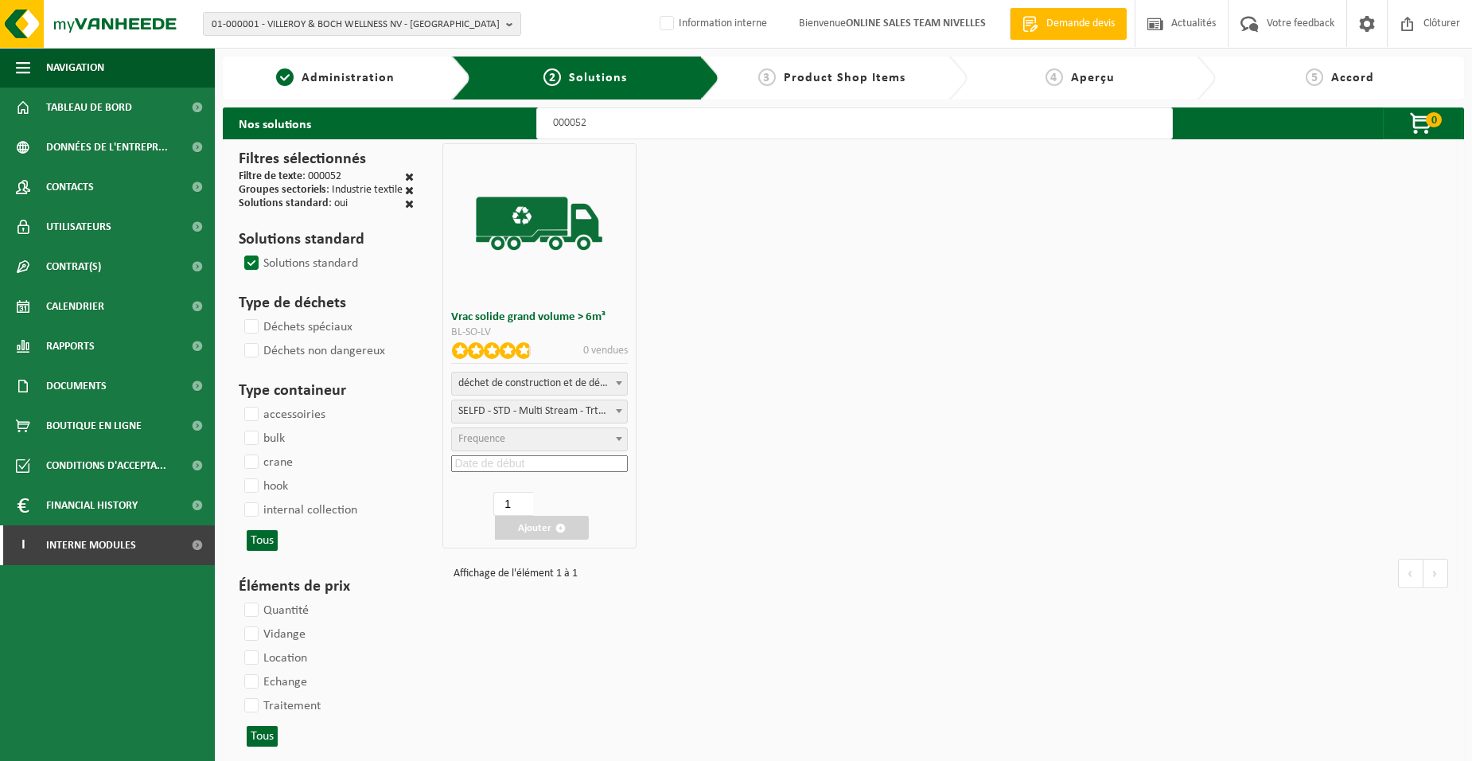
select select "25"
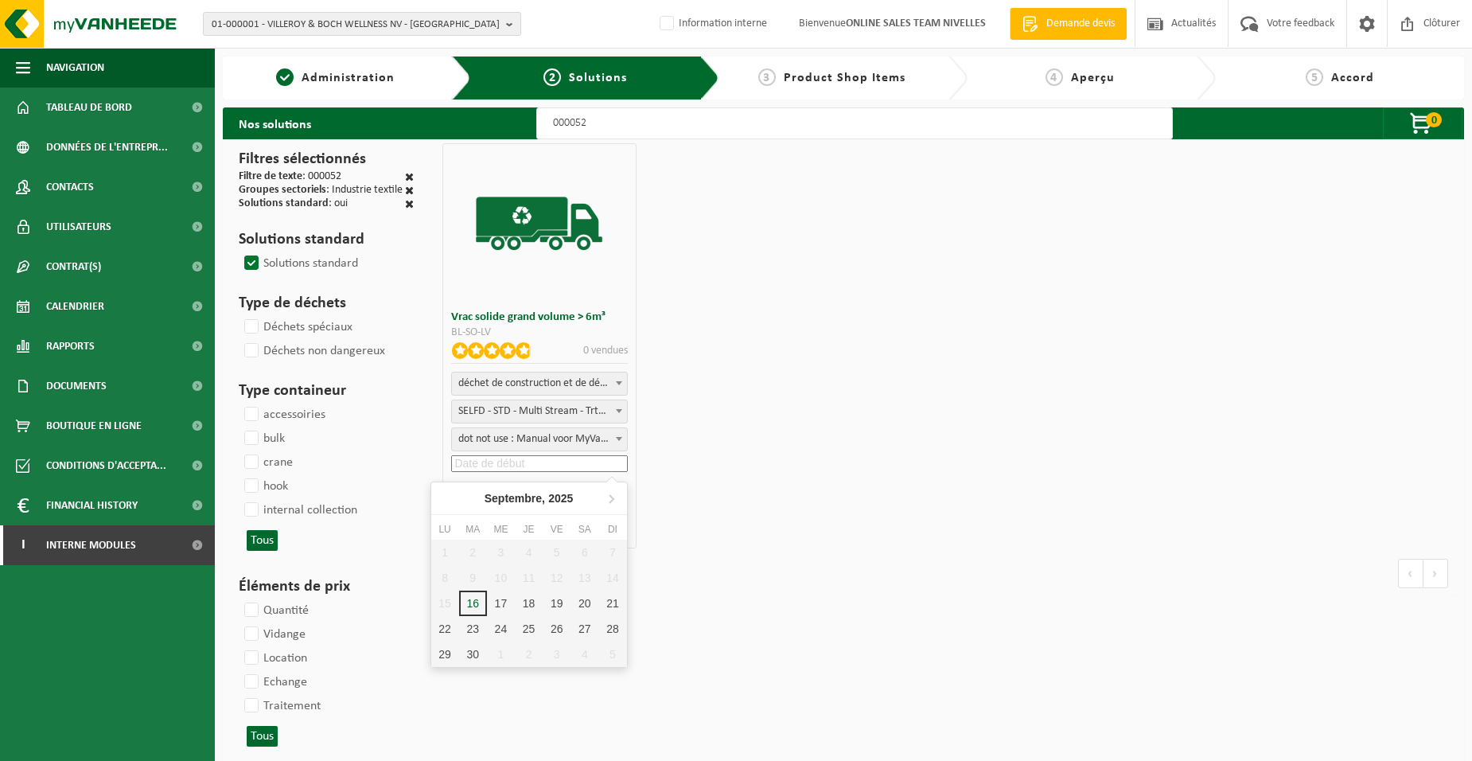
click at [516, 467] on input at bounding box center [539, 463] width 176 height 17
click at [495, 606] on div "17" at bounding box center [501, 602] width 28 height 25
type input "2025-09-17"
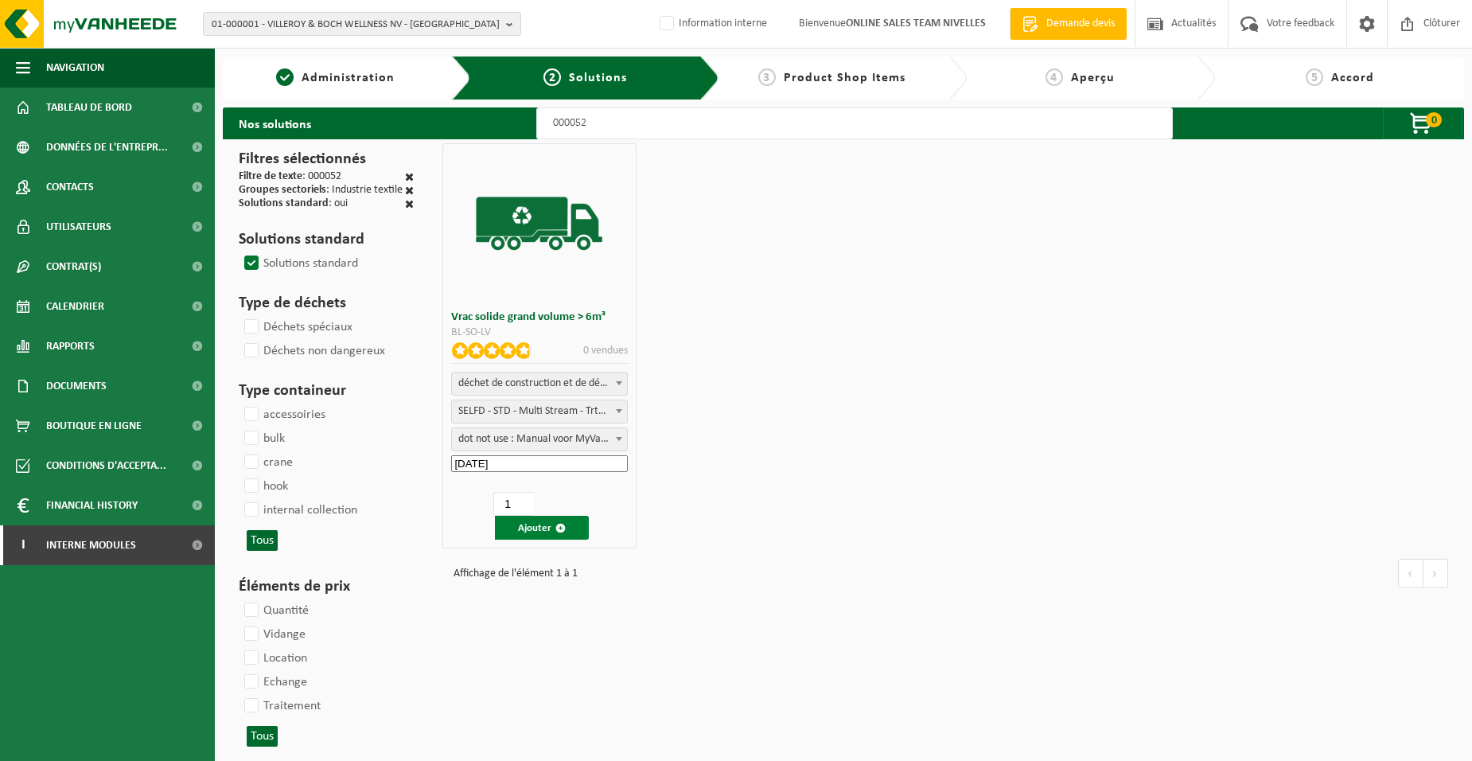
click at [560, 524] on span "button" at bounding box center [560, 528] width 10 height 10
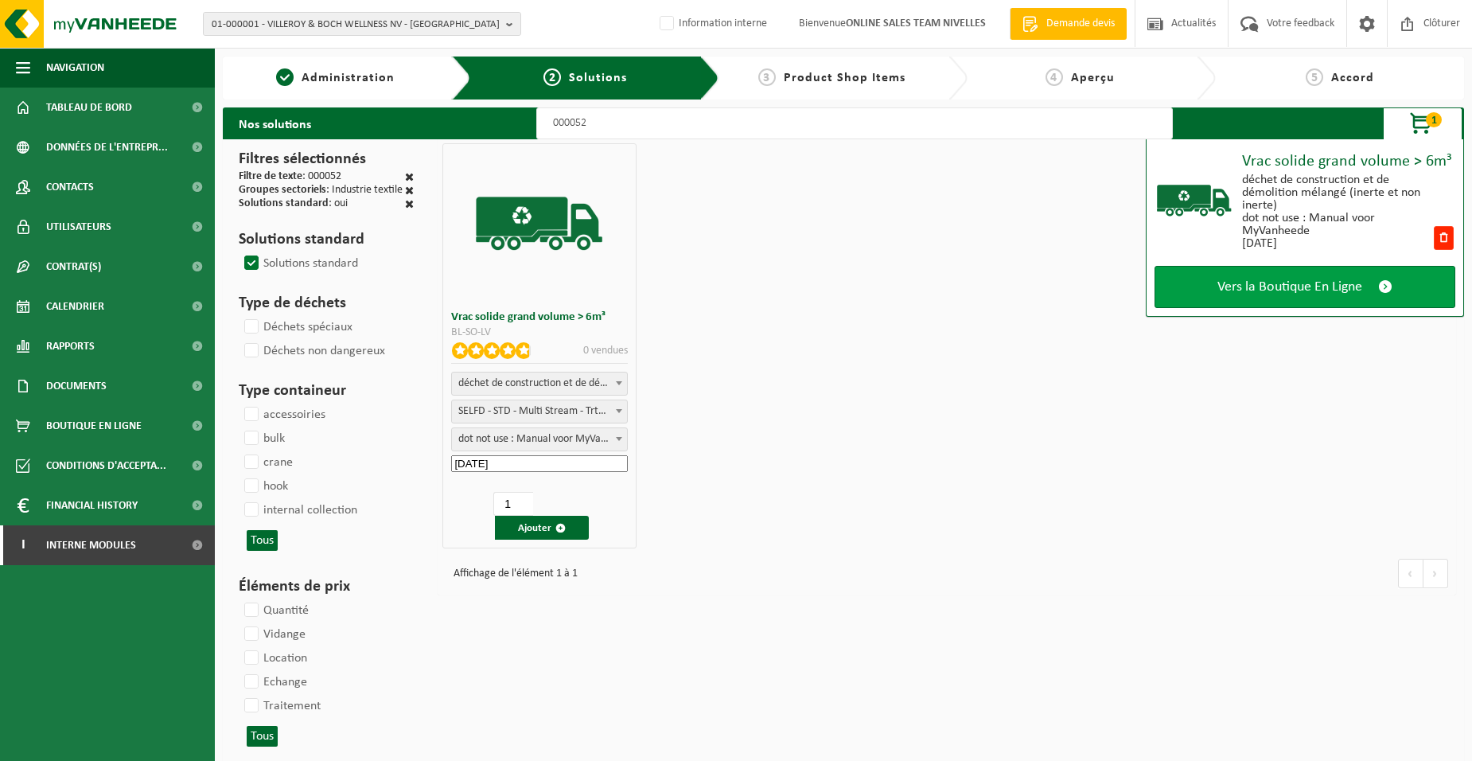
click at [1248, 288] on span "Vers la Boutique En Ligne" at bounding box center [1289, 286] width 145 height 17
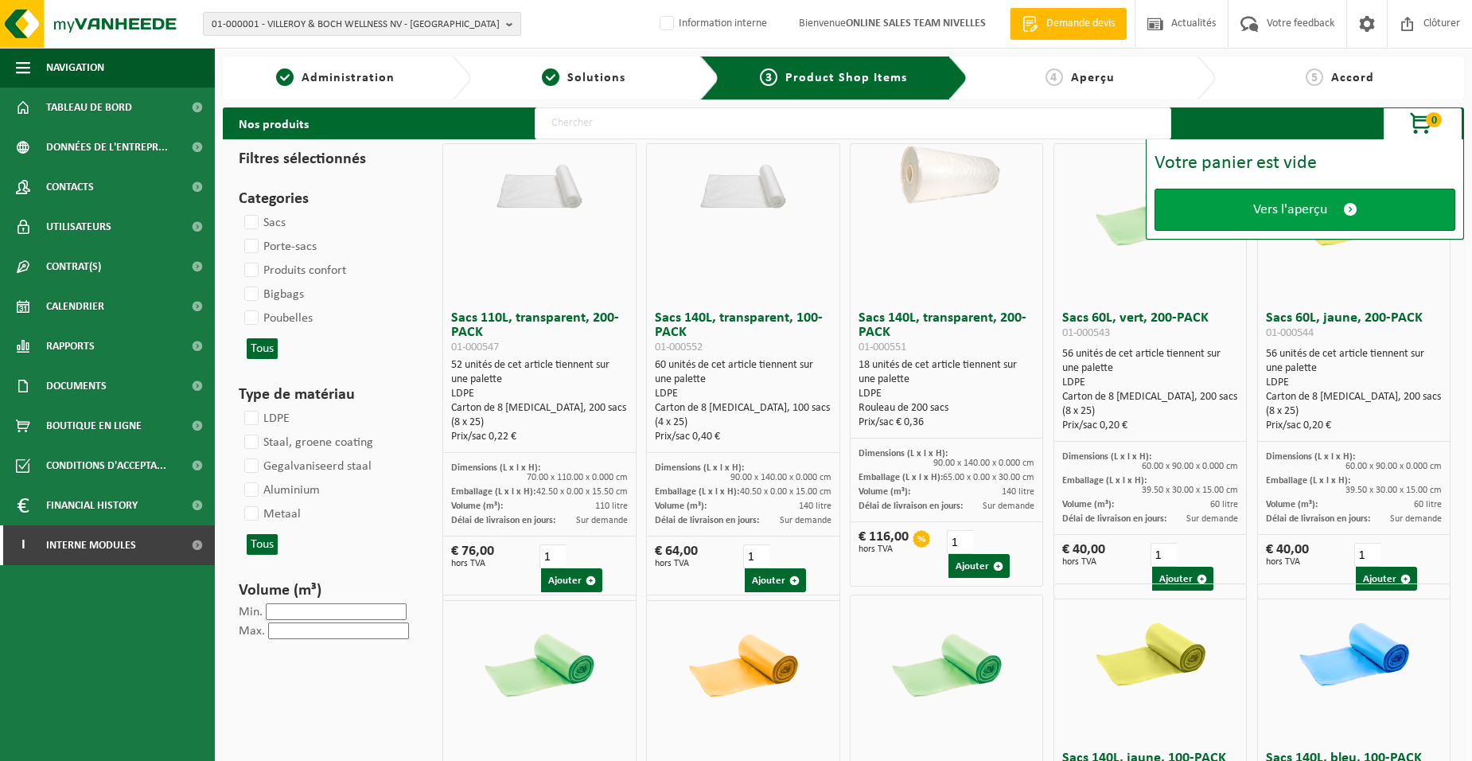
click at [1235, 208] on link "Vers l'aperçu" at bounding box center [1305, 210] width 301 height 42
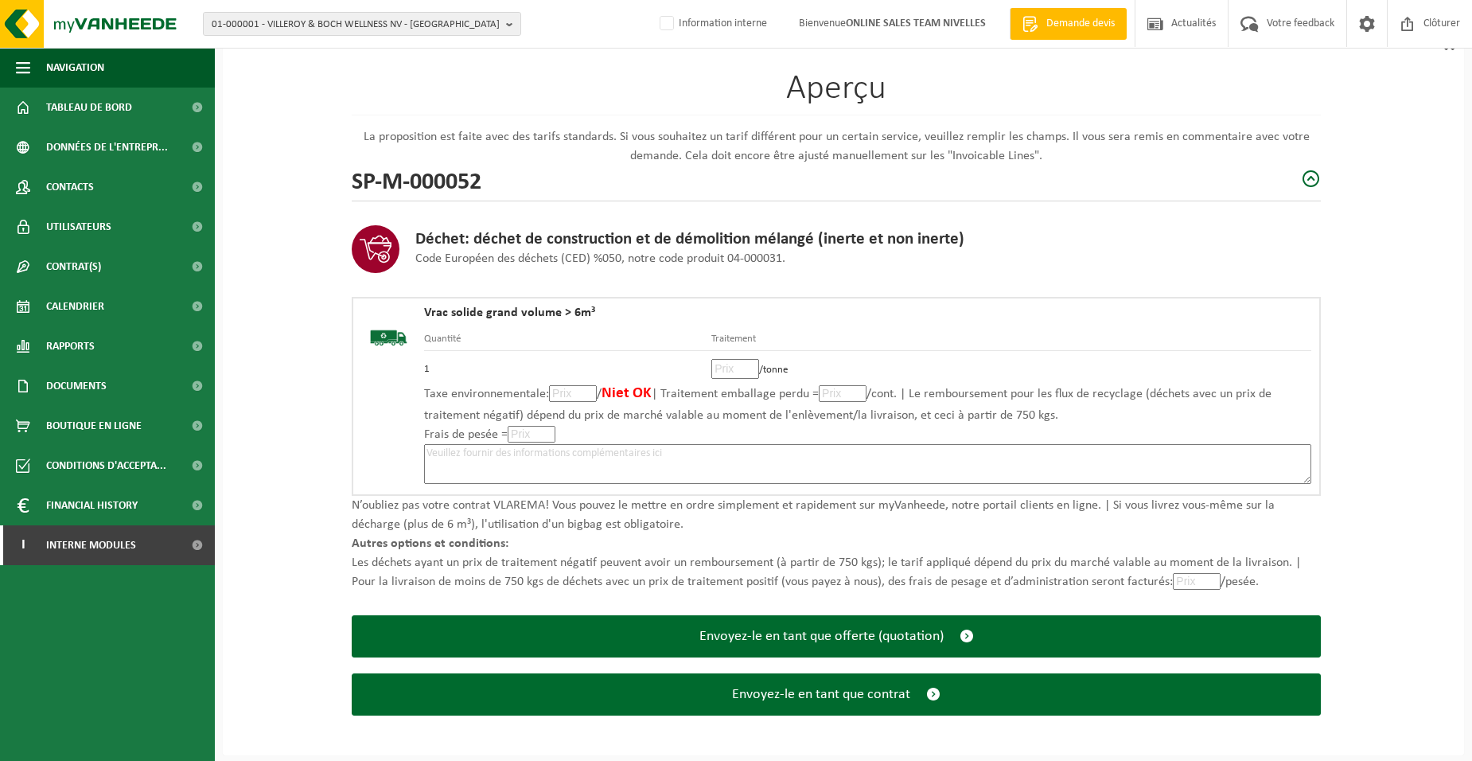
scroll to position [109, 0]
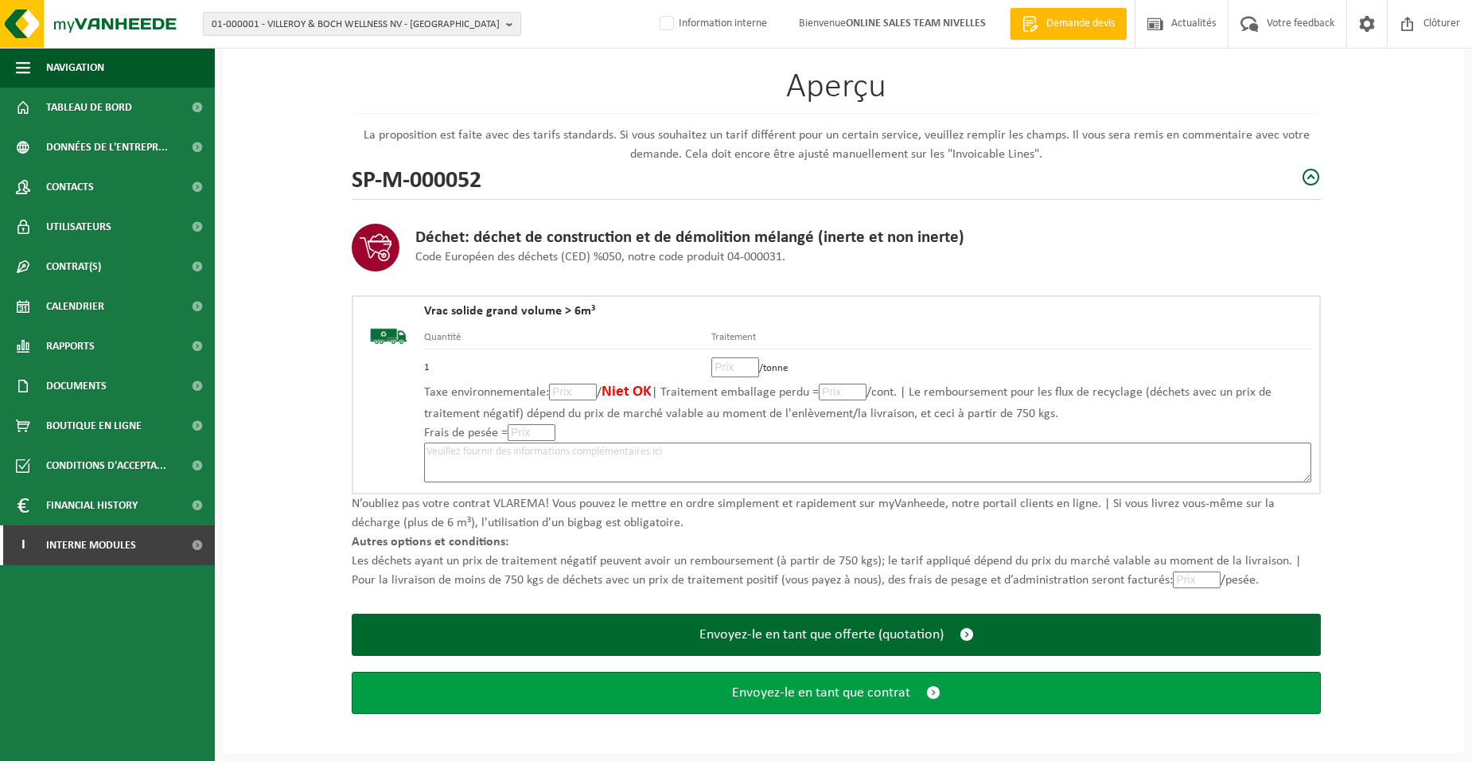
click at [699, 703] on button "Envoyez-le en tant que contrat" at bounding box center [836, 693] width 969 height 42
